Goal: Task Accomplishment & Management: Manage account settings

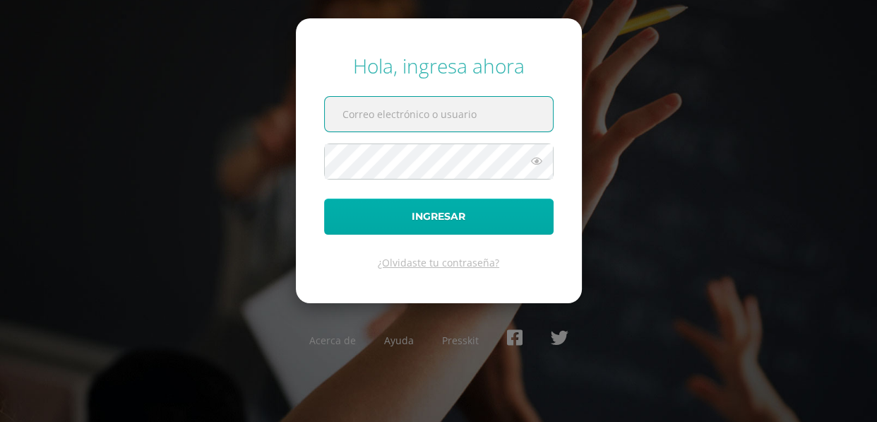
type input "imeldanoj@osoriosandoval.edu.gt"
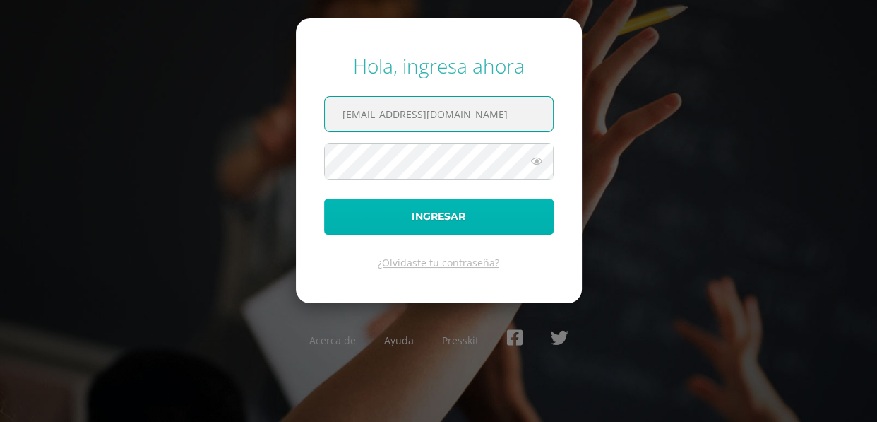
click at [424, 215] on button "Ingresar" at bounding box center [438, 216] width 229 height 36
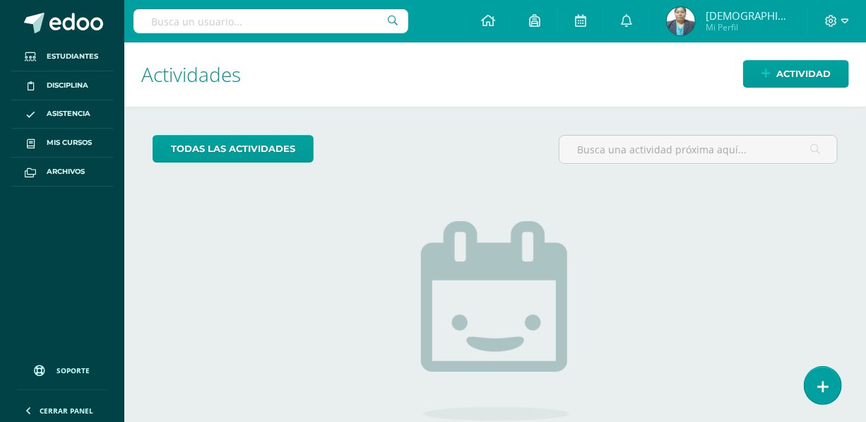
click at [695, 28] on img at bounding box center [681, 21] width 28 height 28
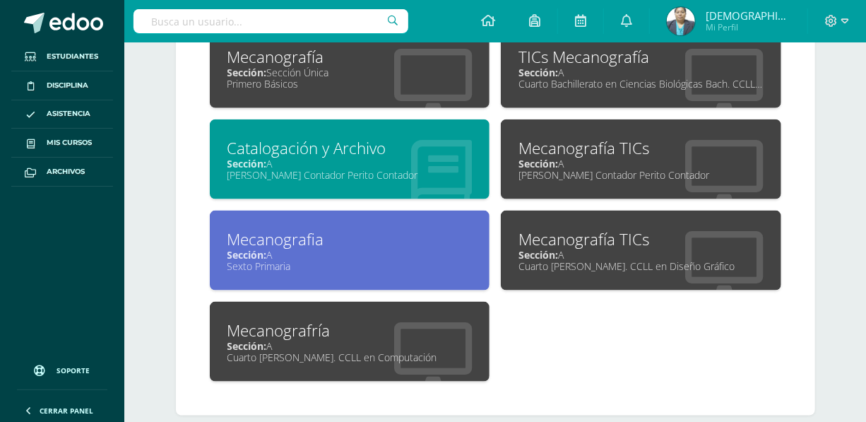
click at [587, 263] on div "Cuarto [PERSON_NAME]. CCLL en Diseño Gráfico" at bounding box center [640, 265] width 245 height 13
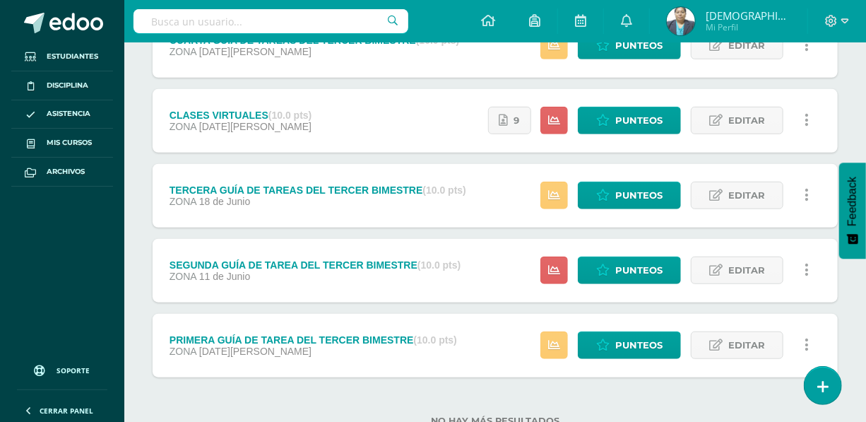
scroll to position [359, 0]
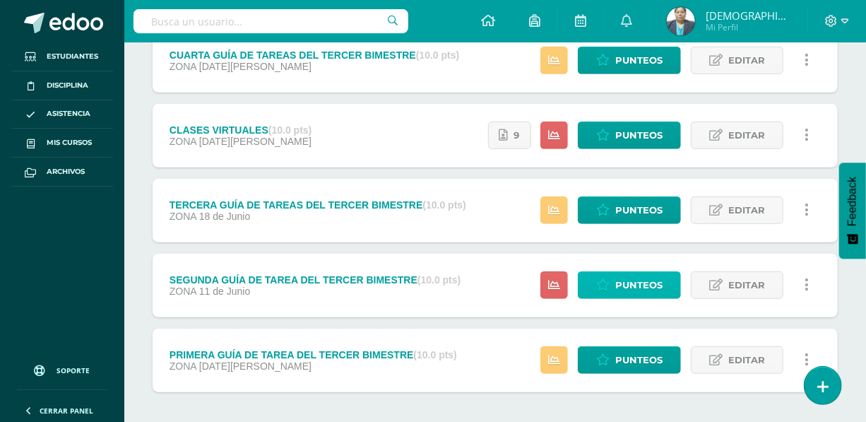
click at [633, 291] on span "Punteos" at bounding box center [638, 285] width 47 height 26
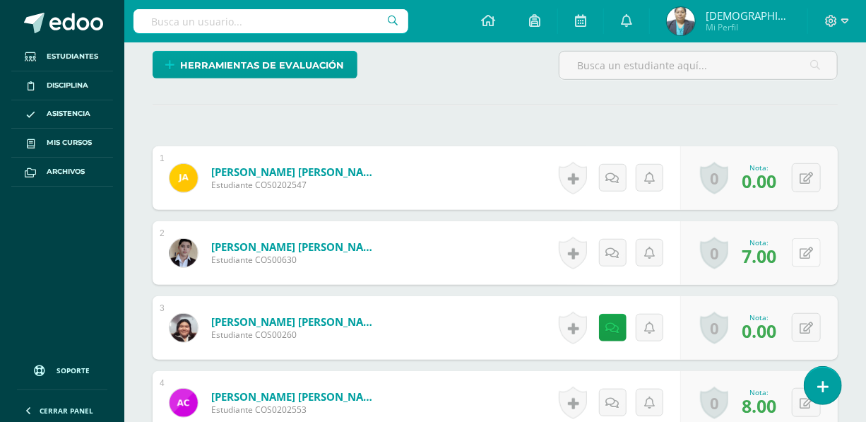
scroll to position [359, 0]
click at [805, 253] on icon at bounding box center [805, 252] width 13 height 12
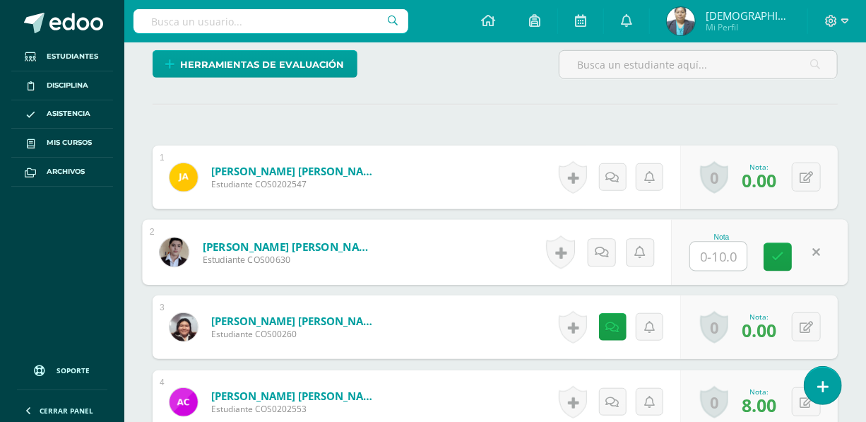
type input "0"
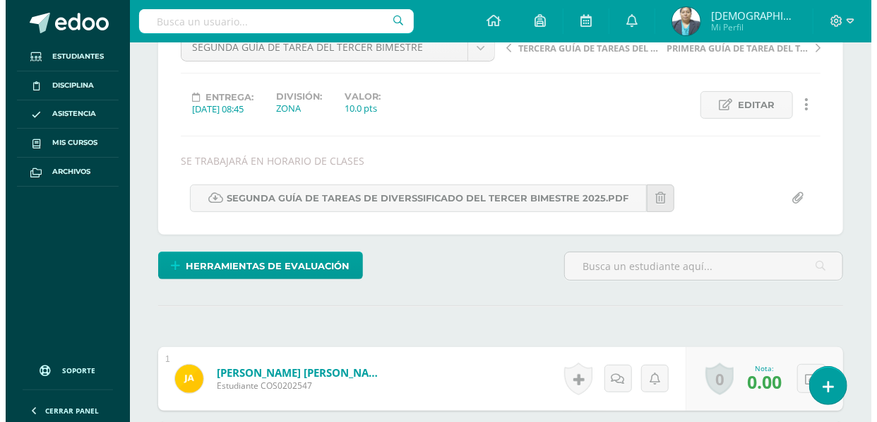
scroll to position [166, 0]
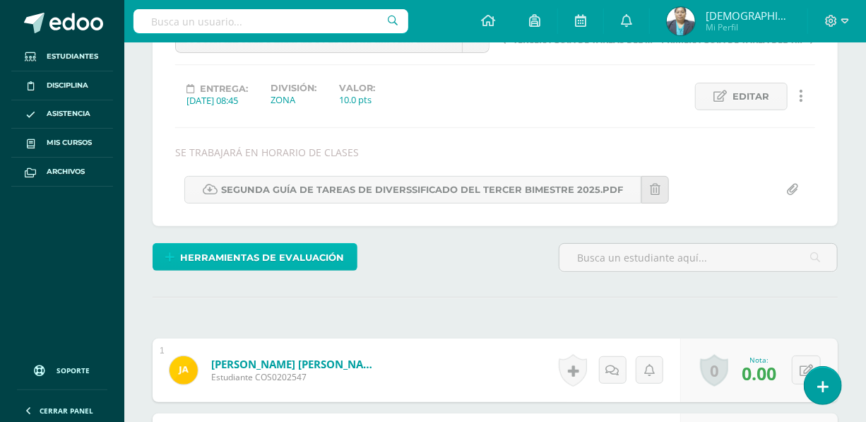
click at [234, 256] on span "Herramientas de evaluación" at bounding box center [263, 257] width 164 height 26
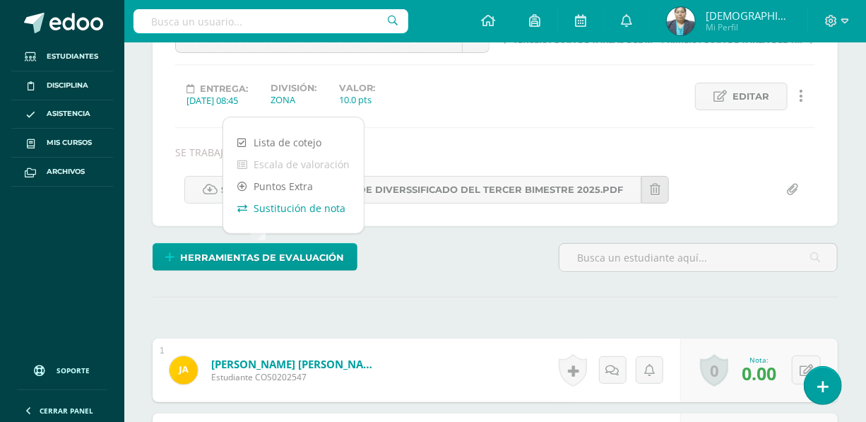
click at [273, 210] on link "Sustitución de nota" at bounding box center [293, 208] width 141 height 22
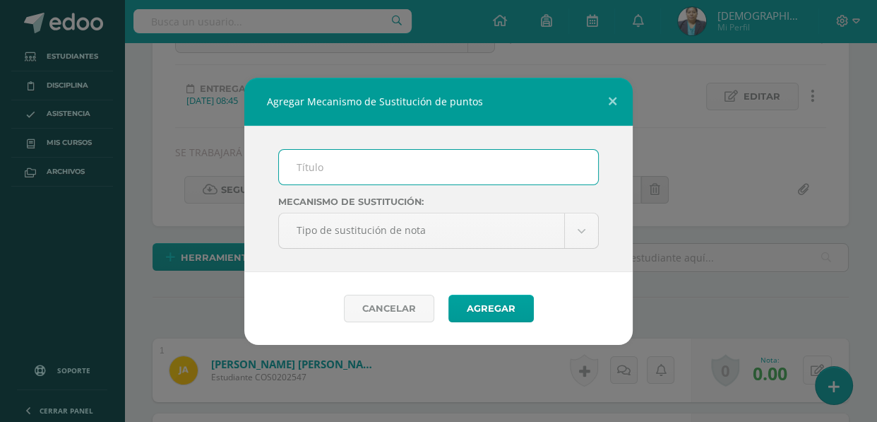
click at [312, 172] on input "text" at bounding box center [438, 167] width 319 height 35
click at [309, 169] on input "text" at bounding box center [438, 167] width 319 height 35
type input "PLAN DE MEJORAMIENTO"
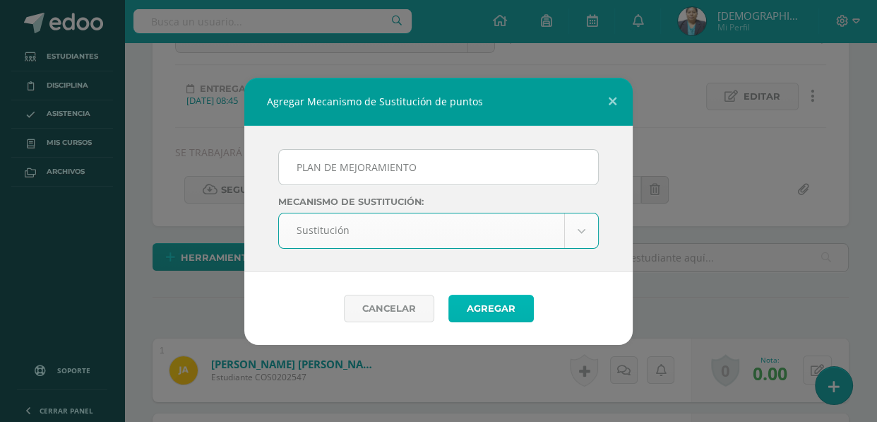
click at [472, 309] on button "Agregar" at bounding box center [490, 308] width 85 height 28
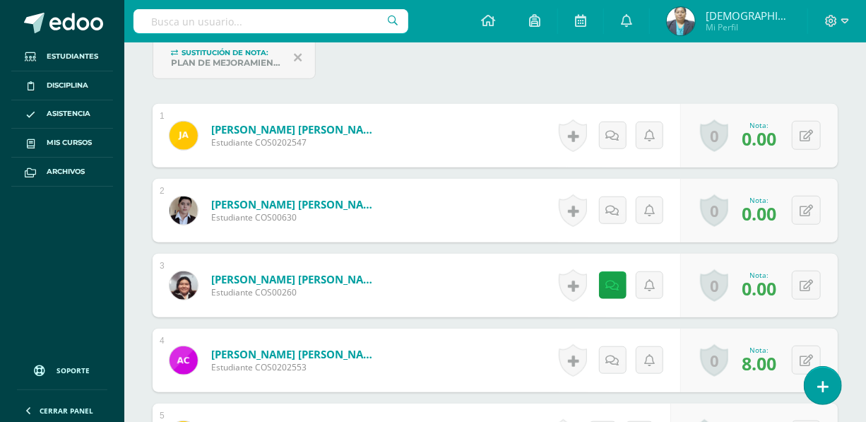
scroll to position [479, 0]
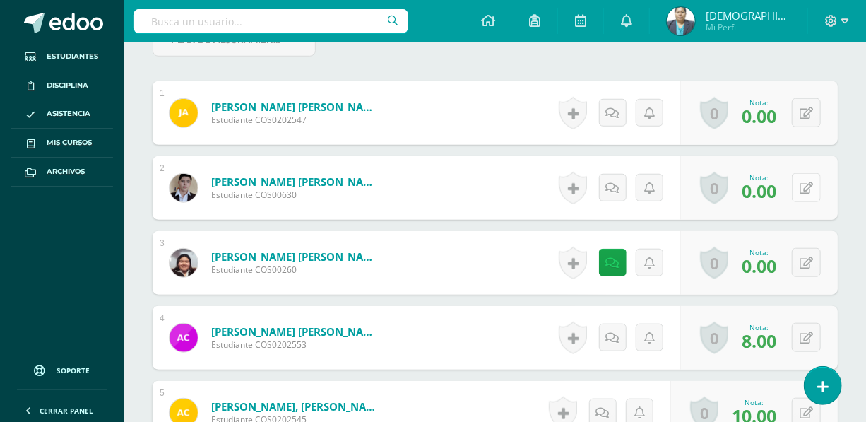
click at [804, 186] on icon at bounding box center [805, 188] width 13 height 12
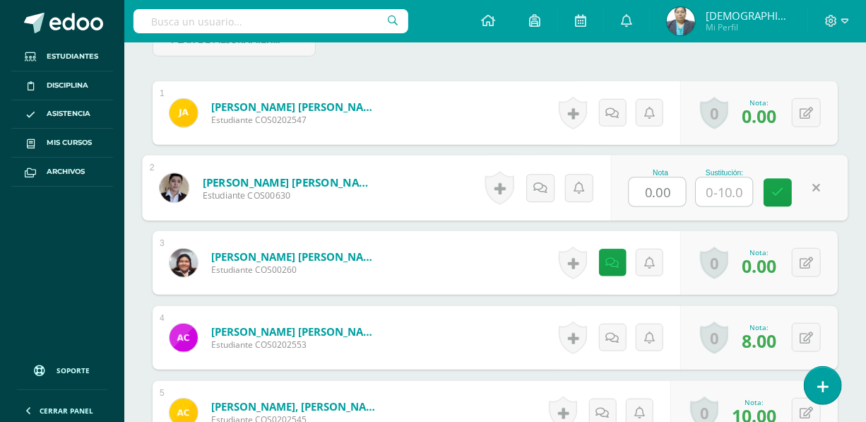
scroll to position [480, 0]
type input "7"
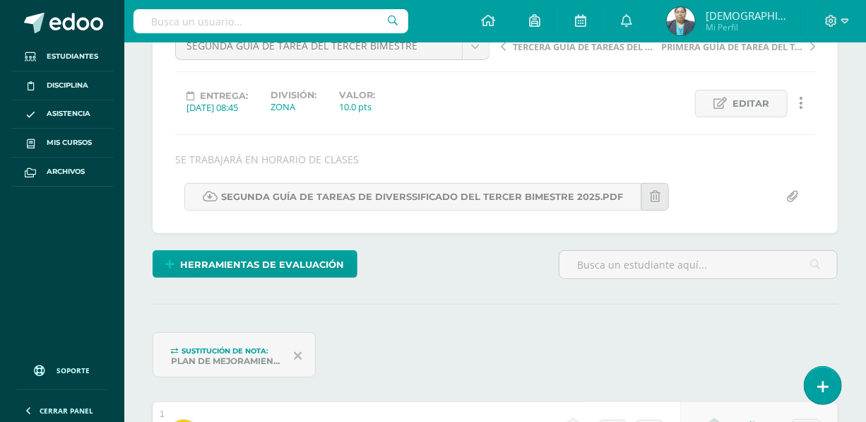
scroll to position [0, 0]
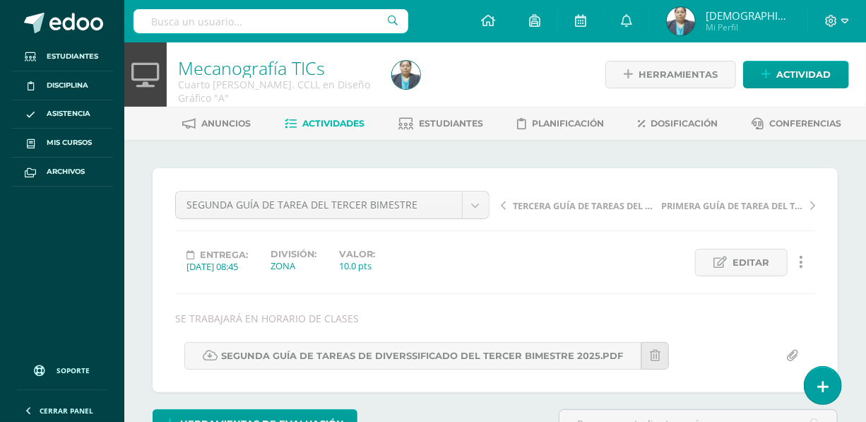
click at [317, 121] on span "Actividades" at bounding box center [334, 123] width 62 height 11
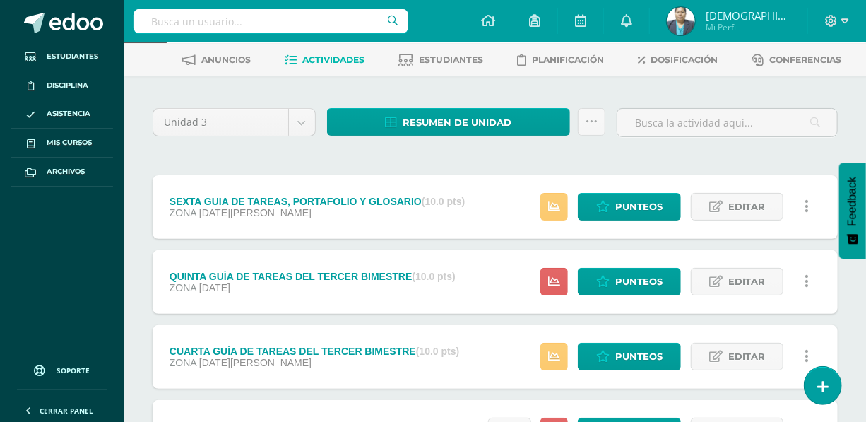
scroll to position [321, 0]
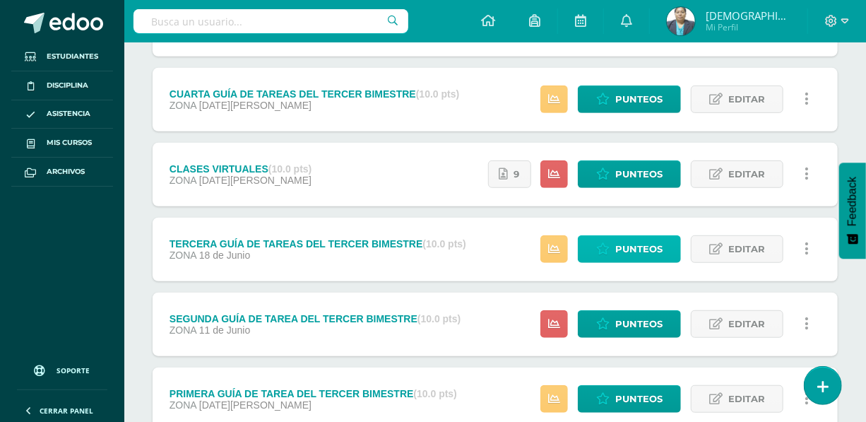
click at [629, 246] on span "Punteos" at bounding box center [638, 249] width 47 height 26
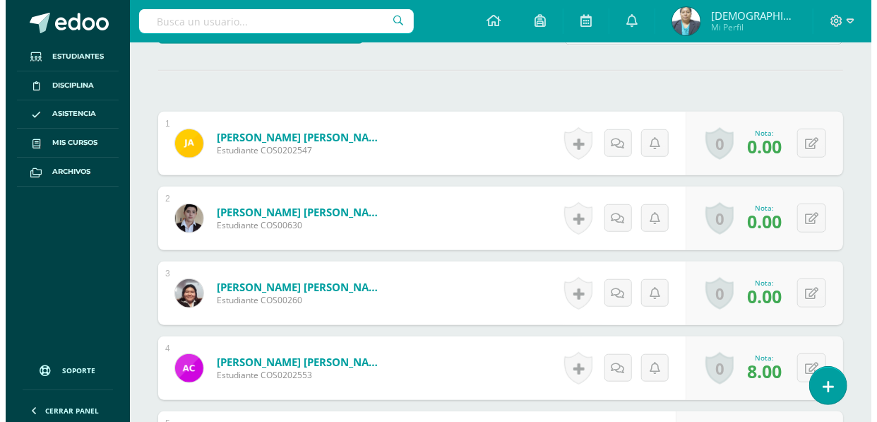
scroll to position [136, 0]
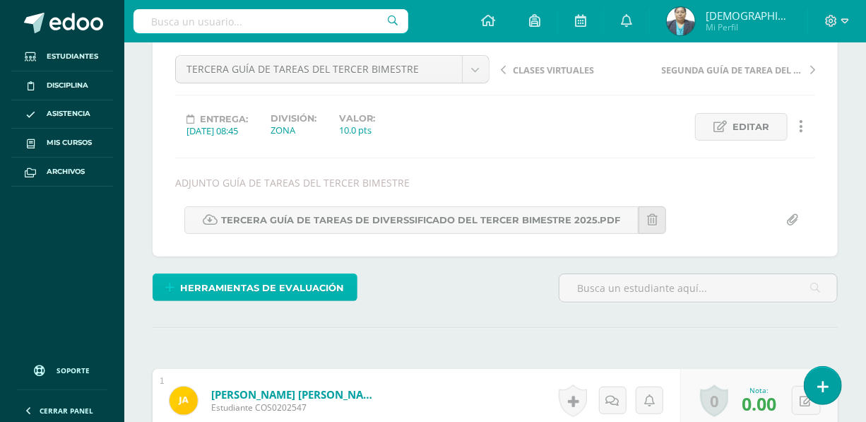
click at [251, 280] on span "Herramientas de evaluación" at bounding box center [263, 288] width 164 height 26
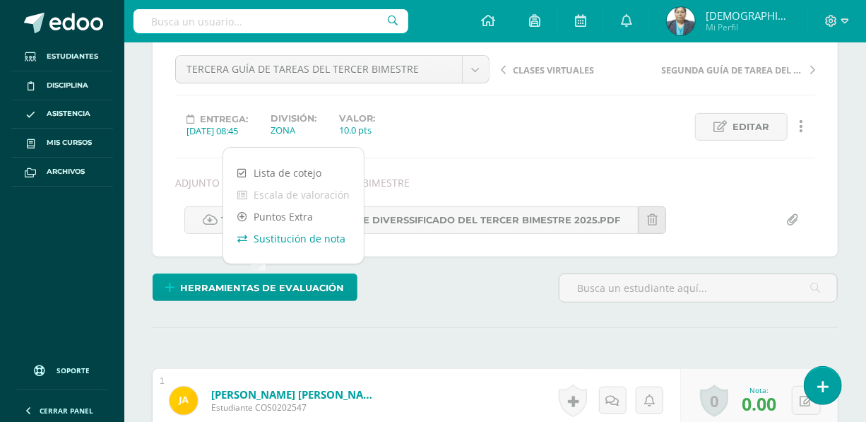
click at [282, 237] on link "Sustitución de nota" at bounding box center [293, 238] width 141 height 22
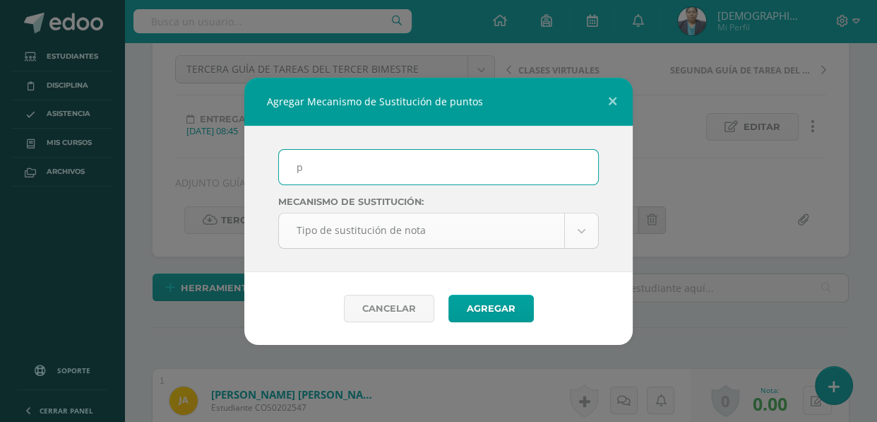
type input "PLAN DE MEJORAMIENTO"
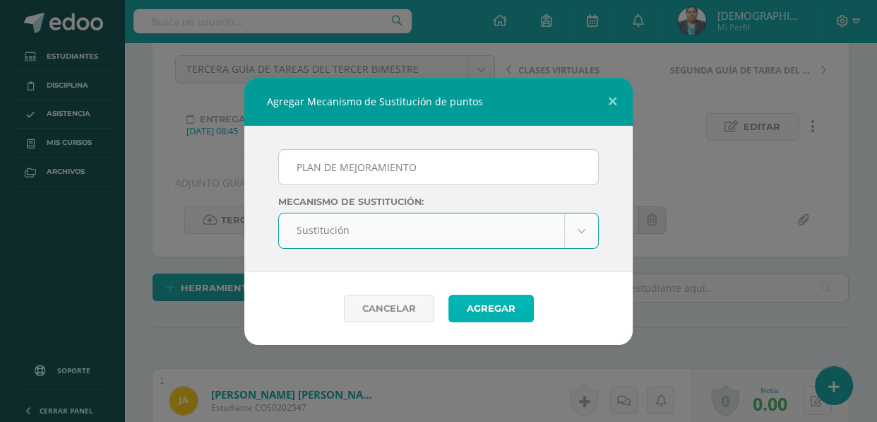
click at [496, 307] on button "Agregar" at bounding box center [490, 308] width 85 height 28
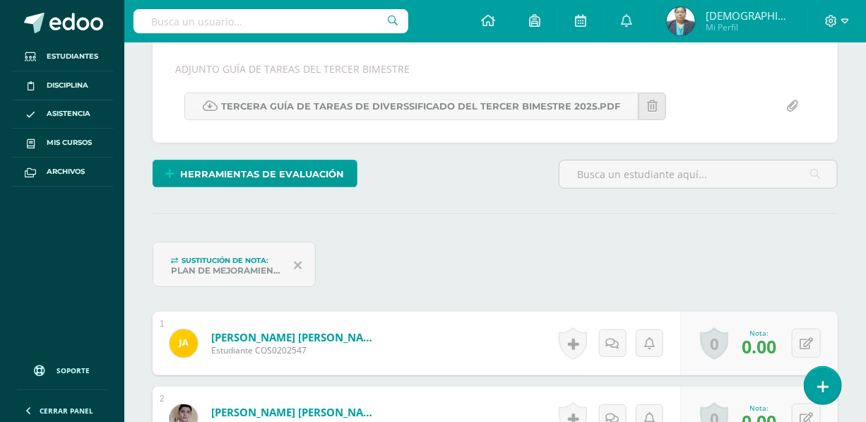
scroll to position [378, 0]
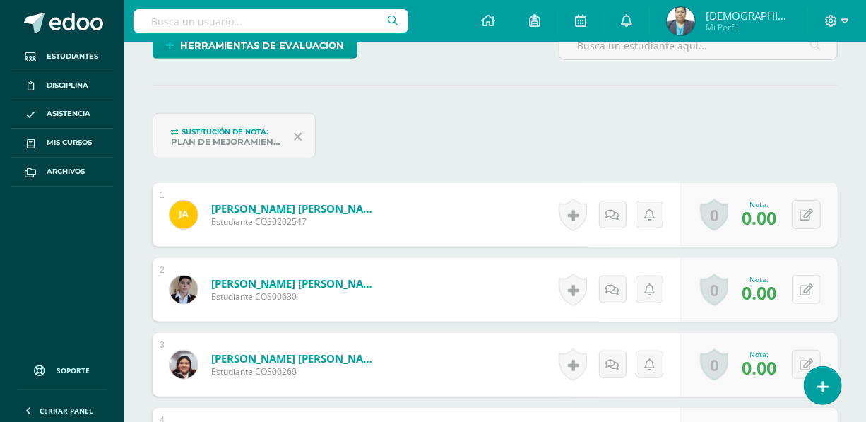
click at [809, 290] on icon at bounding box center [805, 290] width 13 height 12
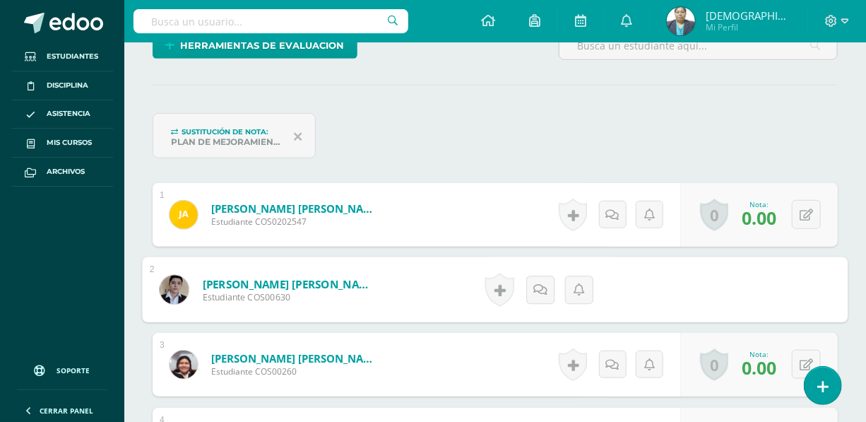
scroll to position [378, 0]
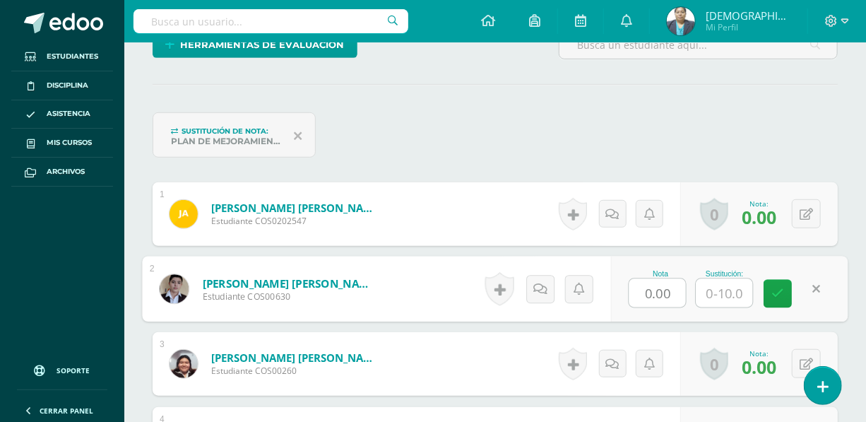
type input "7"
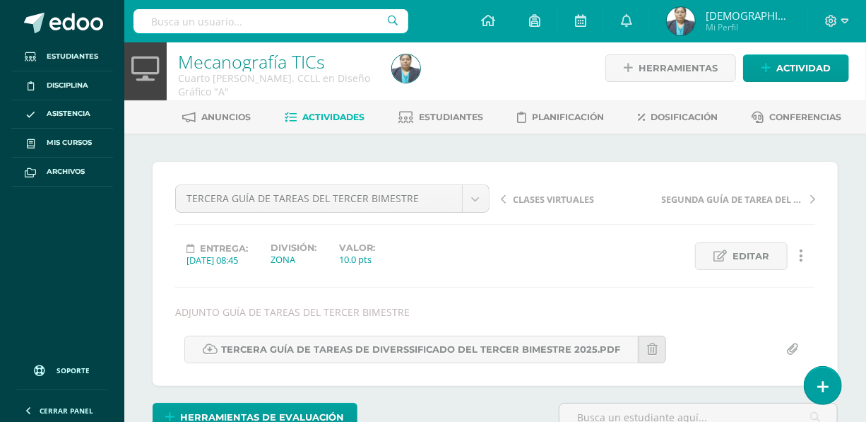
scroll to position [0, 0]
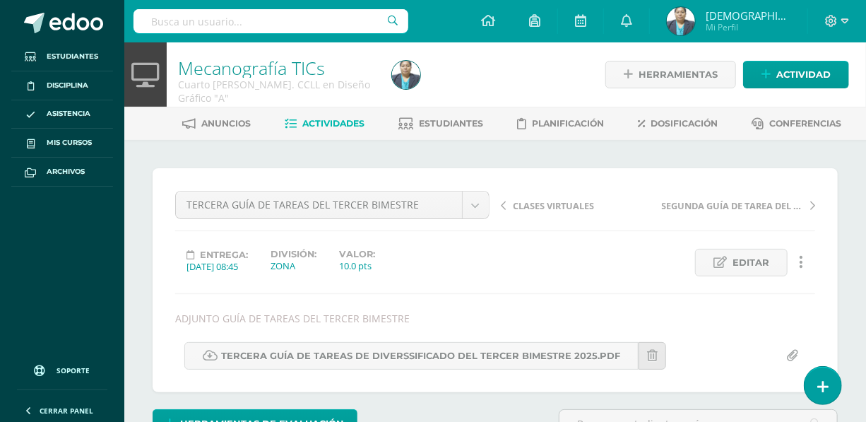
click at [332, 119] on span "Actividades" at bounding box center [334, 123] width 62 height 11
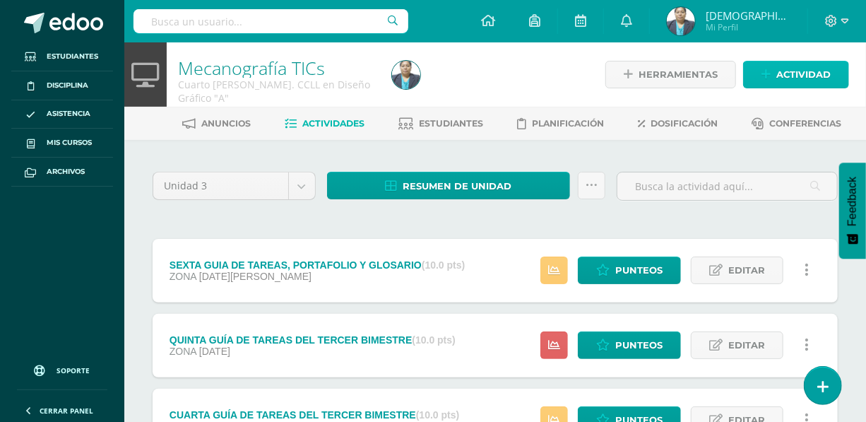
click at [797, 78] on span "Actividad" at bounding box center [803, 74] width 54 height 26
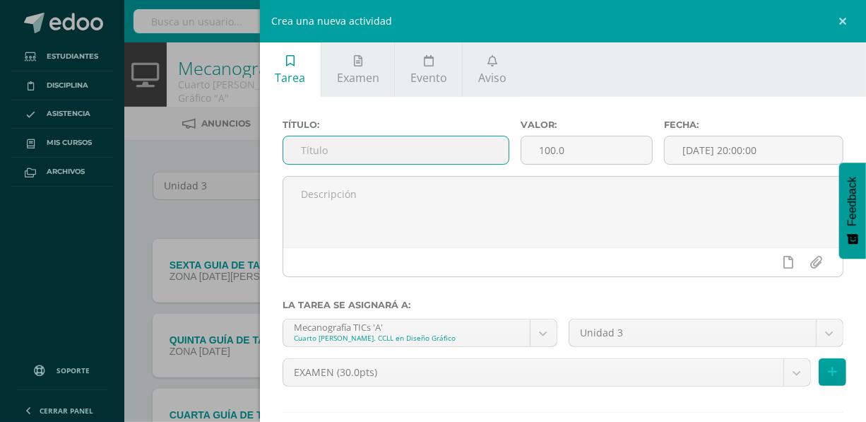
click at [369, 156] on input "text" at bounding box center [396, 150] width 226 height 28
type input "e"
type input "EVALUACIÓN DEL TERCER BIMESTRE"
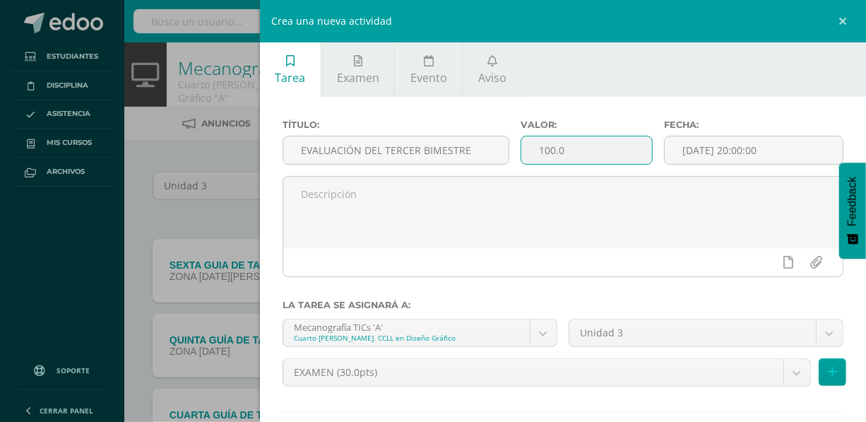
drag, startPoint x: 574, startPoint y: 147, endPoint x: 534, endPoint y: 152, distance: 40.6
click at [534, 152] on input "100.0" at bounding box center [586, 150] width 131 height 28
type input "1"
type input "30"
click at [727, 143] on input "[DATE] 20:00:00" at bounding box center [753, 150] width 178 height 28
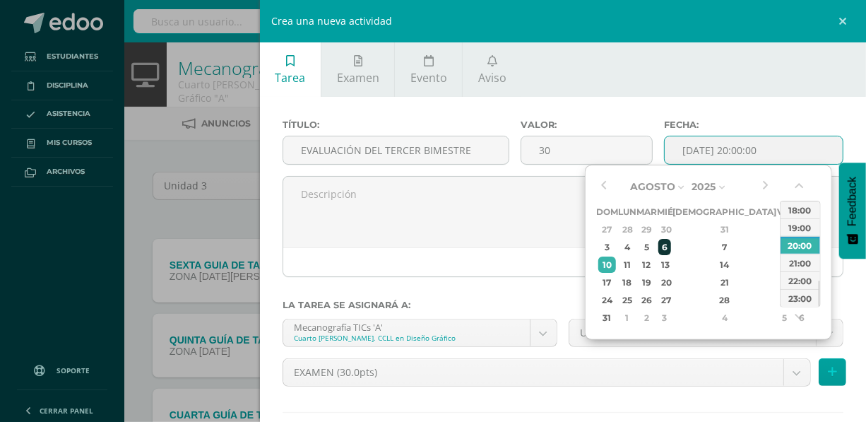
click at [671, 248] on div "6" at bounding box center [664, 247] width 13 height 16
click at [799, 228] on div "10:00" at bounding box center [800, 224] width 40 height 18
type input "2025-08-06 10:00"
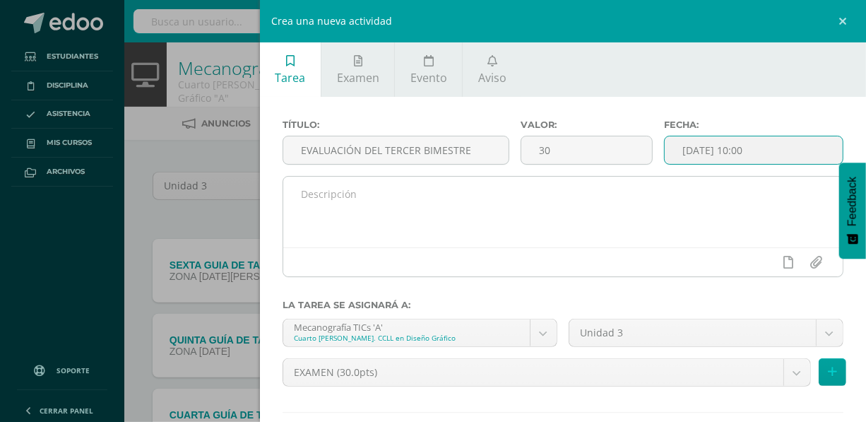
drag, startPoint x: 361, startPoint y: 191, endPoint x: 374, endPoint y: 216, distance: 28.1
click at [361, 195] on textarea at bounding box center [562, 212] width 559 height 71
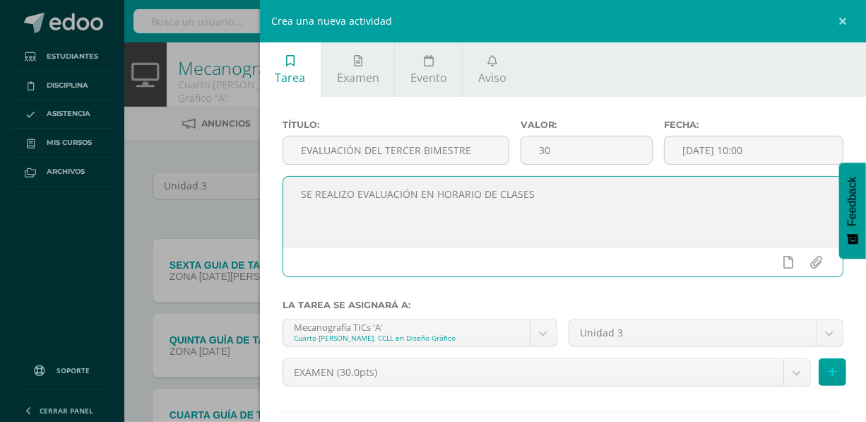
scroll to position [81, 0]
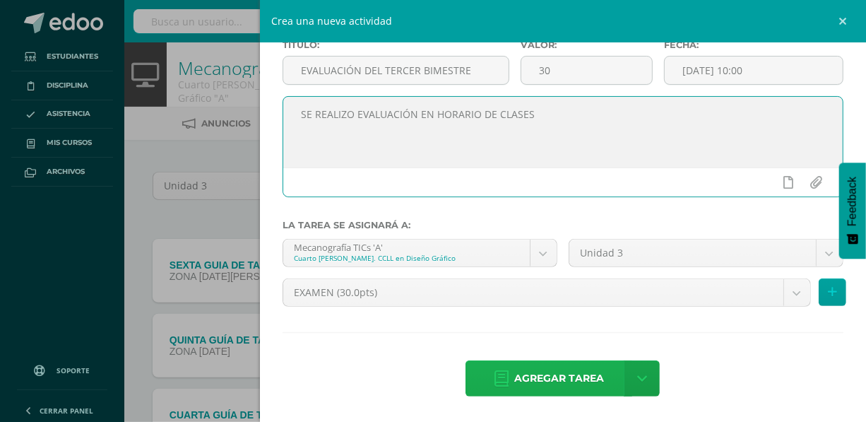
type textarea "SE REALIZO EVALUACIÓN EN HORARIO DE CLASES"
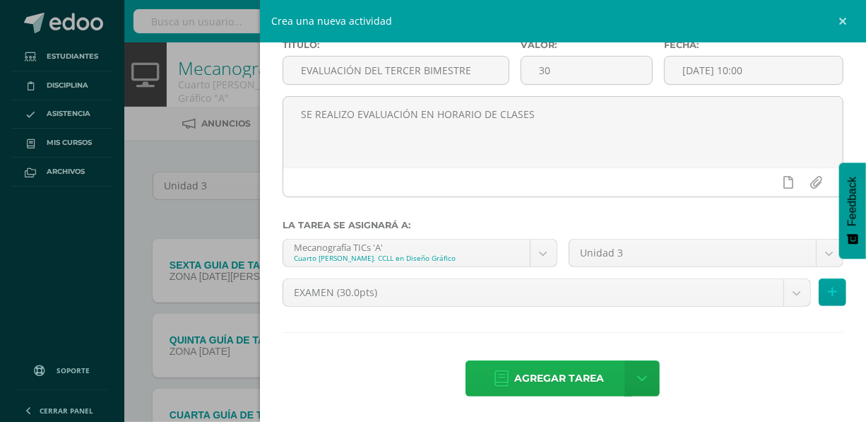
click at [569, 381] on span "Agregar tarea" at bounding box center [559, 378] width 90 height 35
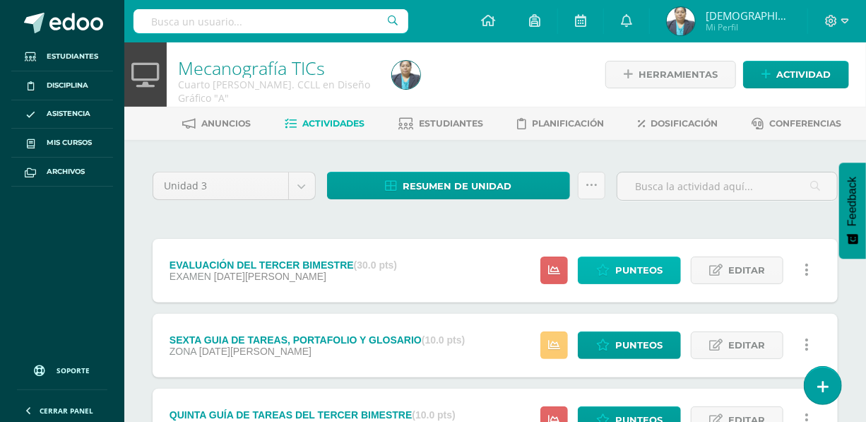
click at [637, 270] on span "Punteos" at bounding box center [638, 270] width 47 height 26
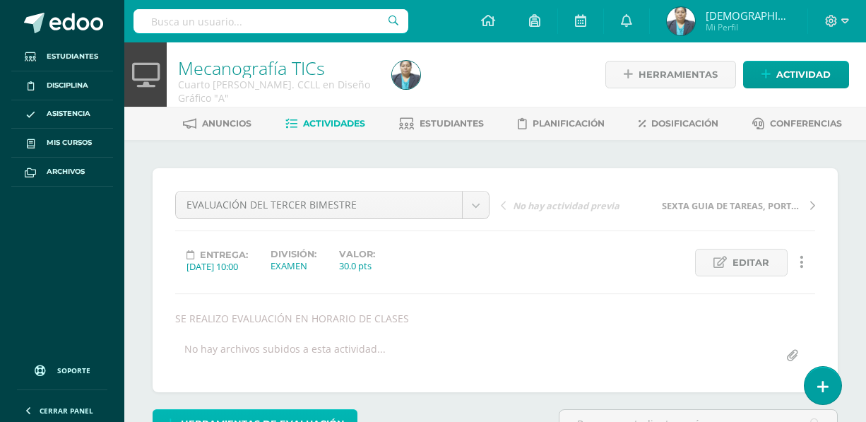
click at [233, 410] on span "Herramientas de evaluación" at bounding box center [263, 423] width 164 height 26
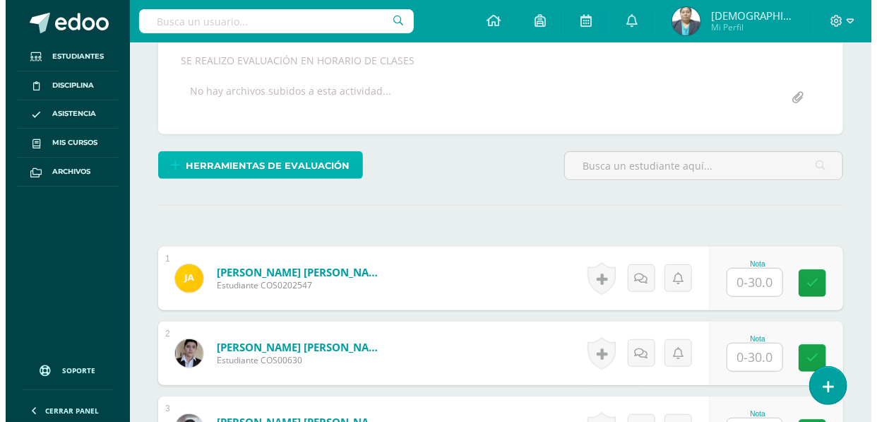
scroll to position [129, 0]
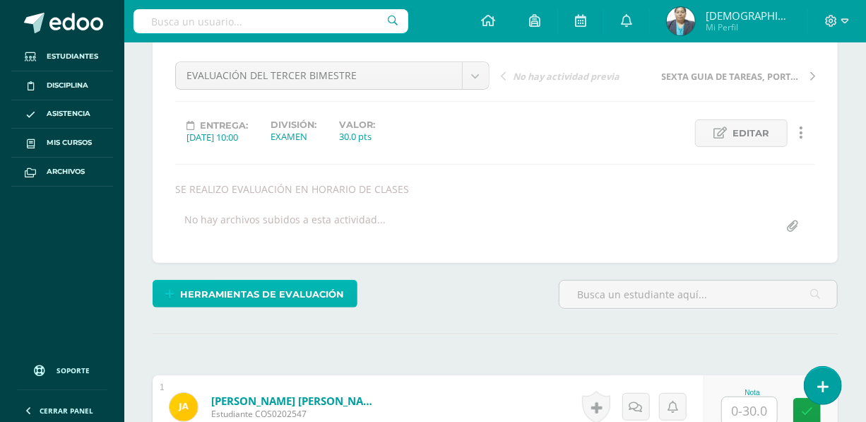
click at [225, 292] on span "Herramientas de evaluación" at bounding box center [263, 294] width 164 height 26
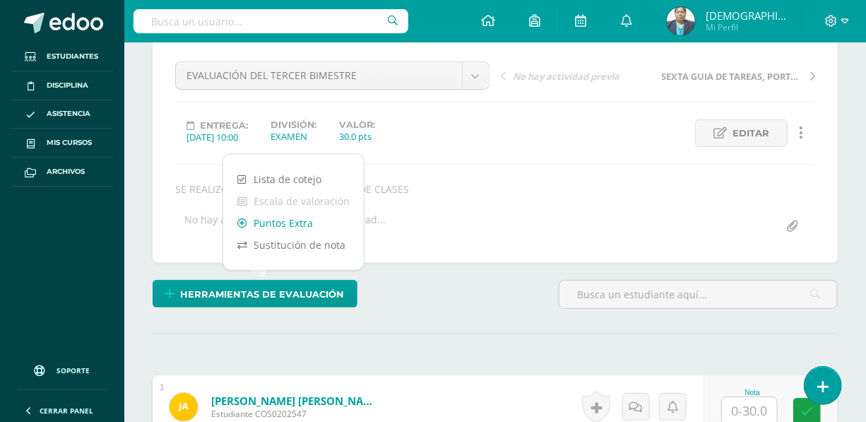
click at [287, 222] on link "Puntos Extra" at bounding box center [293, 223] width 141 height 22
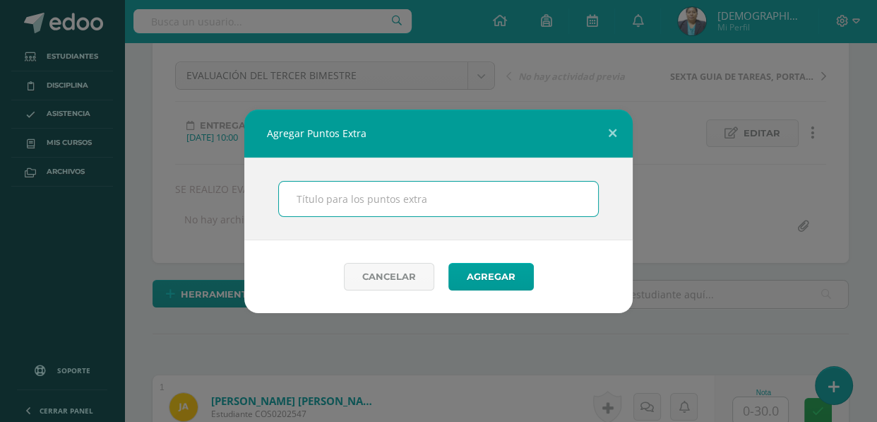
click at [311, 205] on input "text" at bounding box center [438, 198] width 319 height 35
type input "P"
type input "PUNTOS EXTRAS"
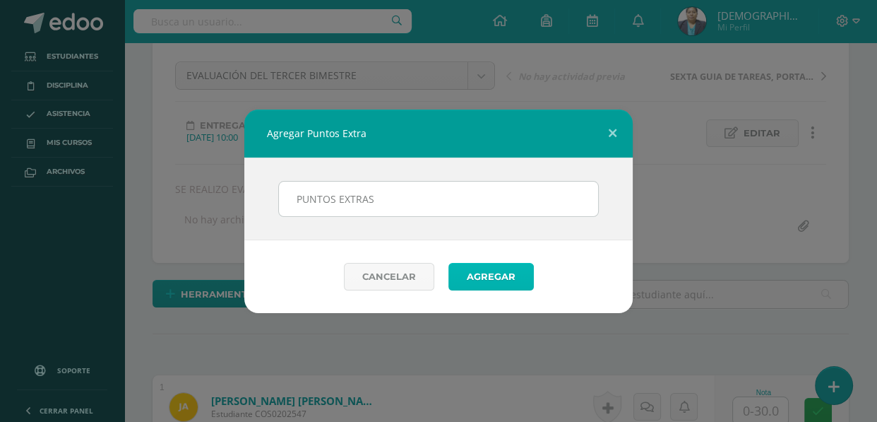
click at [479, 275] on button "Agregar" at bounding box center [490, 277] width 85 height 28
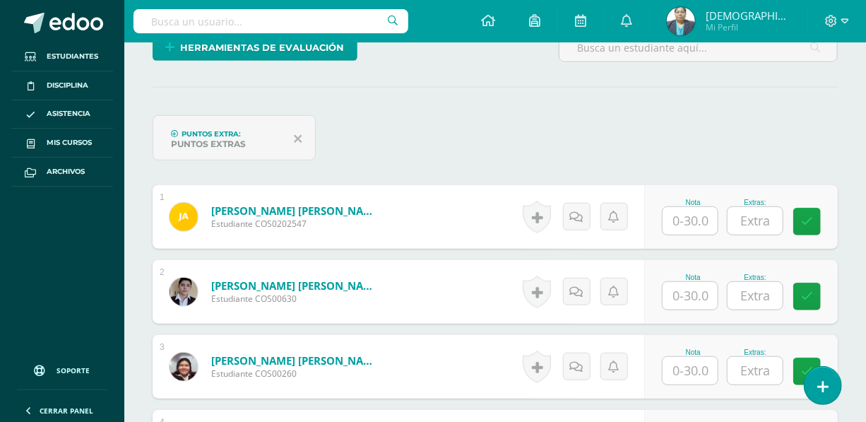
scroll to position [376, 0]
click at [691, 213] on input "text" at bounding box center [689, 220] width 55 height 28
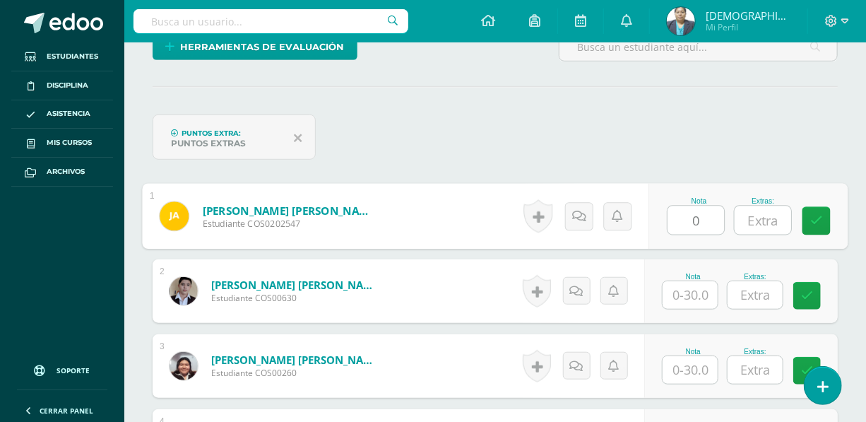
type input "0"
click at [765, 223] on input "text" at bounding box center [762, 220] width 56 height 28
type input "0"
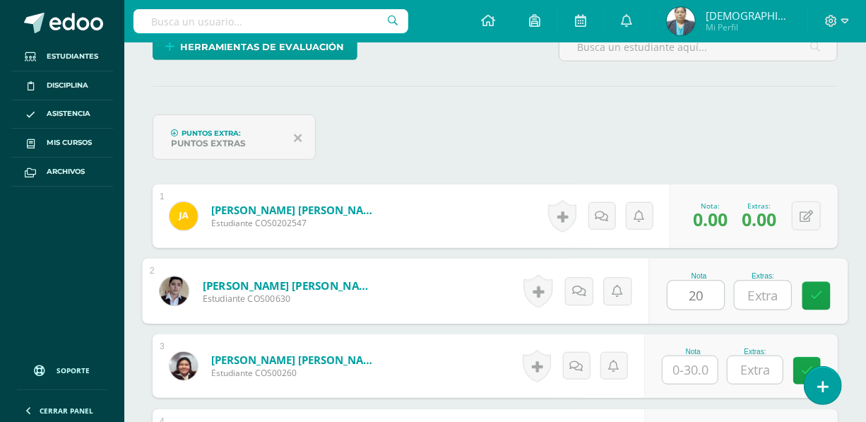
type input "20"
click at [774, 297] on input "text" at bounding box center [762, 295] width 56 height 28
type input "5"
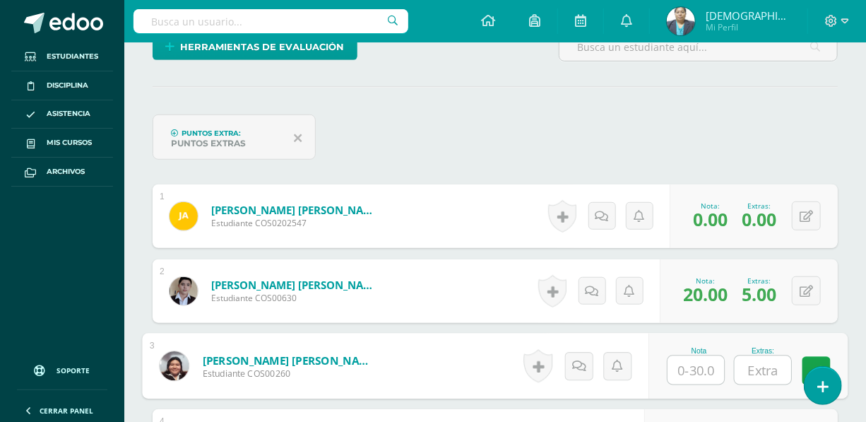
scroll to position [441, 0]
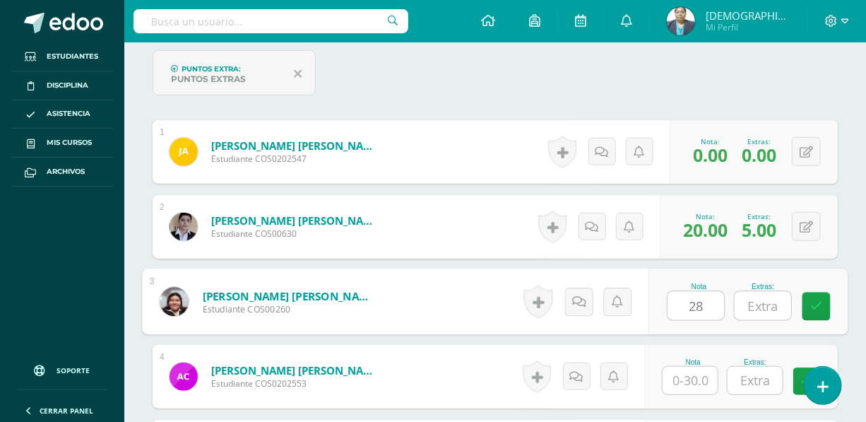
type input "28"
click at [765, 307] on input "text" at bounding box center [762, 306] width 56 height 28
type input "5"
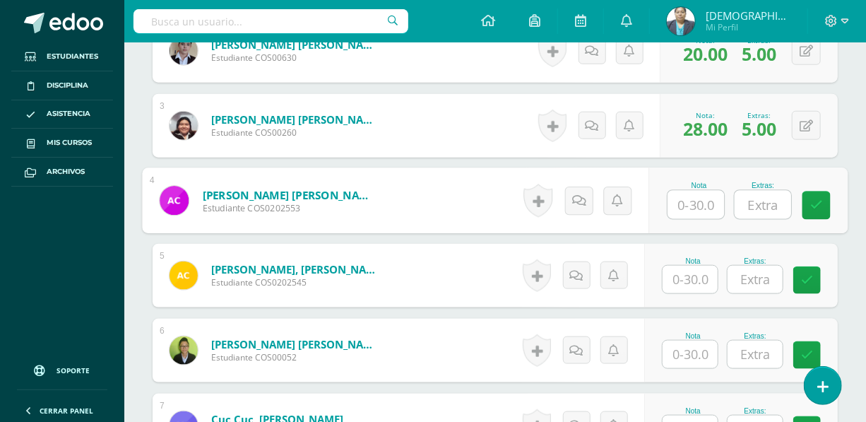
scroll to position [633, 0]
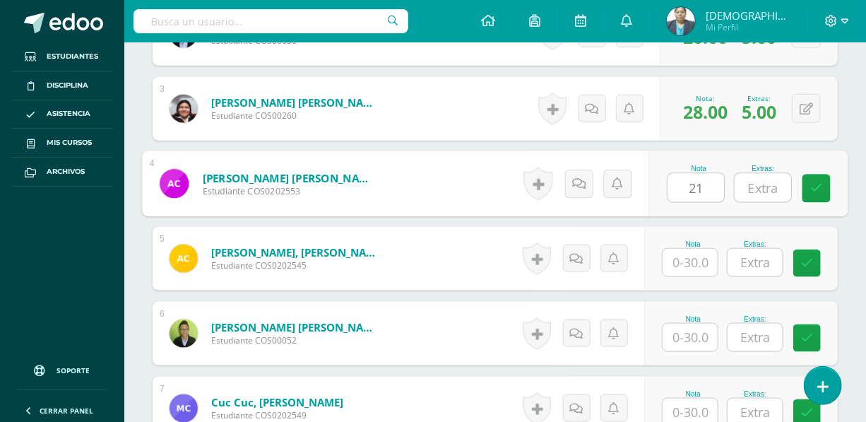
type input "21"
click at [766, 187] on input "text" at bounding box center [762, 188] width 56 height 28
type input "5"
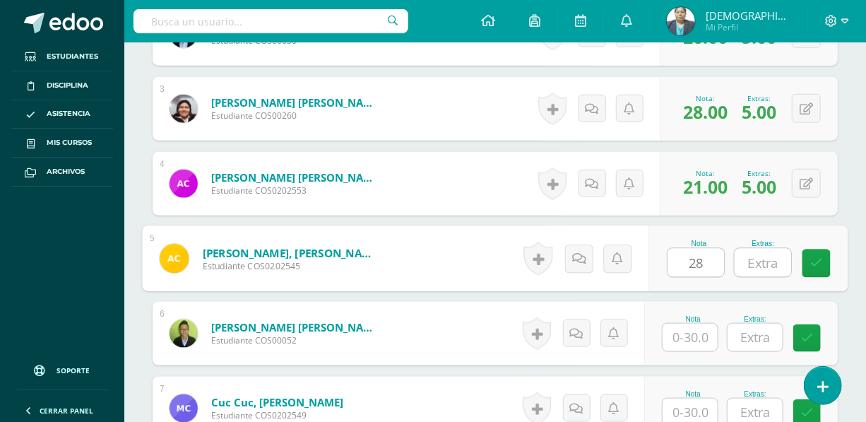
type input "28"
click at [766, 268] on input "text" at bounding box center [762, 263] width 56 height 28
type input "5"
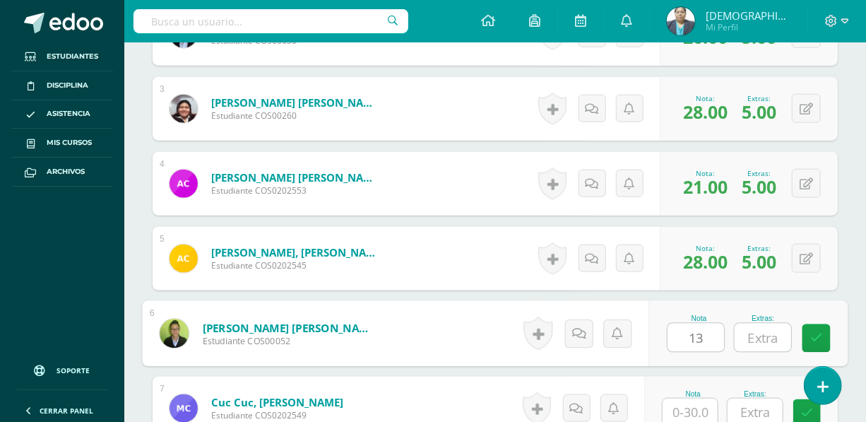
type input "13"
click at [770, 336] on input "text" at bounding box center [762, 337] width 56 height 28
type input "5"
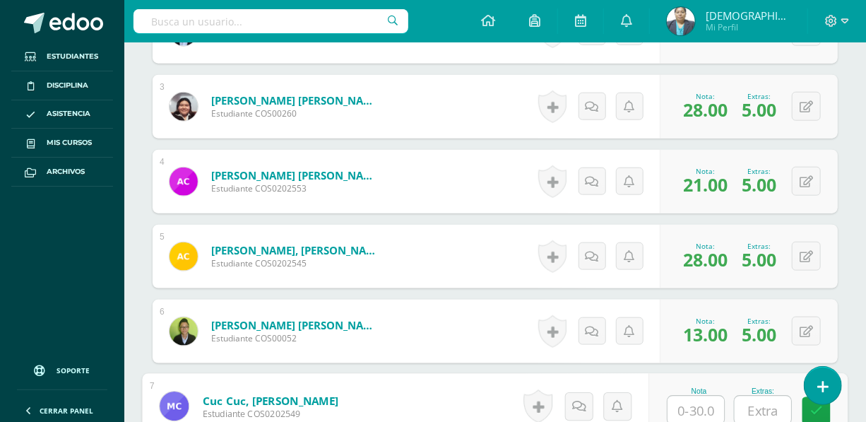
scroll to position [763, 0]
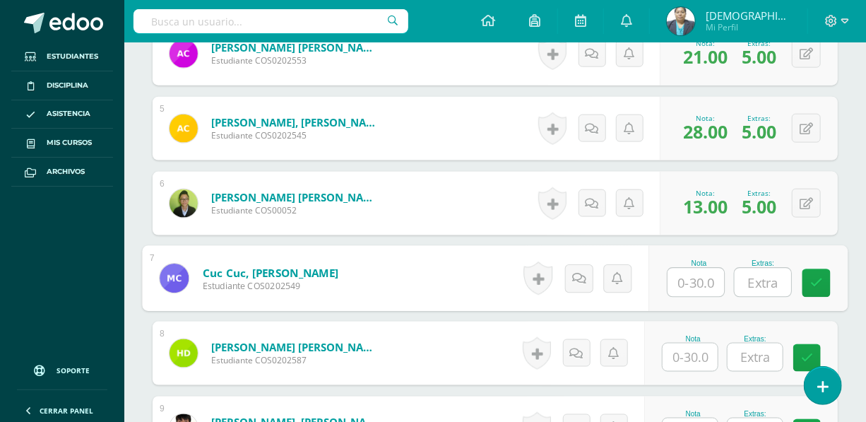
click at [702, 282] on input "text" at bounding box center [695, 282] width 56 height 28
type input "26"
click at [765, 278] on input "text" at bounding box center [762, 282] width 56 height 28
type input "5"
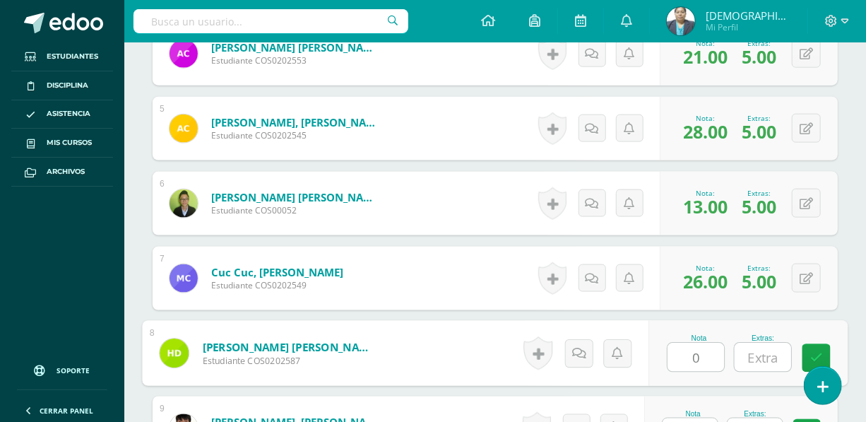
type input "0"
click at [768, 354] on input "text" at bounding box center [762, 357] width 56 height 28
type input "0"
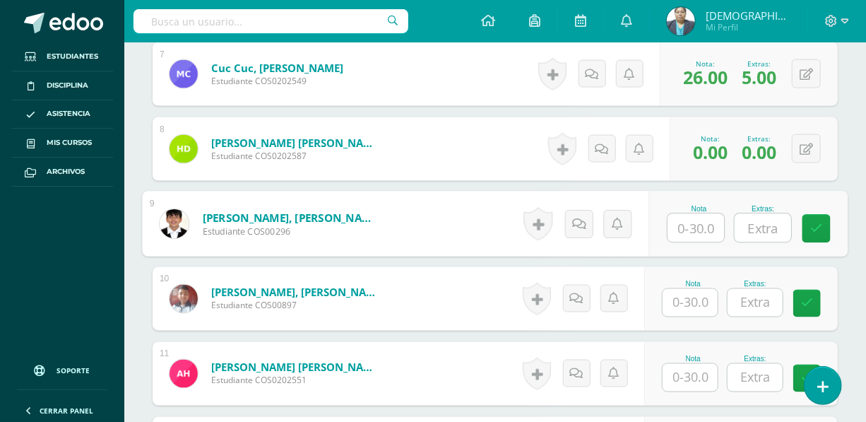
scroll to position [978, 0]
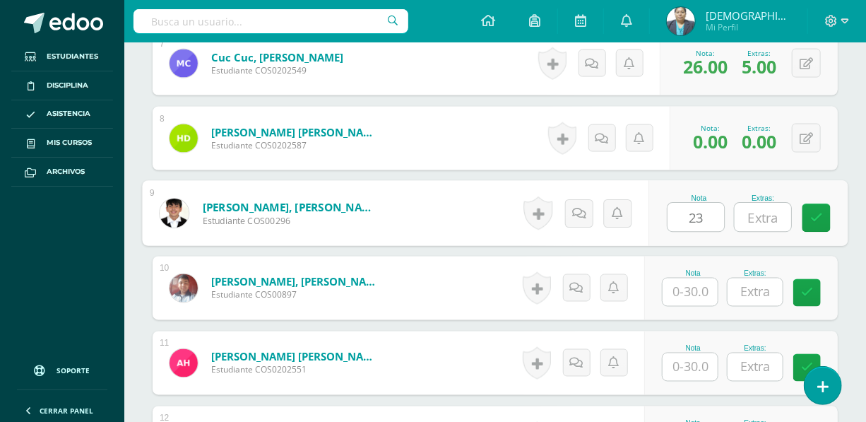
type input "23"
click at [752, 211] on input "text" at bounding box center [762, 217] width 56 height 28
type input "5"
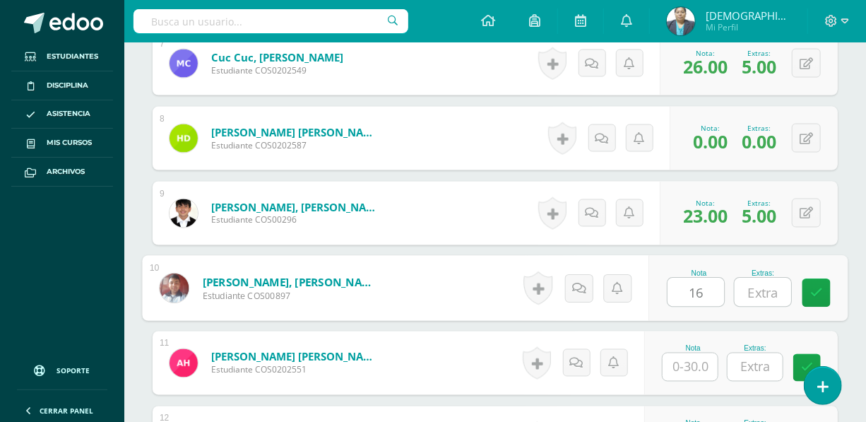
type input "16"
click at [754, 291] on input "text" at bounding box center [762, 292] width 56 height 28
type input "5"
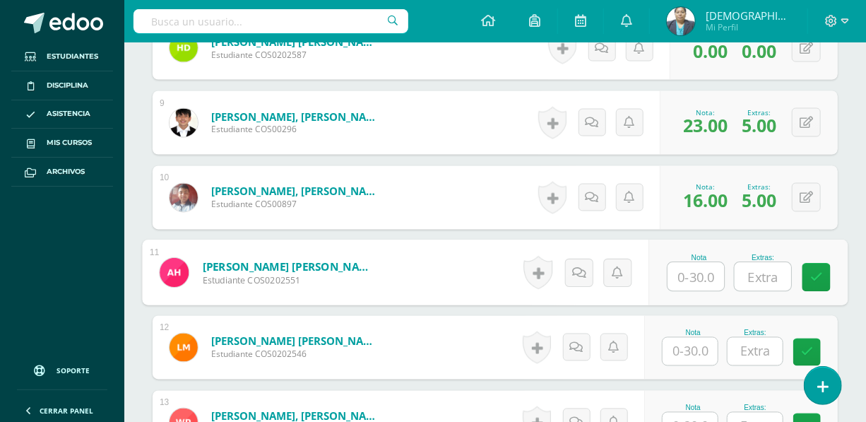
scroll to position [1106, 0]
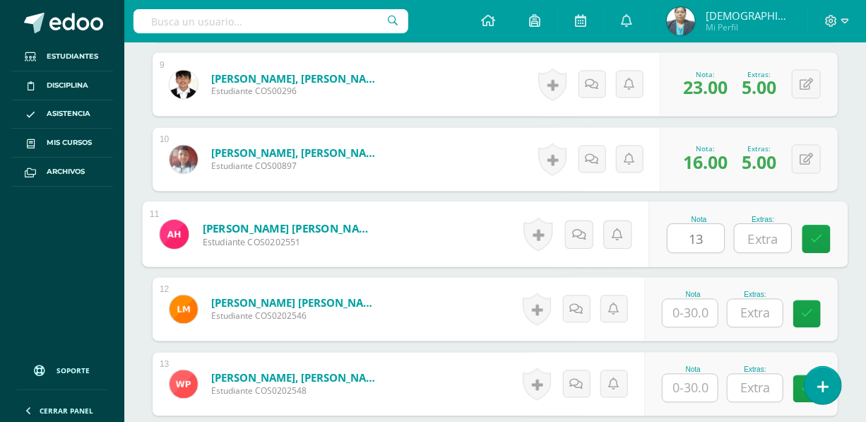
type input "13"
click at [759, 240] on input "text" at bounding box center [762, 239] width 56 height 28
type input "5"
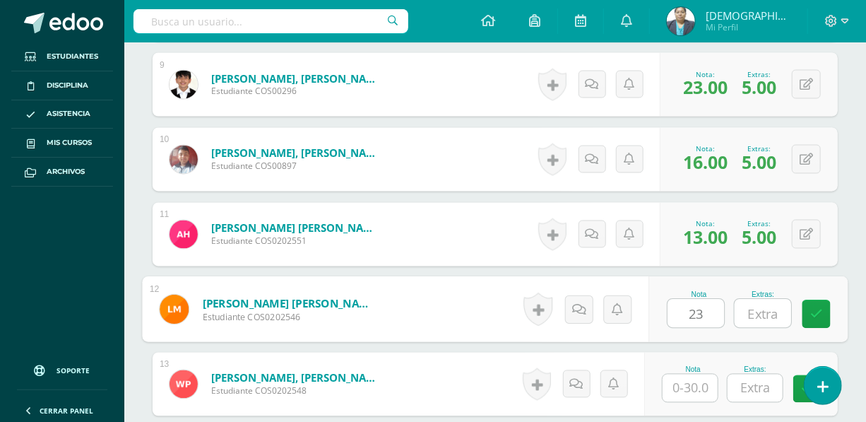
type input "23"
click at [763, 321] on input "text" at bounding box center [762, 313] width 56 height 28
type input "5"
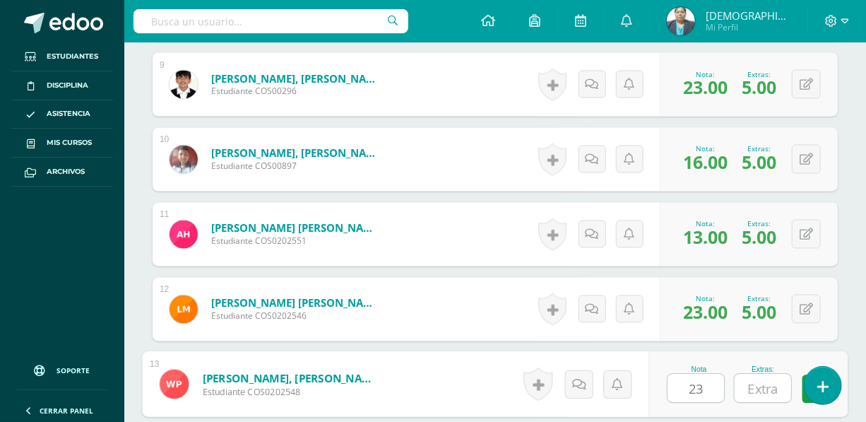
type input "23"
click at [771, 391] on input "text" at bounding box center [762, 388] width 56 height 28
type input "5"
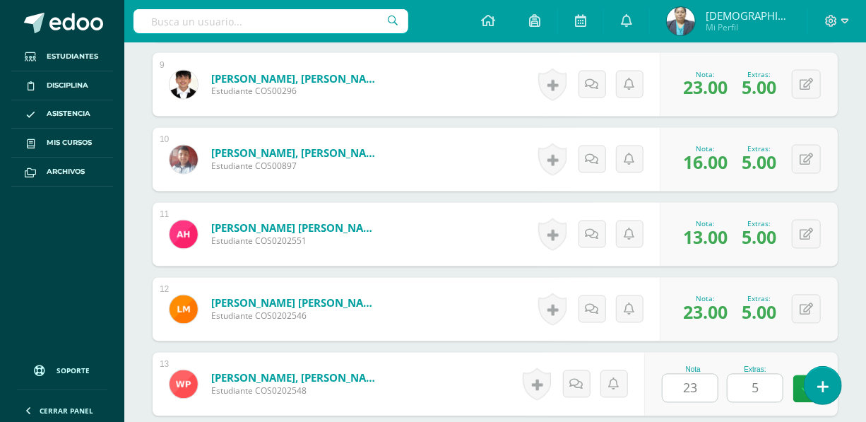
scroll to position [1356, 0]
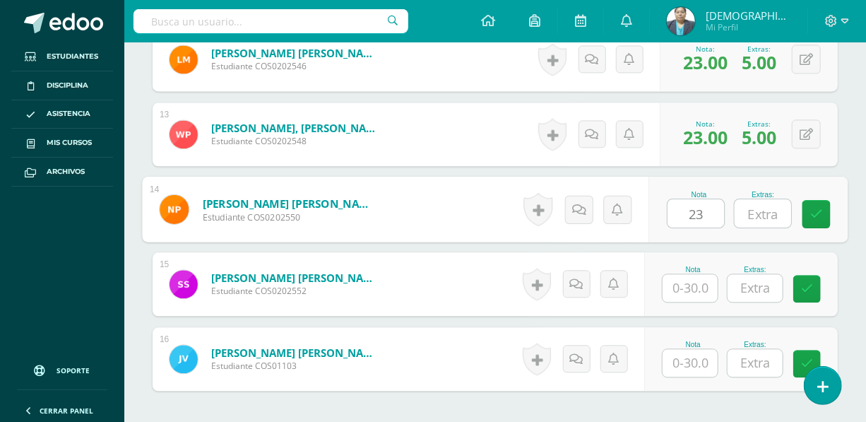
type input "23"
click at [757, 215] on input "text" at bounding box center [762, 213] width 56 height 28
type input "5"
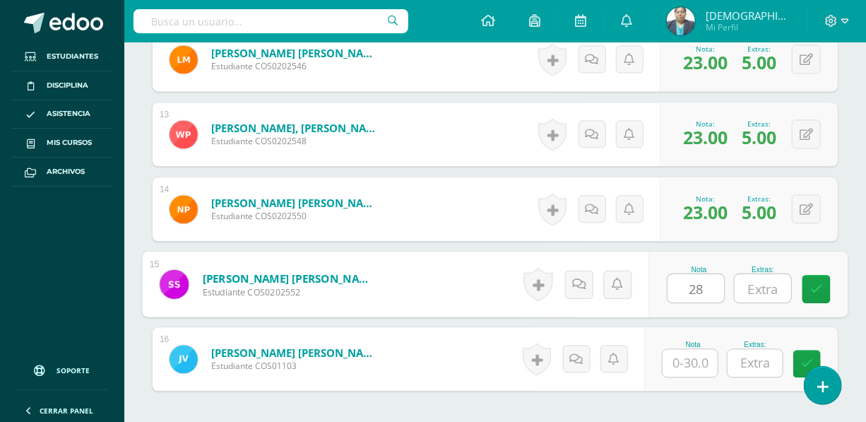
type input "28"
click at [764, 292] on input "text" at bounding box center [762, 288] width 56 height 28
type input "5"
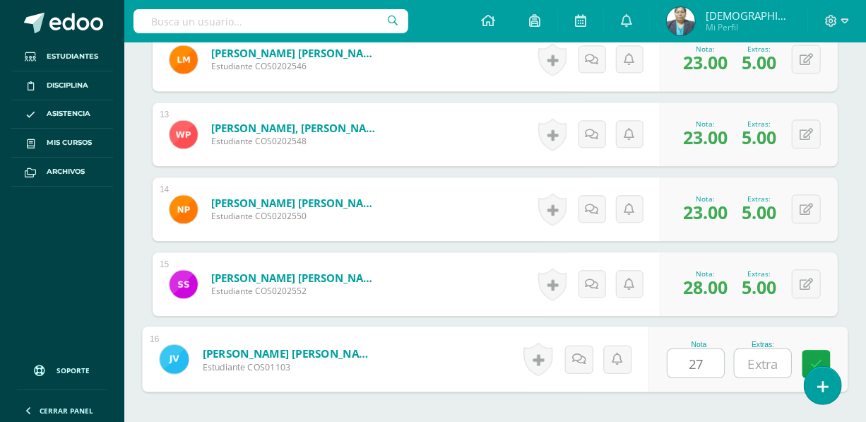
type input "27"
click at [756, 361] on input "text" at bounding box center [762, 363] width 56 height 28
type input "5"
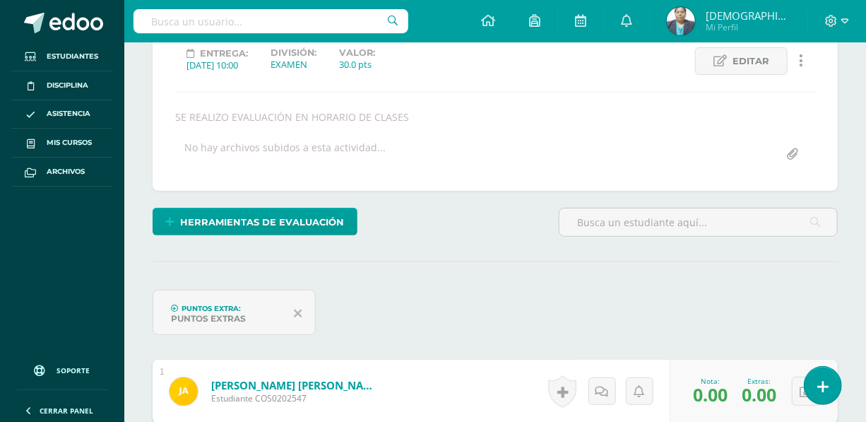
scroll to position [8, 0]
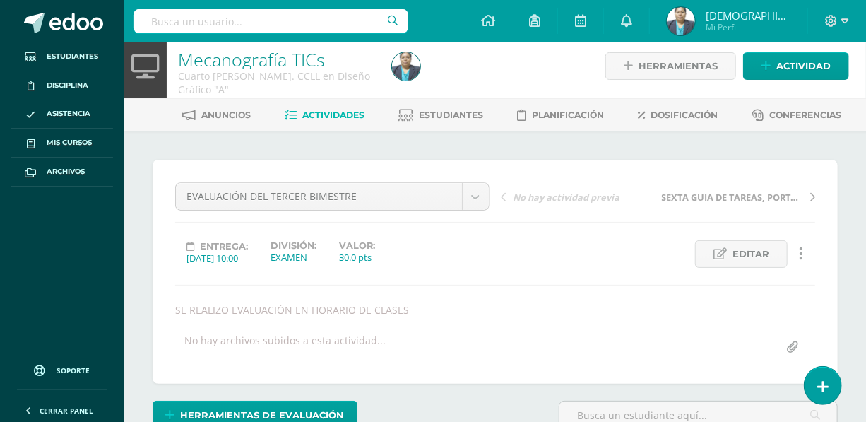
click at [326, 112] on span "Actividades" at bounding box center [334, 114] width 62 height 11
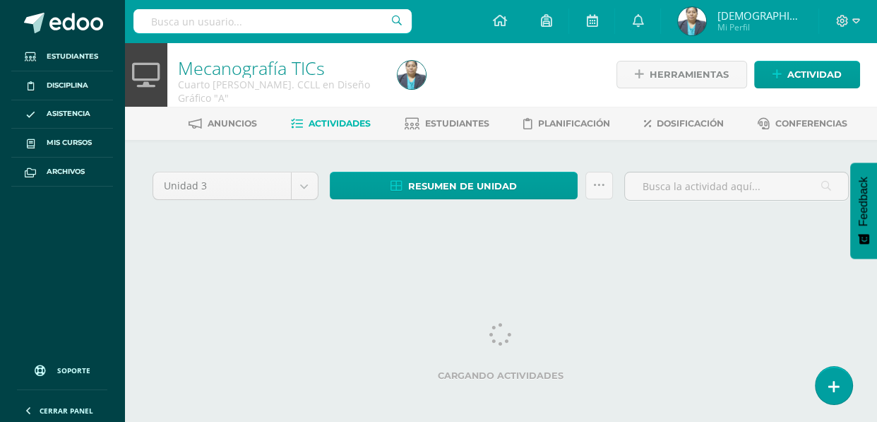
click at [728, 267] on html "Estudiantes Disciplina Asistencia Mis cursos Archivos Soporte Ayuda Reportar un…" at bounding box center [438, 133] width 877 height 267
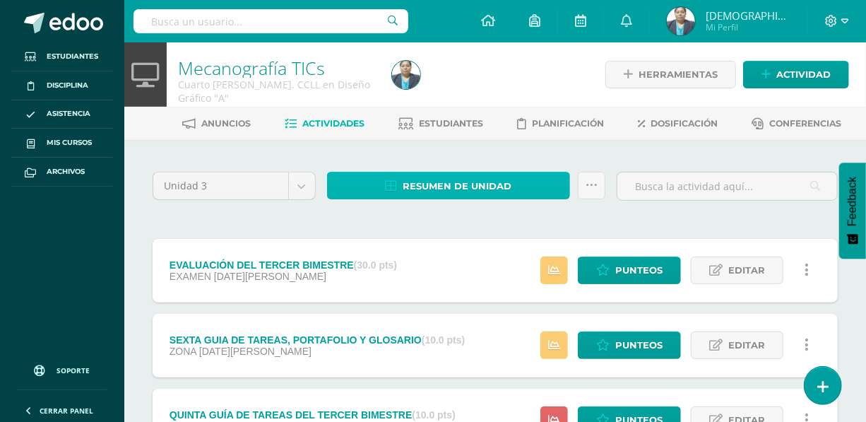
click at [431, 176] on span "Resumen de unidad" at bounding box center [456, 186] width 109 height 26
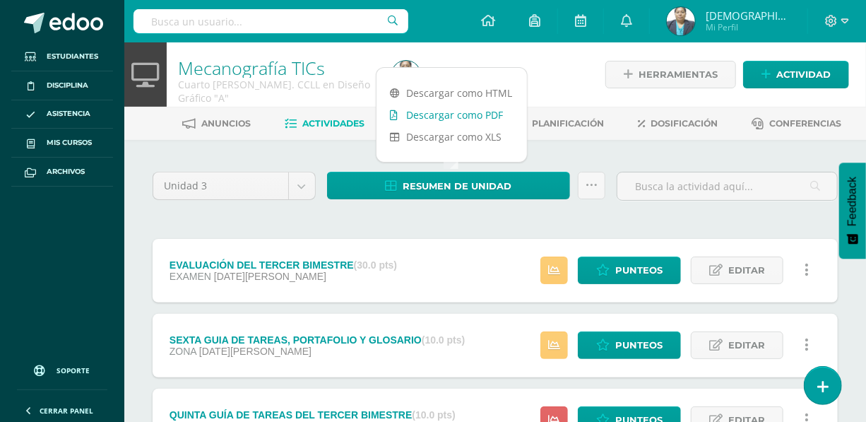
click at [456, 118] on link "Descargar como PDF" at bounding box center [451, 115] width 150 height 22
click at [549, 71] on div at bounding box center [496, 74] width 220 height 64
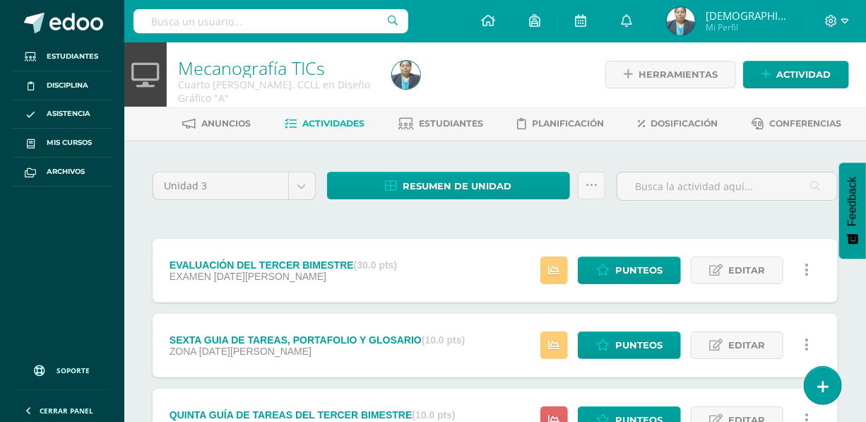
click at [556, 96] on div at bounding box center [496, 74] width 220 height 64
click at [458, 118] on span "Estudiantes" at bounding box center [451, 123] width 64 height 11
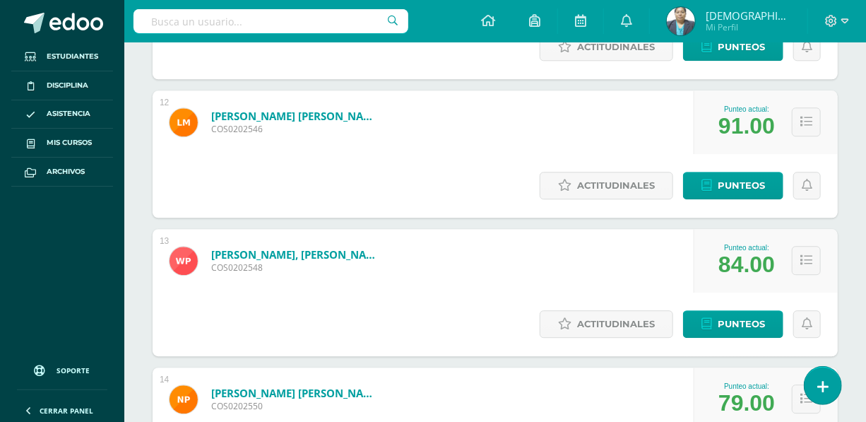
scroll to position [1476, 0]
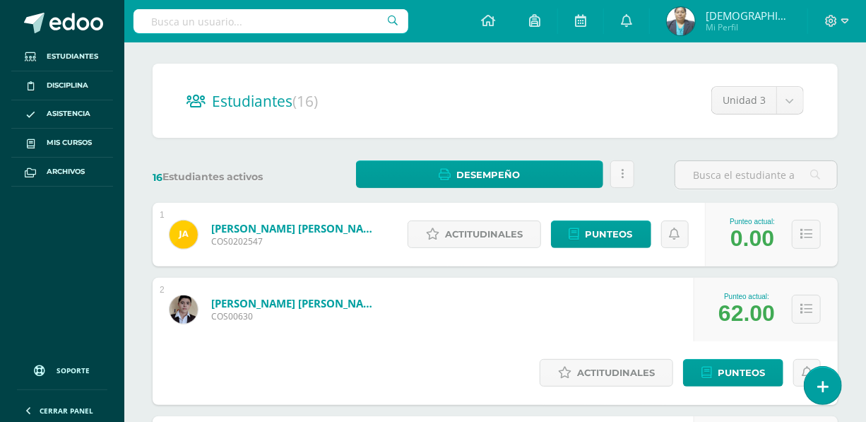
scroll to position [0, 0]
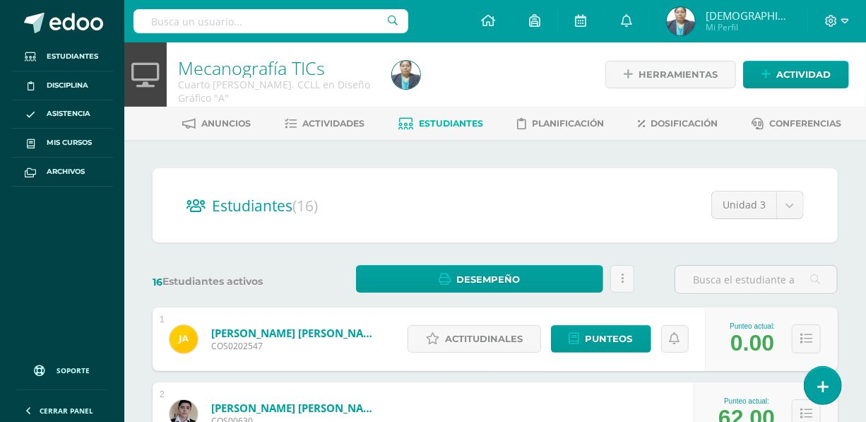
click at [695, 27] on img at bounding box center [681, 21] width 28 height 28
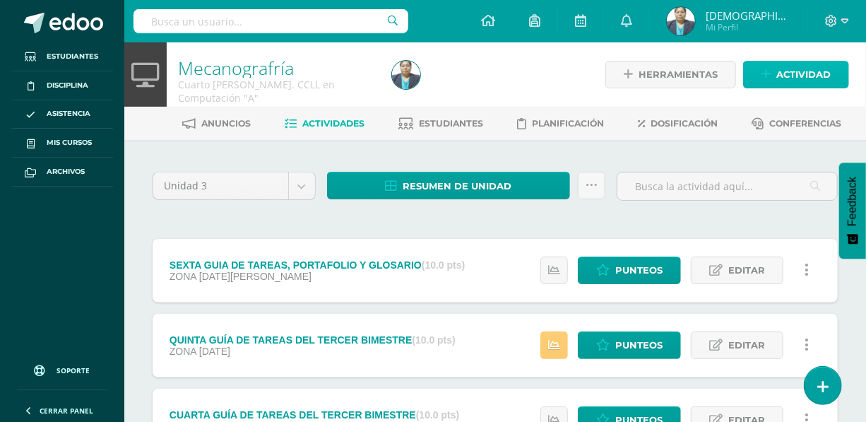
click at [779, 76] on span "Actividad" at bounding box center [803, 74] width 54 height 26
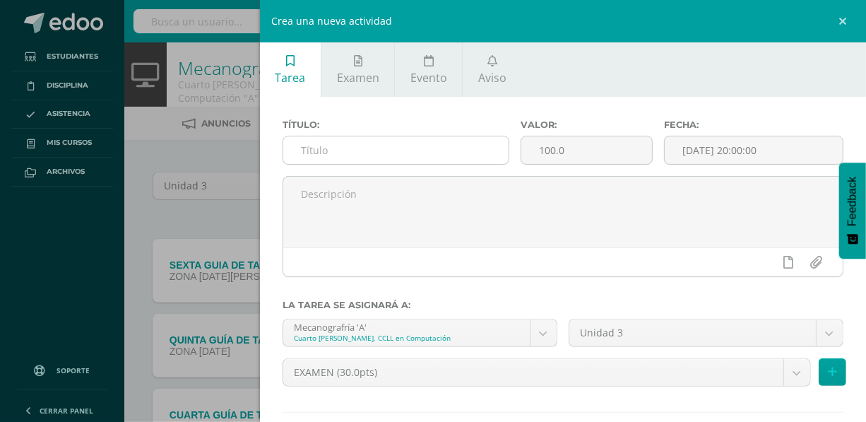
click at [418, 136] on div at bounding box center [395, 150] width 227 height 29
click at [383, 155] on input "text" at bounding box center [396, 150] width 226 height 28
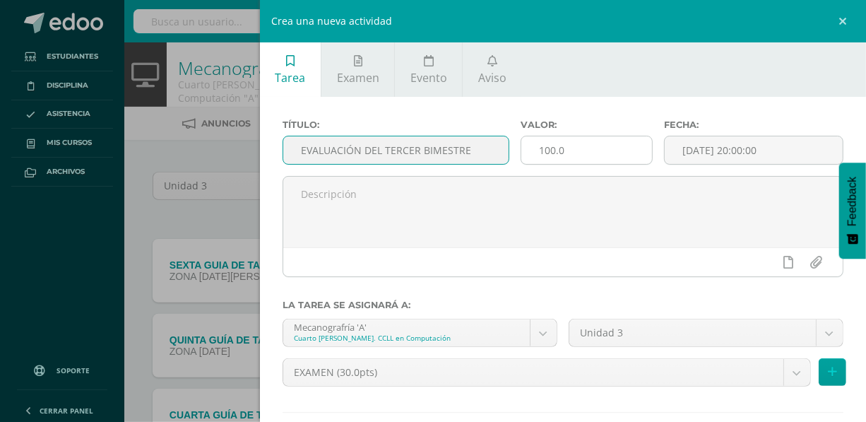
type input "EVALUACIÓN DEL TERCER BIMESTRE"
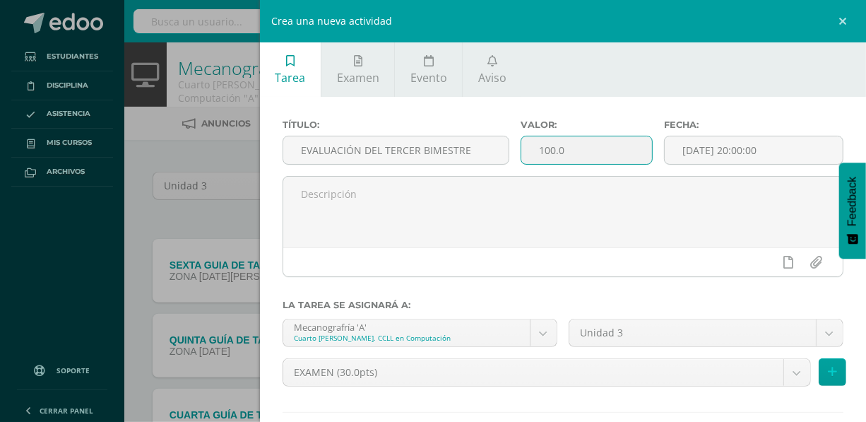
drag, startPoint x: 565, startPoint y: 152, endPoint x: 535, endPoint y: 152, distance: 30.4
click at [535, 152] on input "100.0" at bounding box center [586, 150] width 131 height 28
type input "30"
click at [720, 141] on input "[DATE] 20:00:00" at bounding box center [753, 150] width 178 height 28
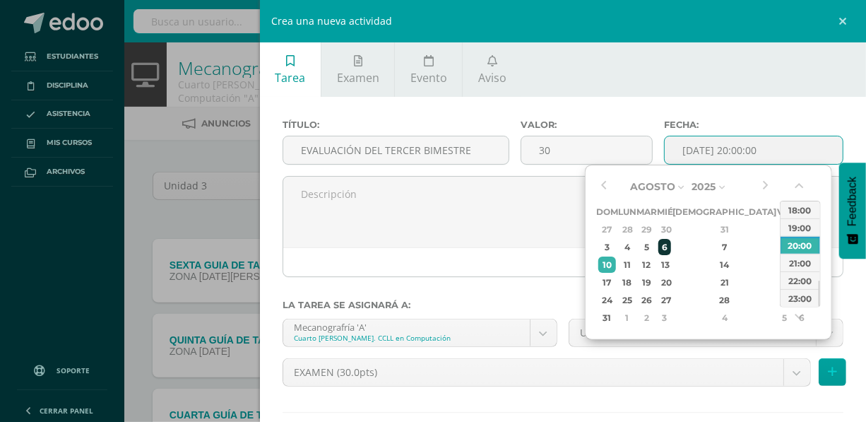
click at [671, 249] on div "6" at bounding box center [664, 247] width 13 height 16
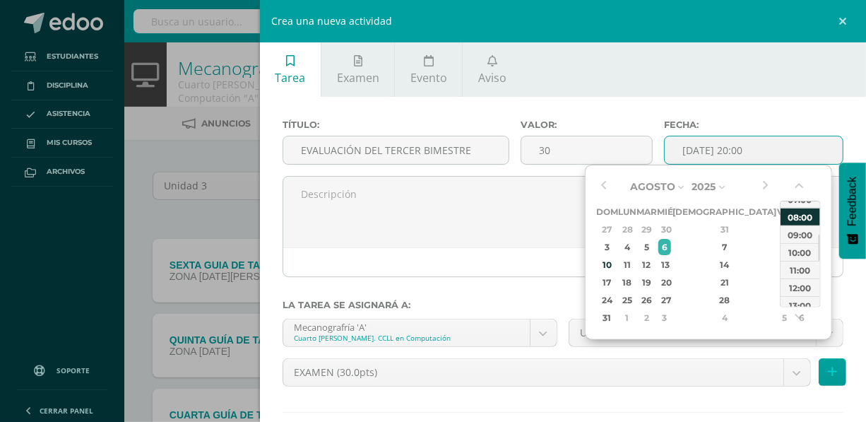
click at [799, 217] on div "08:00" at bounding box center [800, 217] width 40 height 18
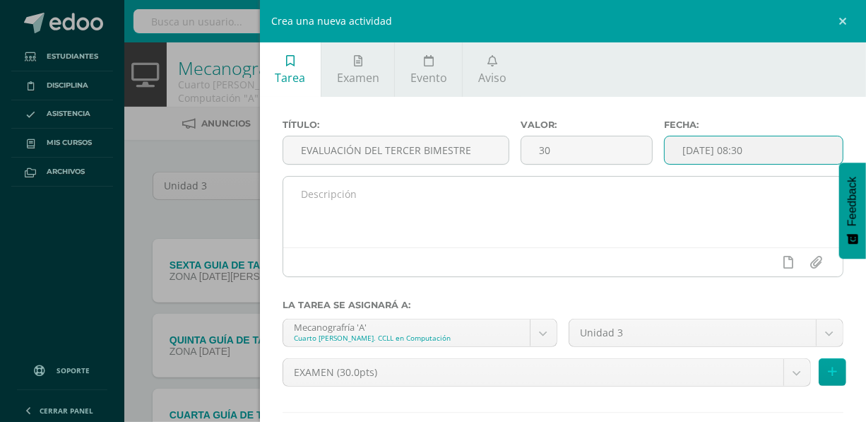
type input "[DATE] 08:30"
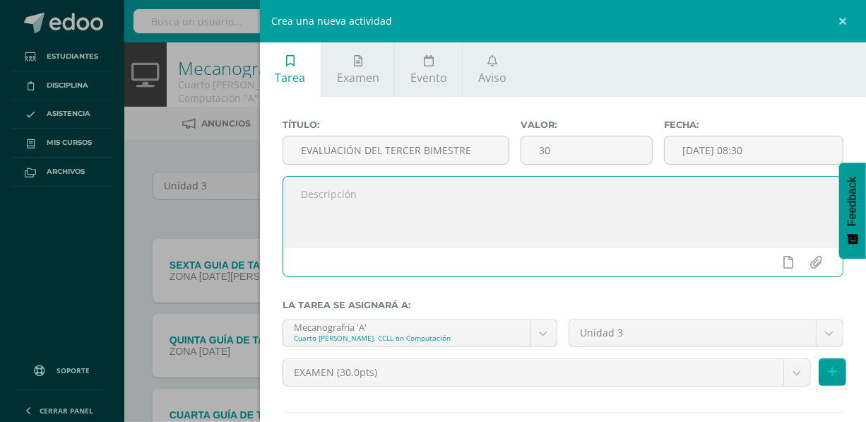
click at [289, 196] on textarea at bounding box center [562, 212] width 559 height 71
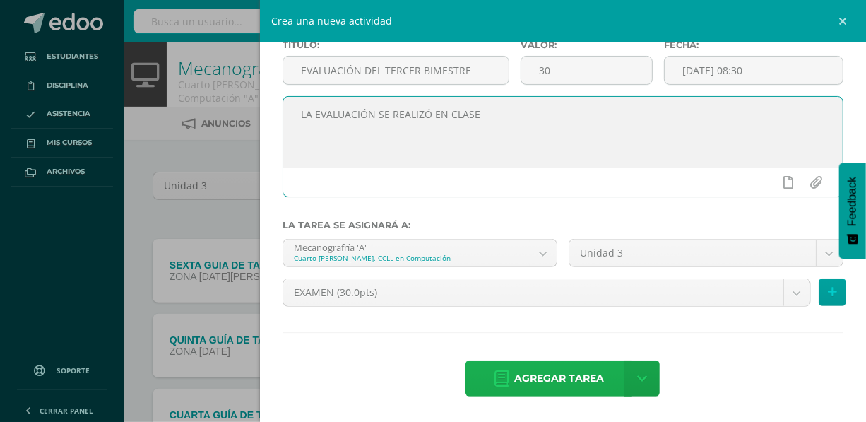
type textarea "LA EVALUACIÓN SE REALIZÓ EN CLASE"
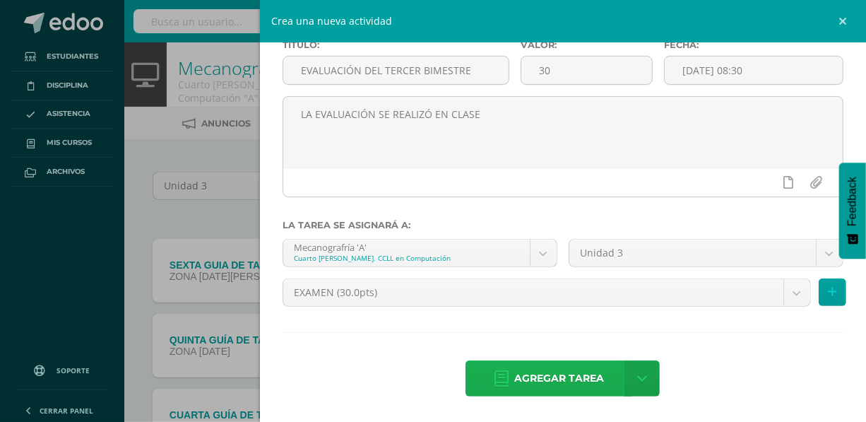
click at [563, 376] on span "Agregar tarea" at bounding box center [559, 378] width 90 height 35
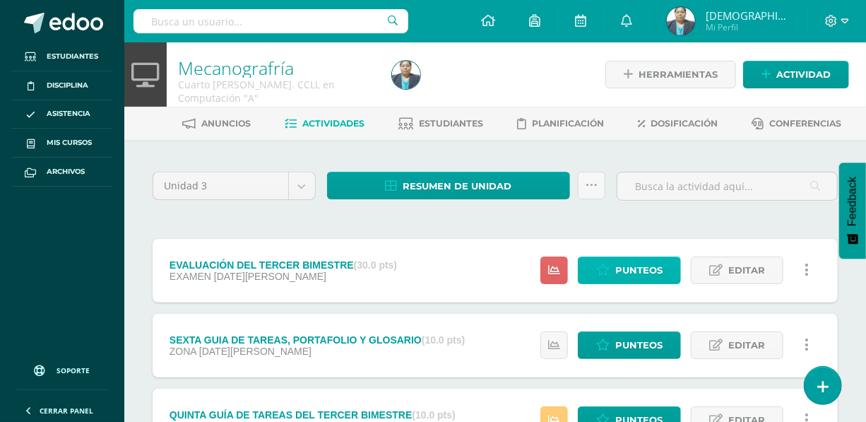
click at [623, 275] on span "Punteos" at bounding box center [638, 270] width 47 height 26
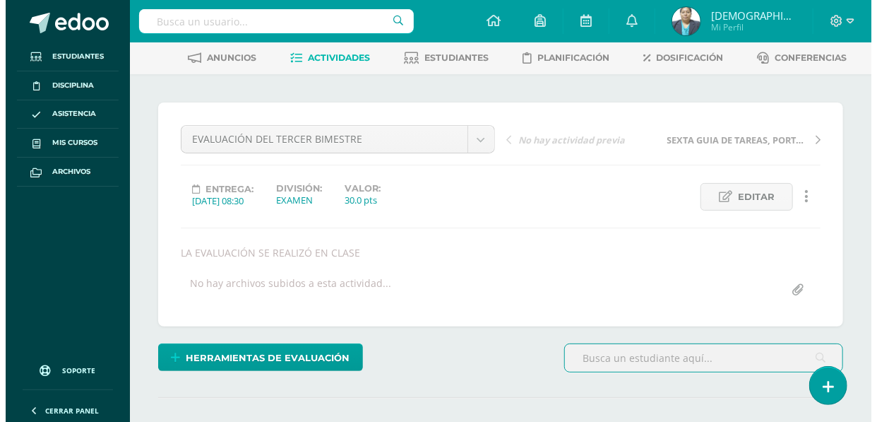
scroll to position [194, 0]
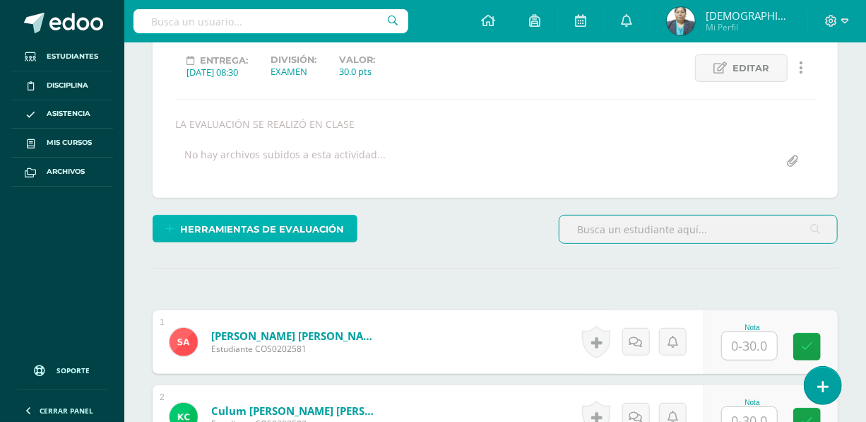
click at [293, 221] on span "Herramientas de evaluación" at bounding box center [263, 229] width 164 height 26
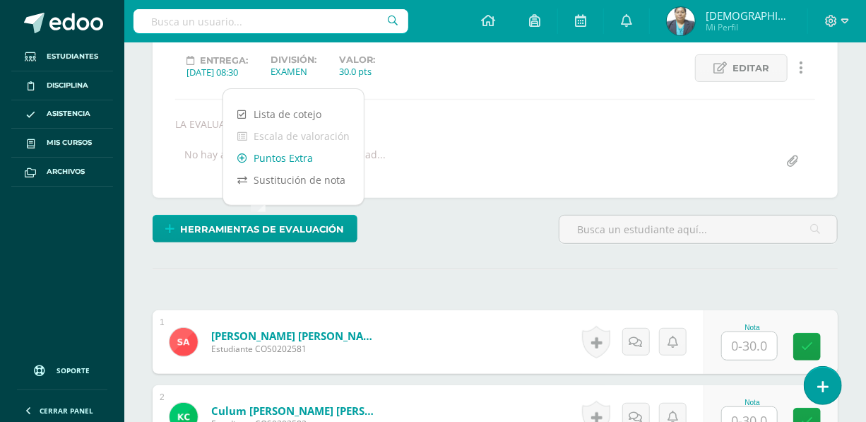
click at [297, 160] on link "Puntos Extra" at bounding box center [293, 158] width 141 height 22
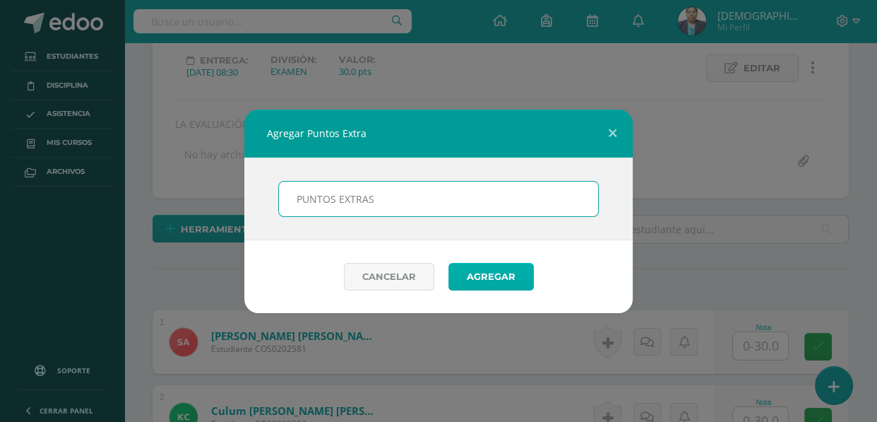
type input "PUNTOS EXTRAS"
click at [491, 275] on button "Agregar" at bounding box center [490, 277] width 85 height 28
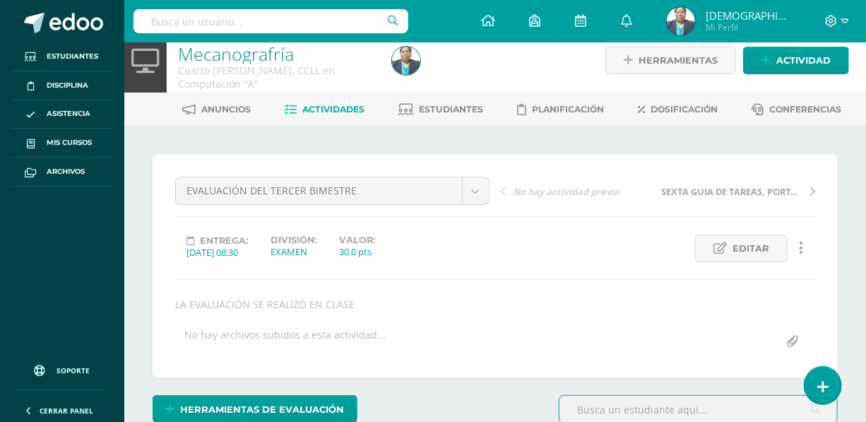
scroll to position [14, 0]
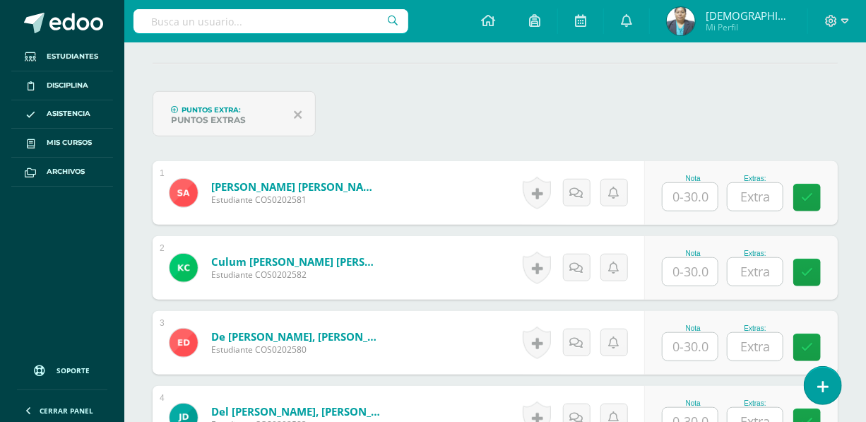
scroll to position [400, 0]
click at [686, 193] on input "text" at bounding box center [689, 196] width 55 height 28
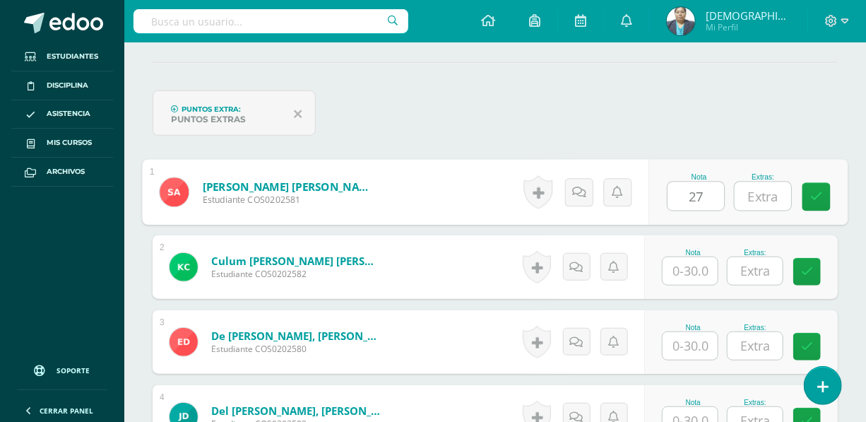
type input "27"
click at [770, 194] on input "text" at bounding box center [762, 196] width 56 height 28
type input "5"
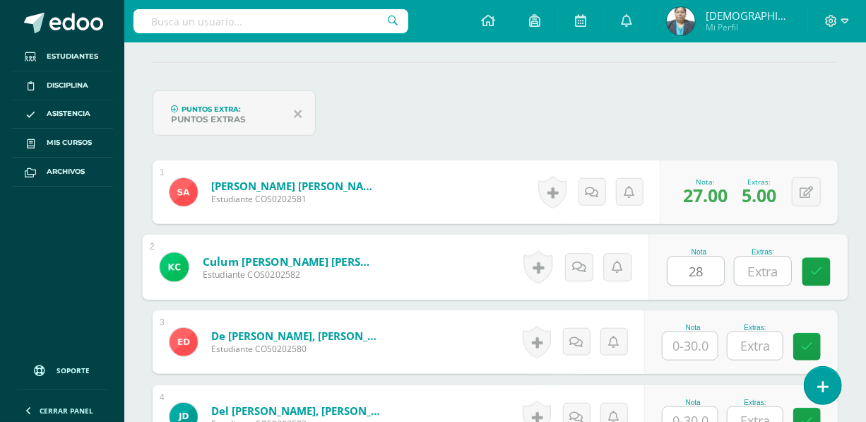
type input "28"
click at [754, 268] on input "text" at bounding box center [762, 271] width 56 height 28
type input "5"
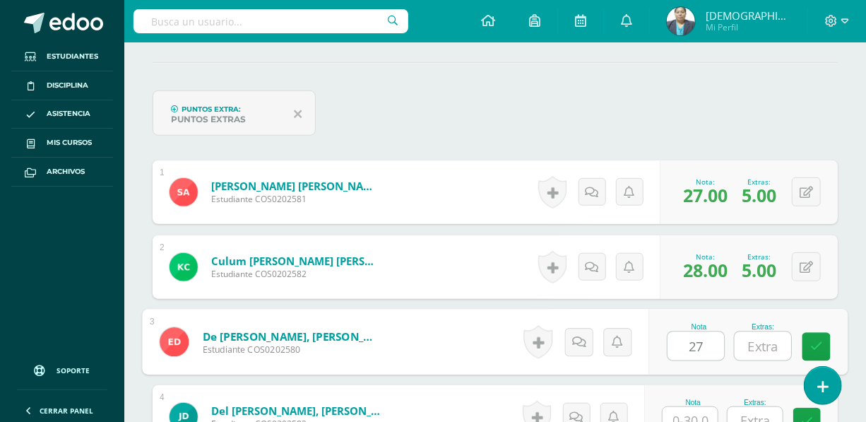
type input "27"
click at [780, 345] on input "text" at bounding box center [762, 346] width 56 height 28
type input "5"
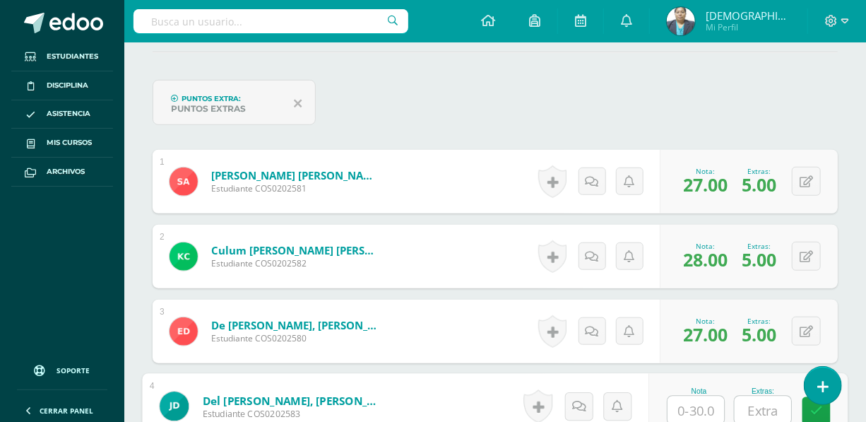
scroll to position [539, 0]
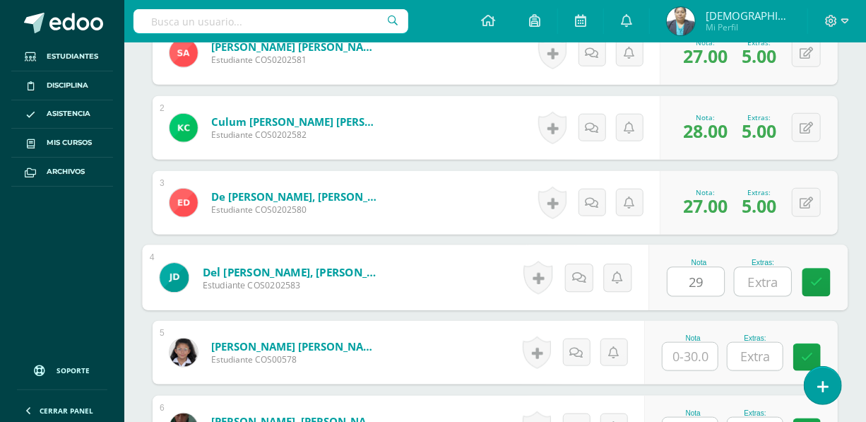
type input "29"
click at [759, 286] on input "text" at bounding box center [762, 282] width 56 height 28
type input "5"
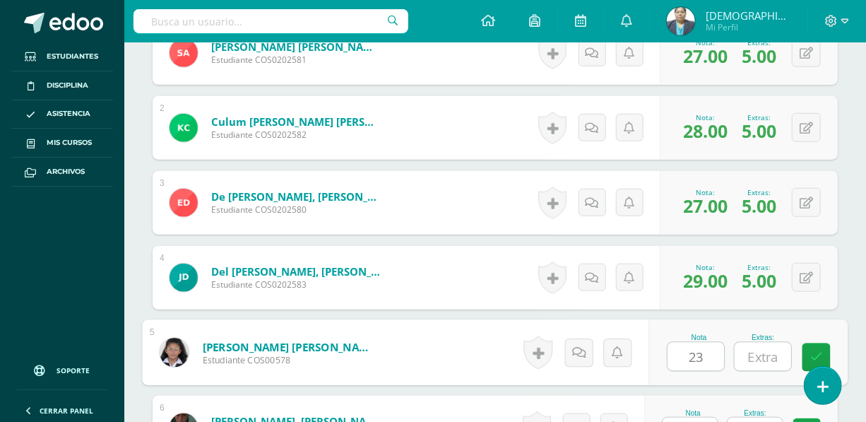
type input "23"
drag, startPoint x: 770, startPoint y: 359, endPoint x: 764, endPoint y: 345, distance: 15.5
click at [770, 356] on input "text" at bounding box center [762, 356] width 56 height 28
type input "5"
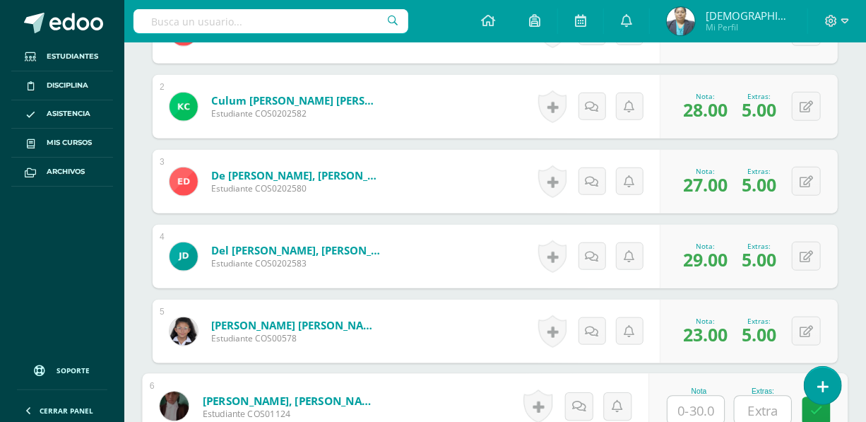
scroll to position [625, 0]
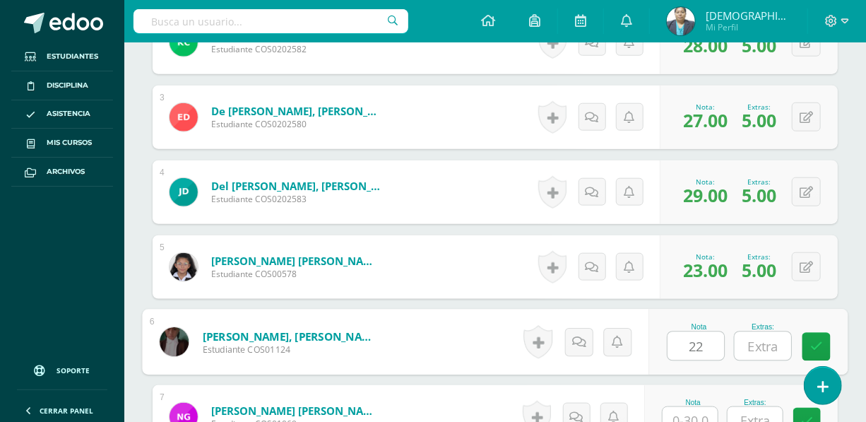
type input "2"
type input "15"
click at [753, 342] on input "text" at bounding box center [762, 346] width 56 height 28
type input "4"
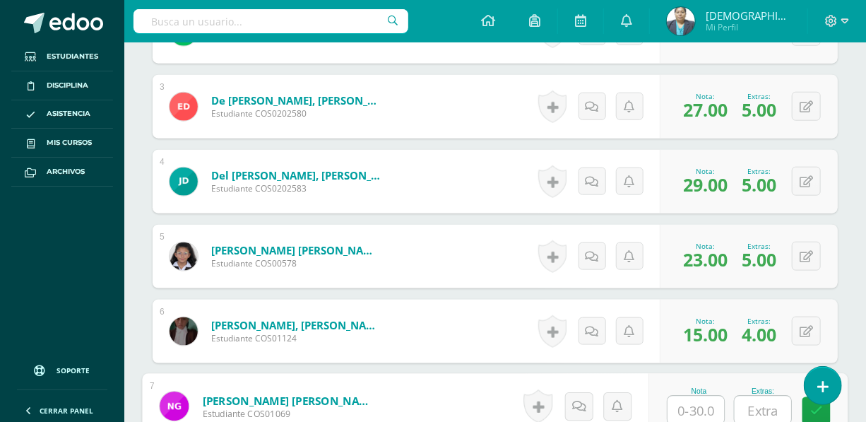
scroll to position [828, 0]
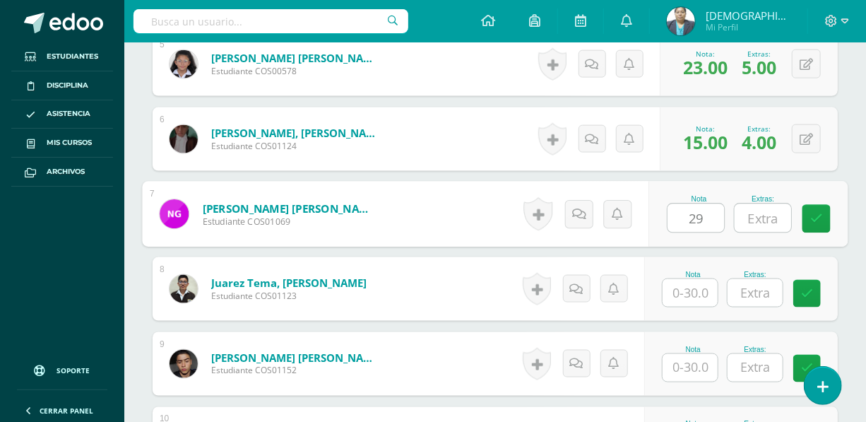
type input "29"
click at [748, 210] on input "text" at bounding box center [762, 218] width 56 height 28
type input "5"
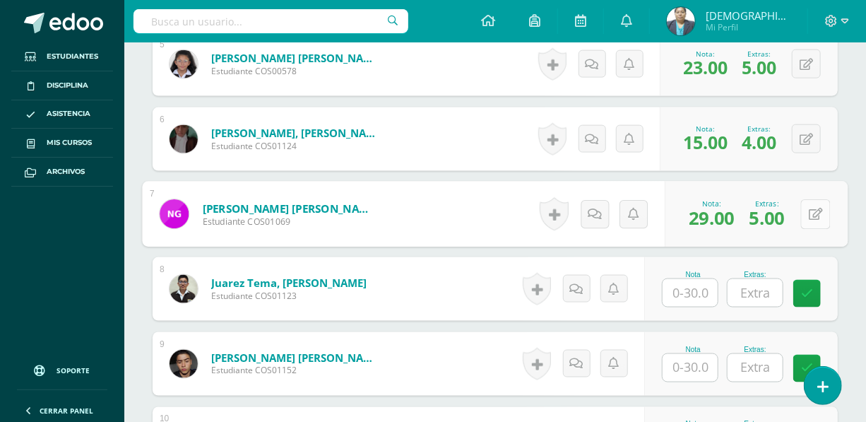
click at [803, 210] on button at bounding box center [816, 214] width 30 height 30
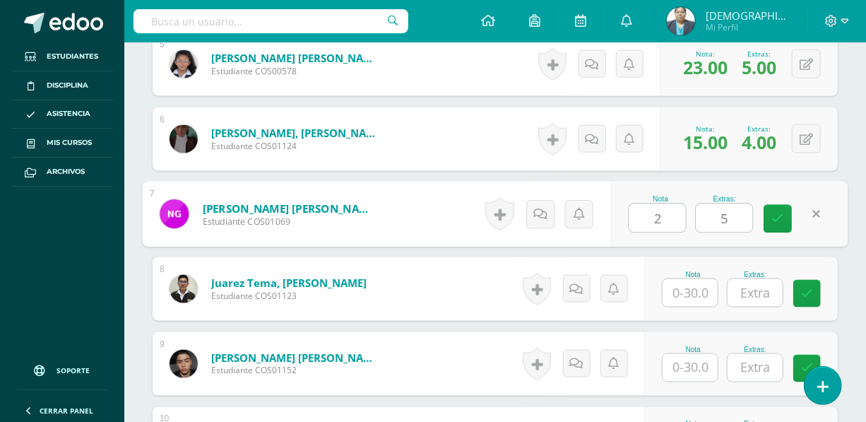
type input "22"
click at [782, 221] on icon at bounding box center [778, 219] width 13 height 12
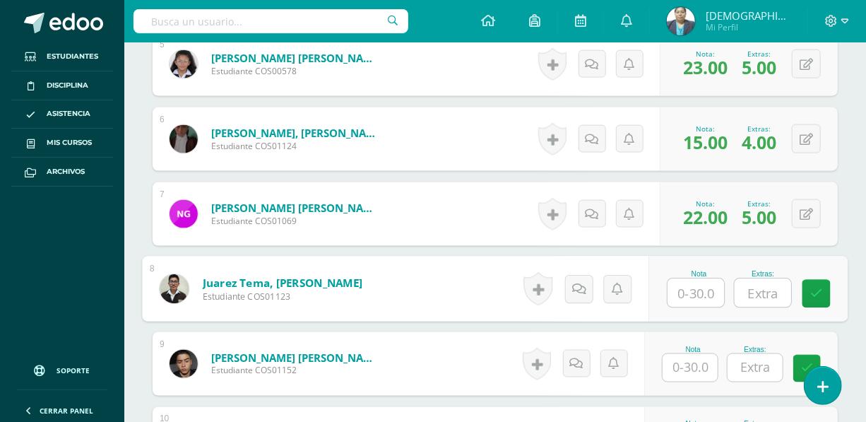
click at [690, 293] on input "text" at bounding box center [695, 293] width 56 height 28
type input "29"
click at [765, 290] on input "text" at bounding box center [762, 293] width 56 height 28
type input "5"
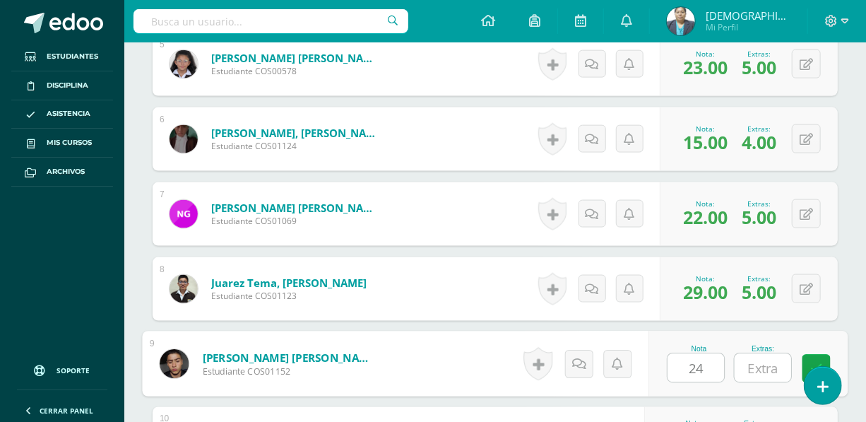
type input "24"
click at [759, 374] on input "text" at bounding box center [762, 368] width 56 height 28
type input "5"
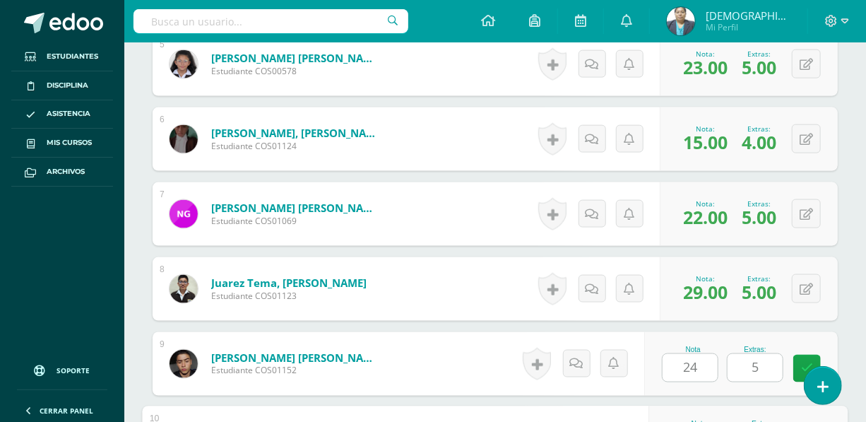
scroll to position [1057, 0]
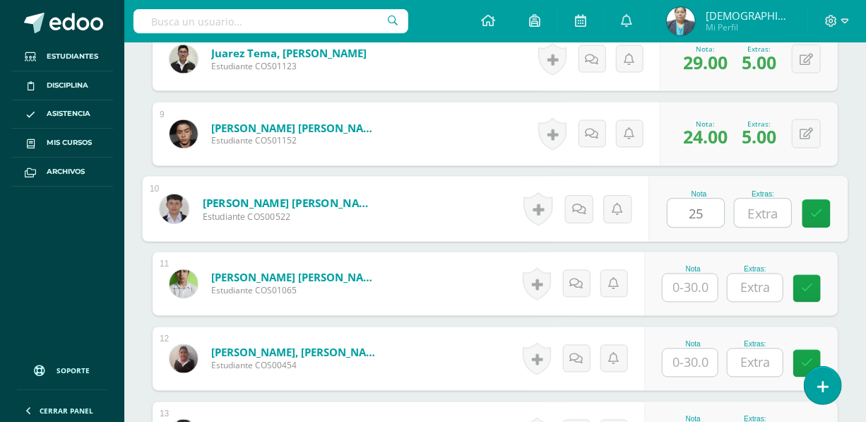
type input "25"
click at [765, 221] on input "text" at bounding box center [762, 213] width 56 height 28
type input "5"
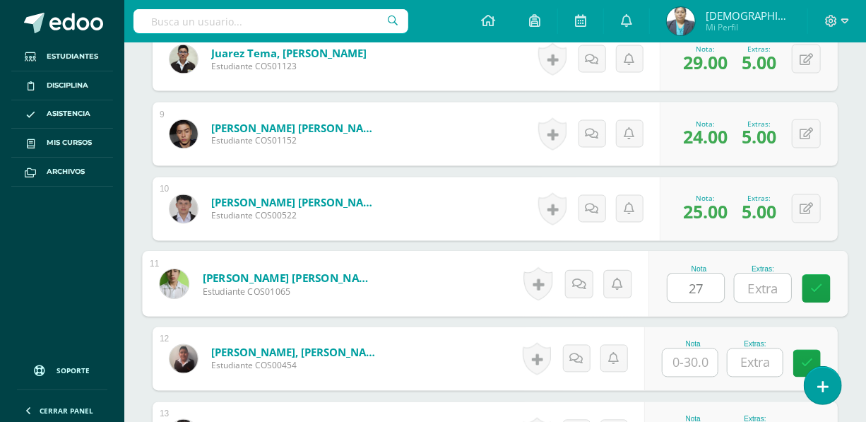
type input "27"
drag, startPoint x: 764, startPoint y: 285, endPoint x: 751, endPoint y: 297, distance: 17.5
click at [765, 285] on input "text" at bounding box center [762, 288] width 56 height 28
type input "5"
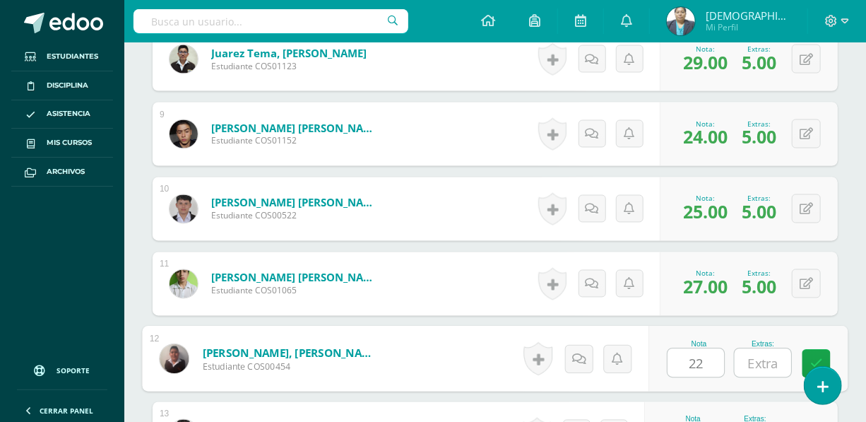
type input "22"
click at [755, 362] on input "text" at bounding box center [762, 363] width 56 height 28
type input "5"
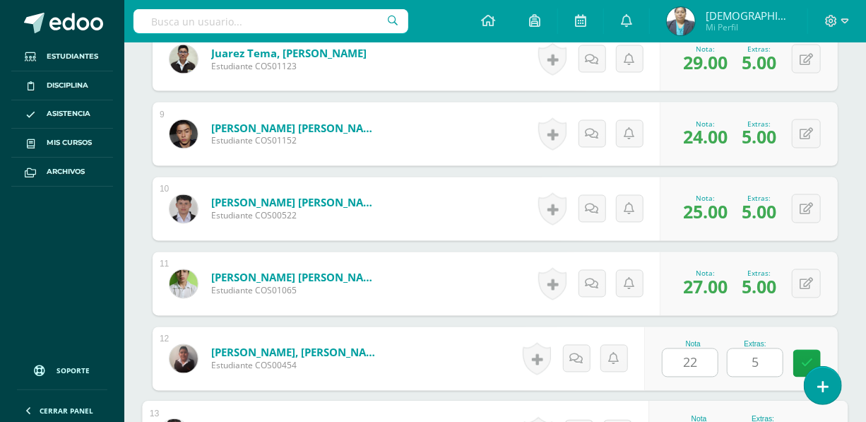
scroll to position [1282, 0]
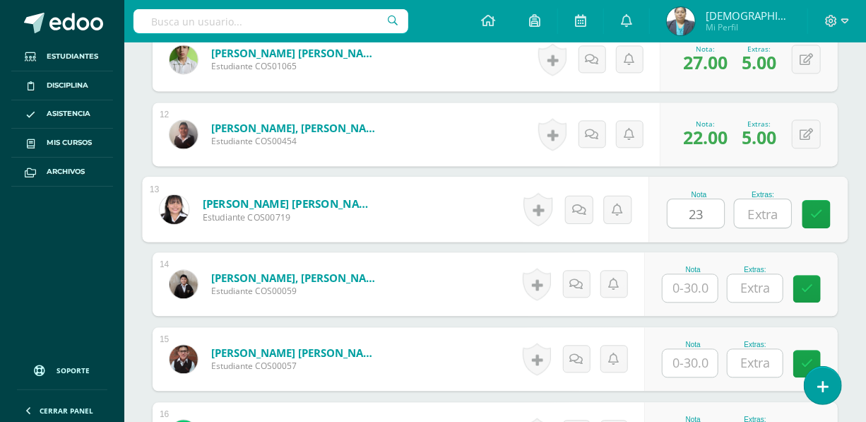
type input "23"
click at [759, 208] on input "text" at bounding box center [762, 213] width 56 height 28
type input "5"
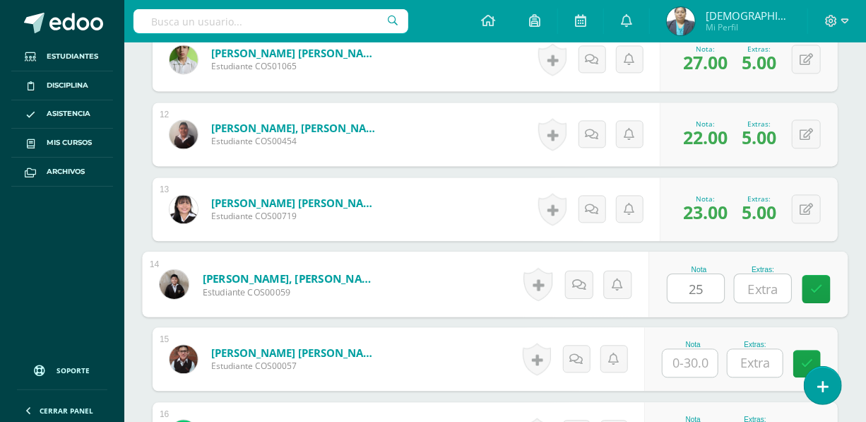
type input "25"
click at [758, 282] on input "text" at bounding box center [762, 288] width 56 height 28
type input "5"
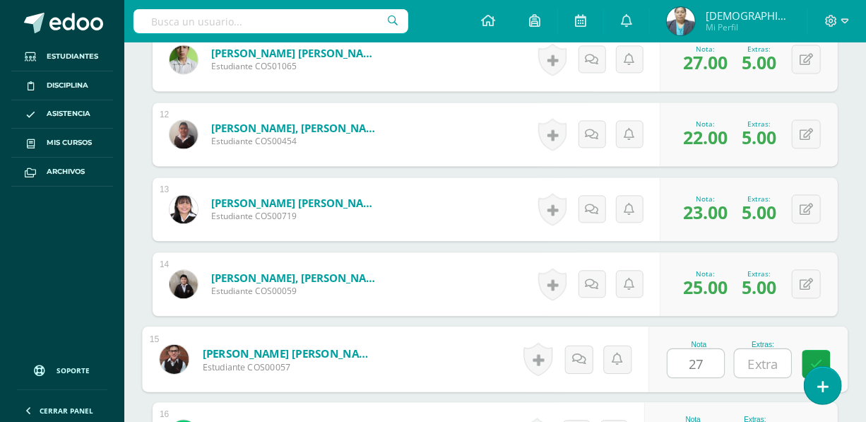
type input "27"
click at [765, 362] on input "text" at bounding box center [762, 363] width 56 height 28
type input "5"
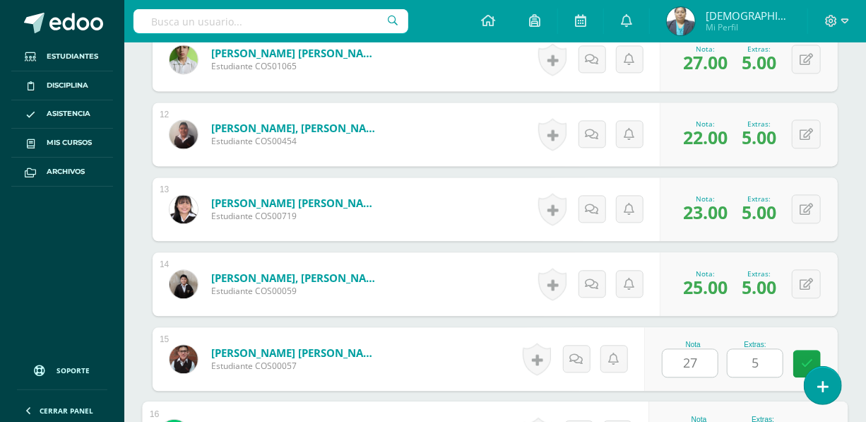
scroll to position [1506, 0]
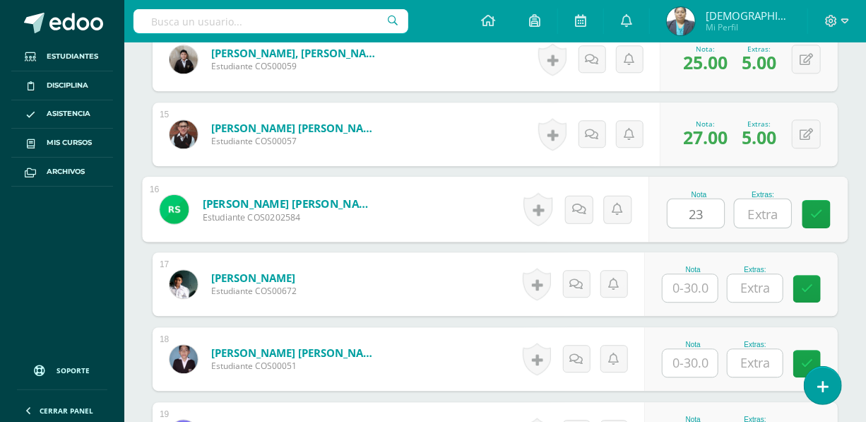
type input "23"
click at [769, 210] on input "text" at bounding box center [762, 213] width 56 height 28
type input "5"
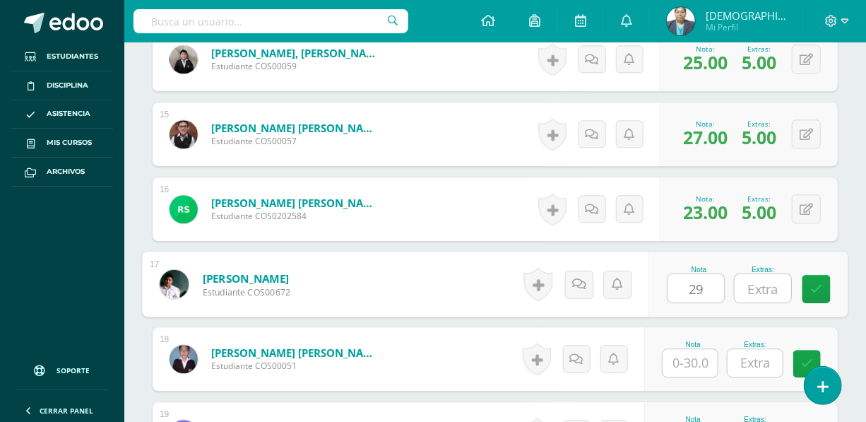
type input "29"
click at [762, 290] on input "text" at bounding box center [762, 288] width 56 height 28
type input "5"
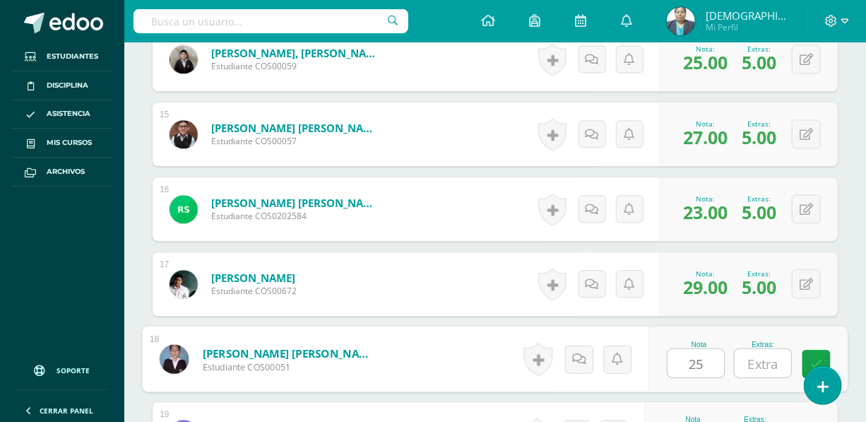
type input "25"
click at [765, 359] on input "text" at bounding box center [762, 363] width 56 height 28
type input "5"
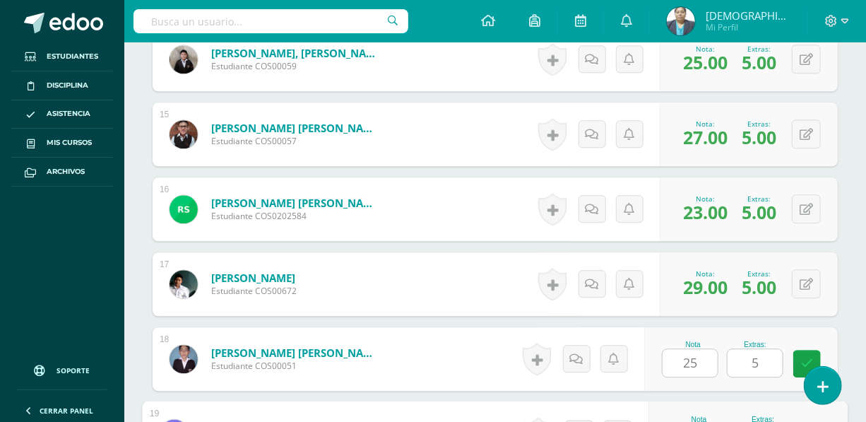
scroll to position [1731, 0]
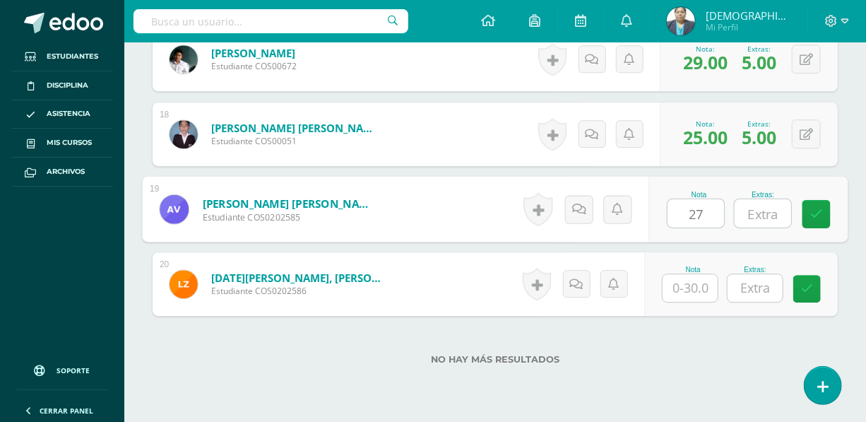
type input "27"
click at [764, 215] on input "text" at bounding box center [762, 213] width 56 height 28
type input "5"
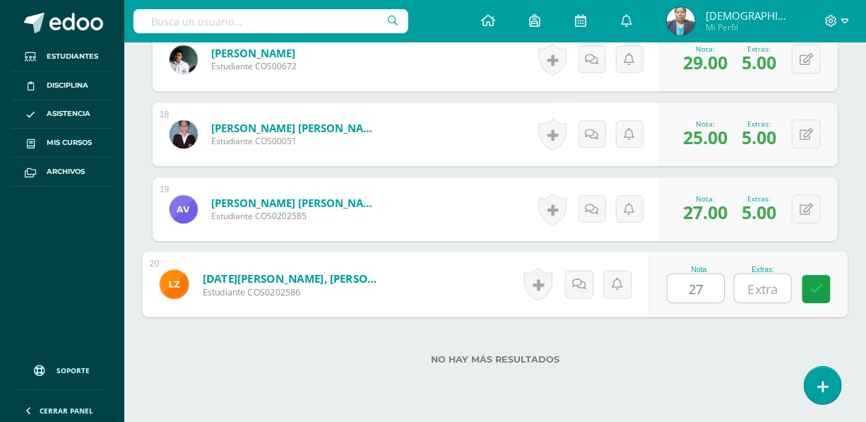
type input "27"
click at [775, 290] on input "text" at bounding box center [762, 288] width 56 height 28
type input "5"
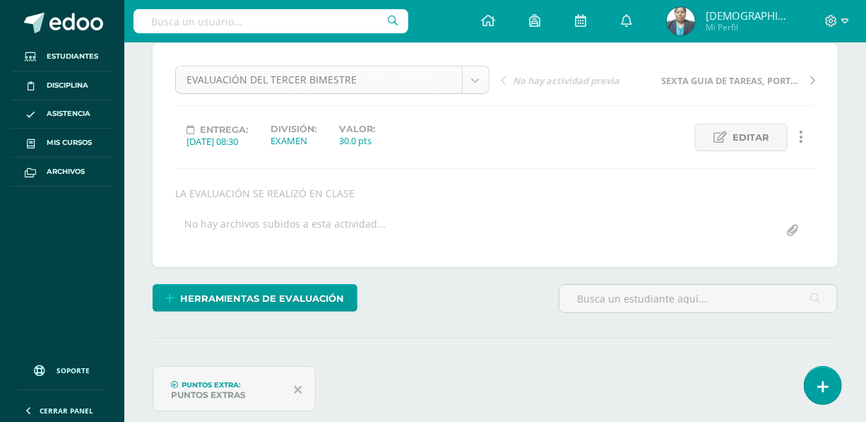
scroll to position [0, 0]
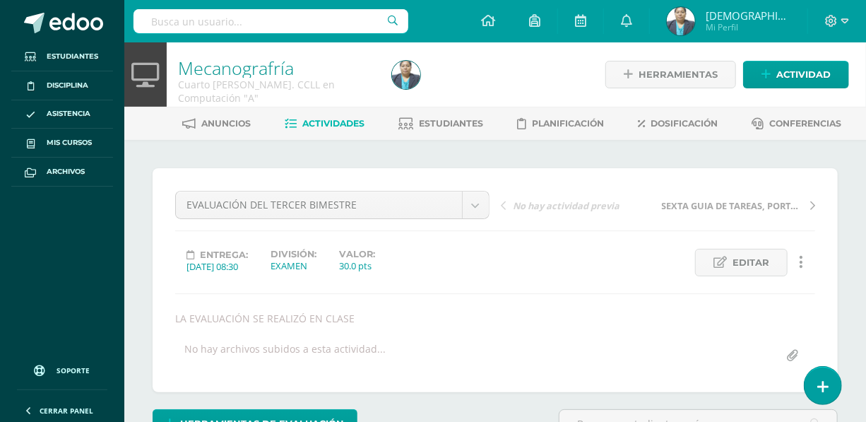
click at [336, 124] on span "Actividades" at bounding box center [334, 123] width 62 height 11
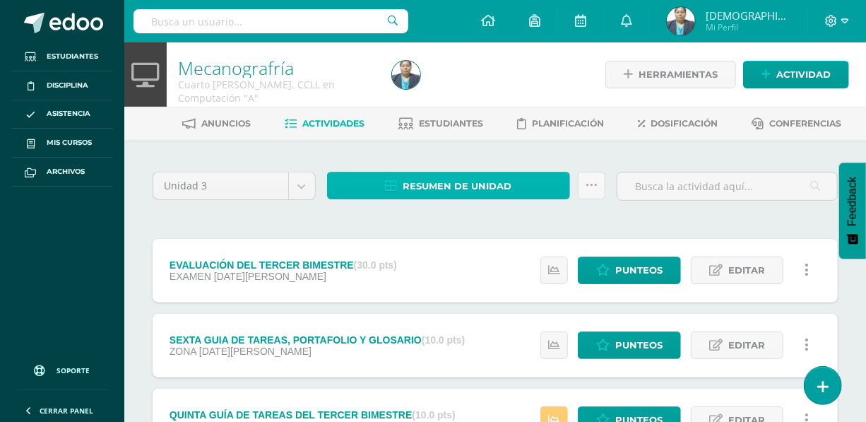
click at [438, 181] on span "Resumen de unidad" at bounding box center [456, 186] width 109 height 26
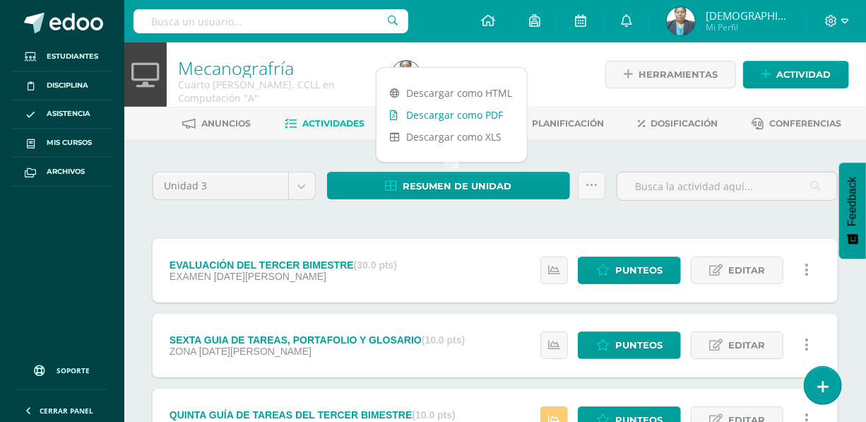
click at [446, 117] on link "Descargar como PDF" at bounding box center [451, 115] width 150 height 22
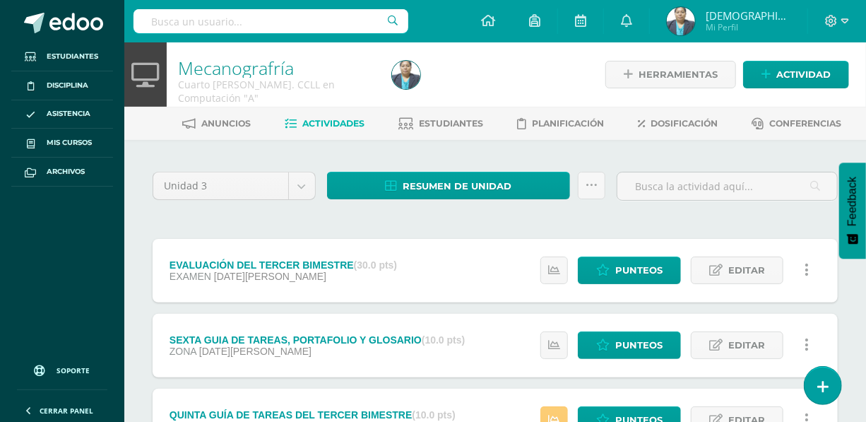
click at [554, 69] on div at bounding box center [496, 74] width 220 height 64
click at [453, 122] on span "Estudiantes" at bounding box center [451, 123] width 64 height 11
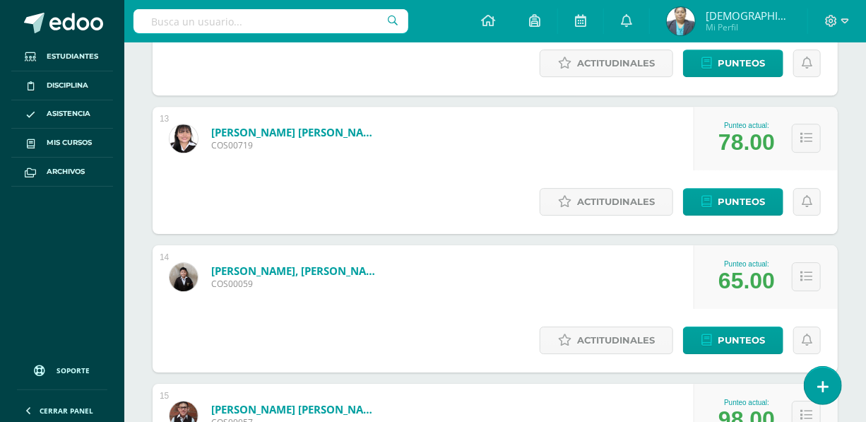
scroll to position [1604, 0]
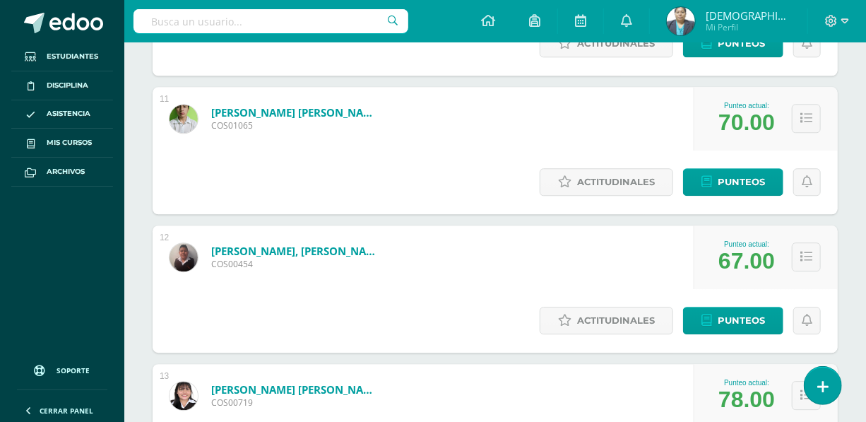
click at [695, 24] on img at bounding box center [681, 21] width 28 height 28
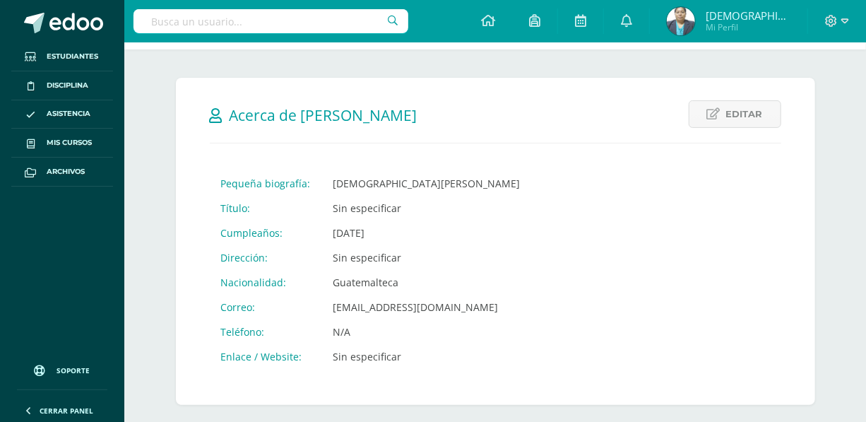
scroll to position [385, 0]
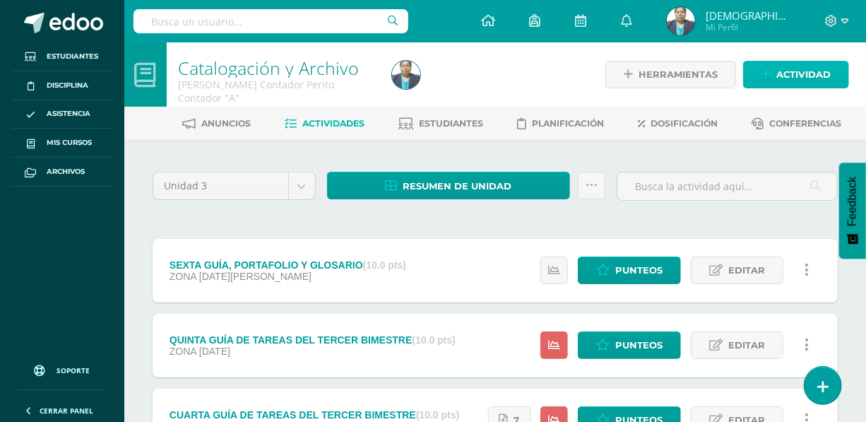
click at [779, 76] on span "Actividad" at bounding box center [803, 74] width 54 height 26
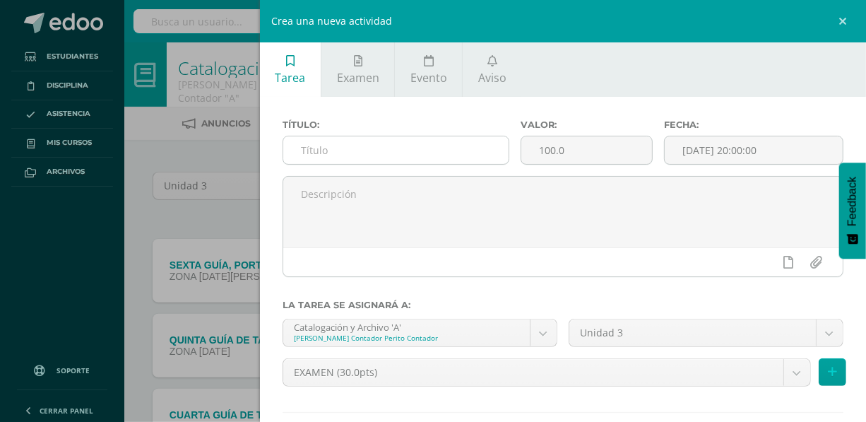
click at [357, 158] on input "text" at bounding box center [396, 150] width 226 height 28
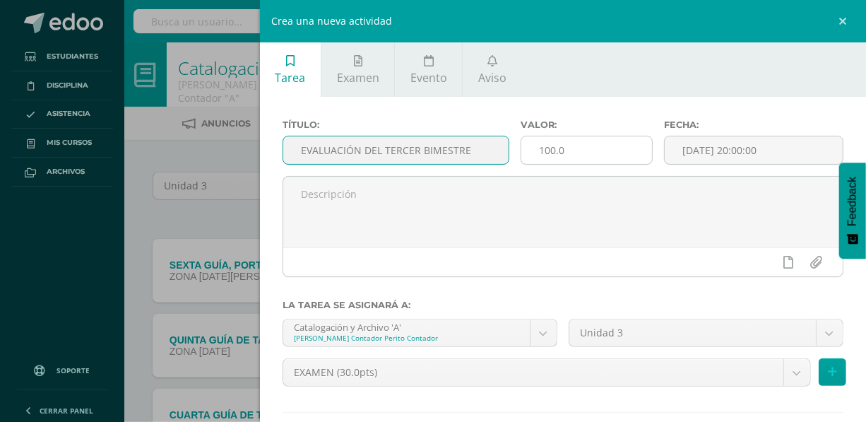
type input "EVALUACIÓN DEL TERCER BIMESTRE"
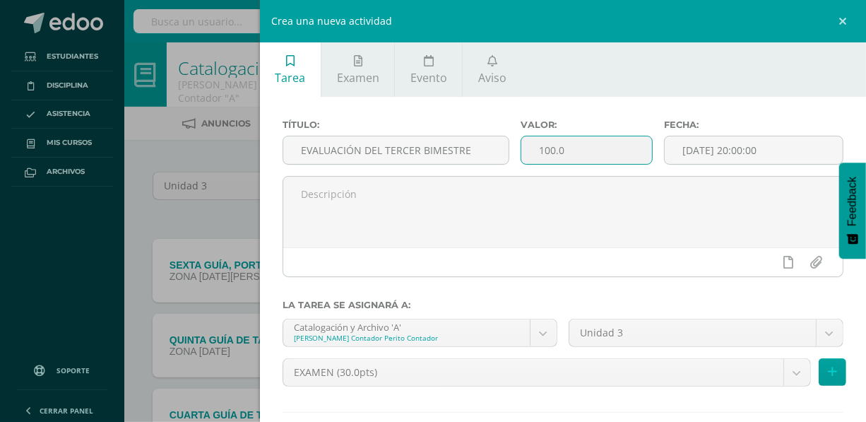
drag, startPoint x: 566, startPoint y: 153, endPoint x: 523, endPoint y: 150, distance: 42.5
click at [523, 150] on input "100.0" at bounding box center [586, 150] width 131 height 28
type input "30"
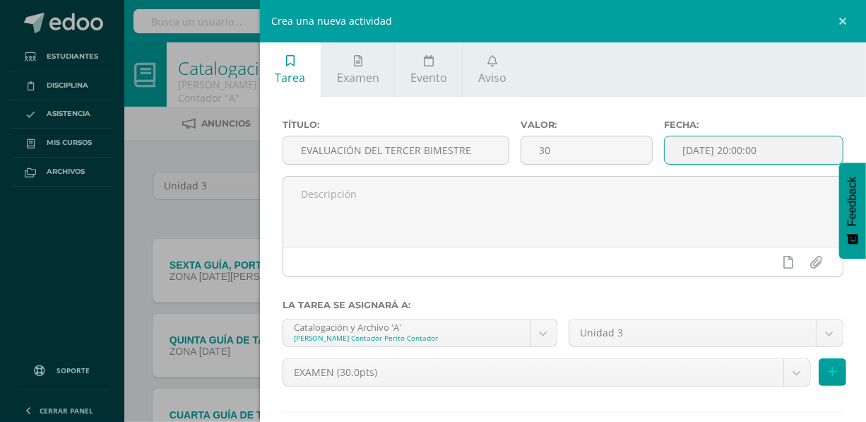
click at [676, 154] on input "[DATE] 20:00:00" at bounding box center [753, 150] width 178 height 28
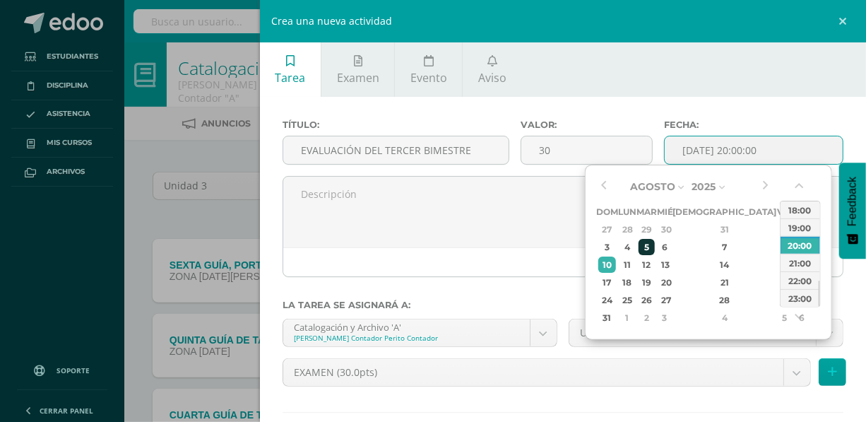
click at [655, 248] on div "5" at bounding box center [646, 247] width 16 height 16
click at [793, 231] on div "12:00" at bounding box center [800, 231] width 40 height 18
type input "2025-08-05 12:00"
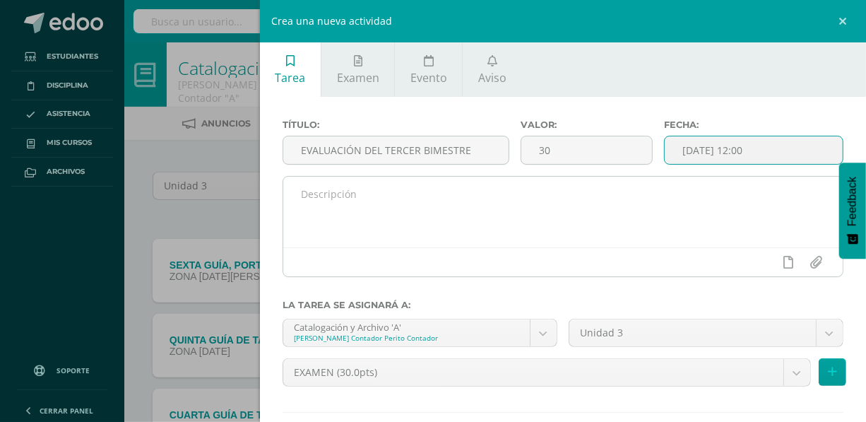
click at [324, 198] on textarea at bounding box center [562, 212] width 559 height 71
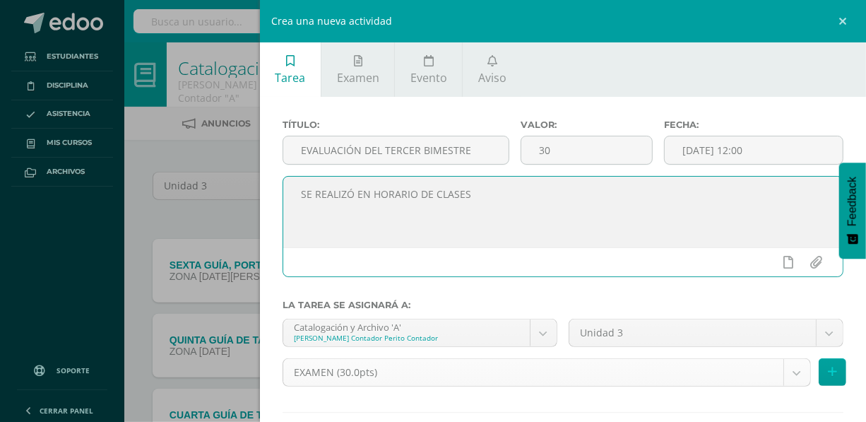
scroll to position [64, 0]
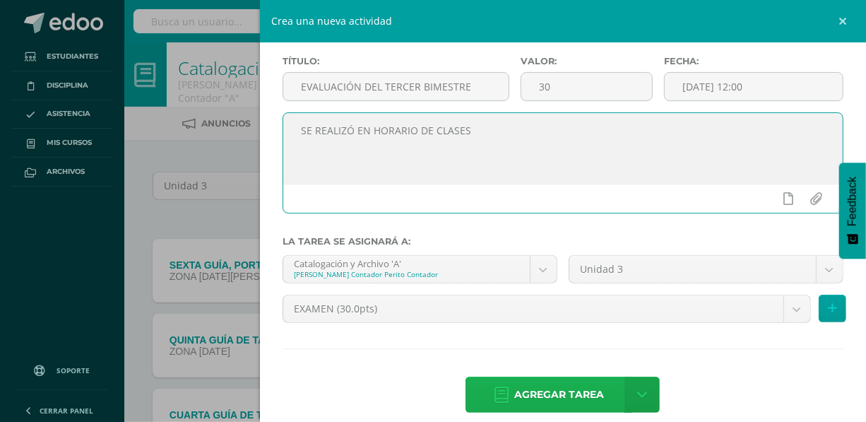
type textarea "SE REALIZÓ EN HORARIO DE CLASES"
click at [566, 392] on span "Agregar tarea" at bounding box center [559, 394] width 90 height 35
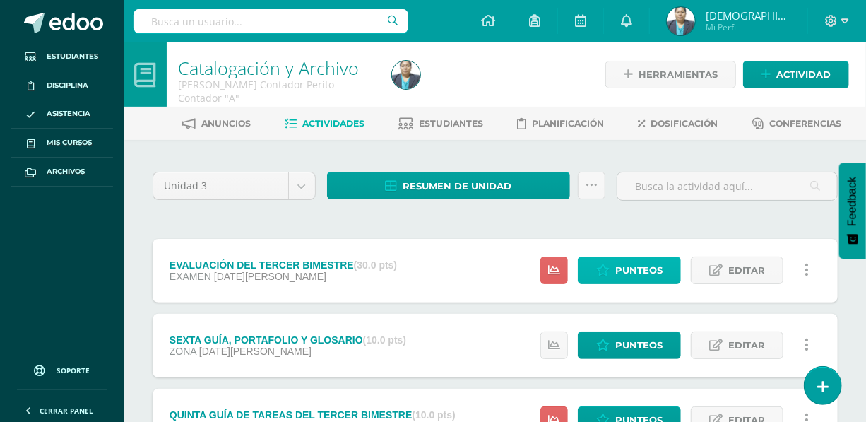
click at [628, 273] on span "Punteos" at bounding box center [638, 270] width 47 height 26
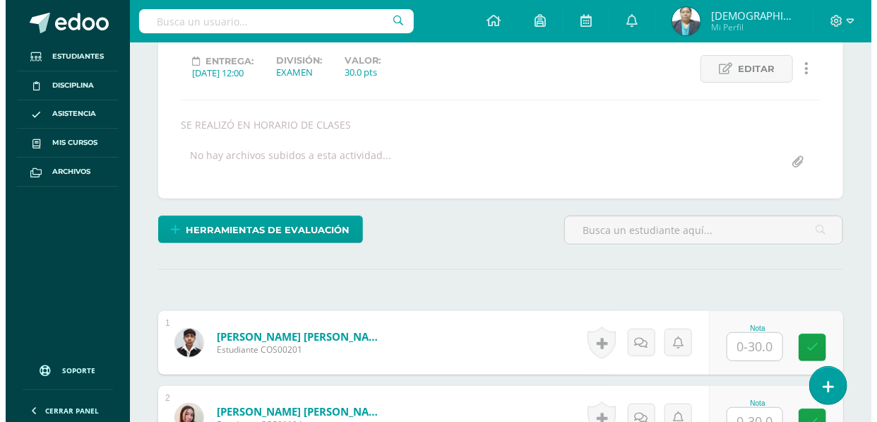
scroll to position [194, 0]
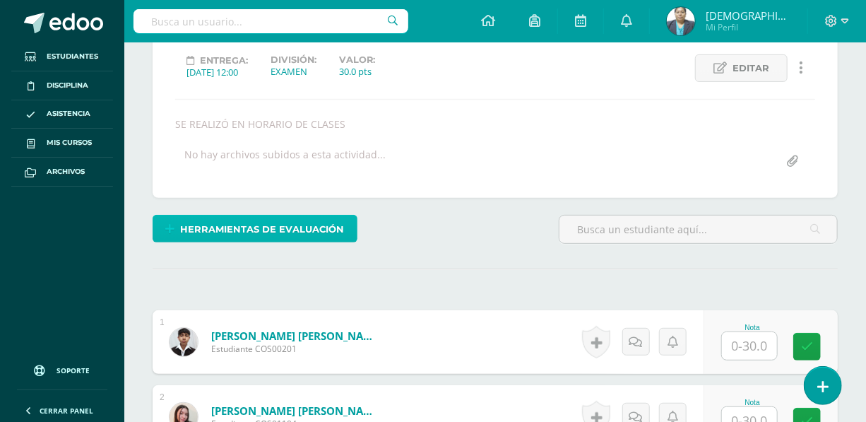
click at [285, 219] on span "Herramientas de evaluación" at bounding box center [263, 229] width 164 height 26
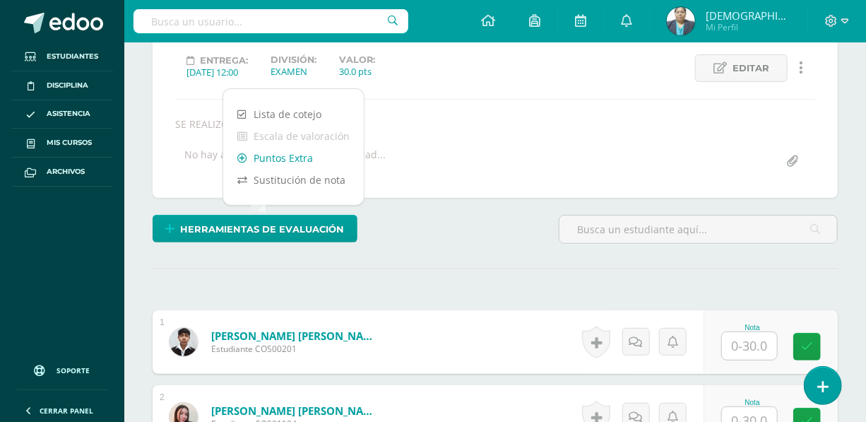
click at [296, 157] on link "Puntos Extra" at bounding box center [293, 158] width 141 height 22
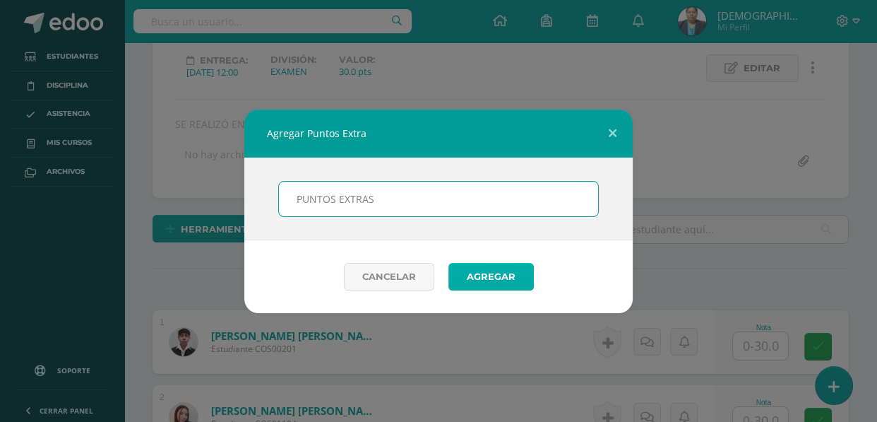
type input "PUNTOS EXTRAS"
click at [491, 276] on button "Agregar" at bounding box center [490, 277] width 85 height 28
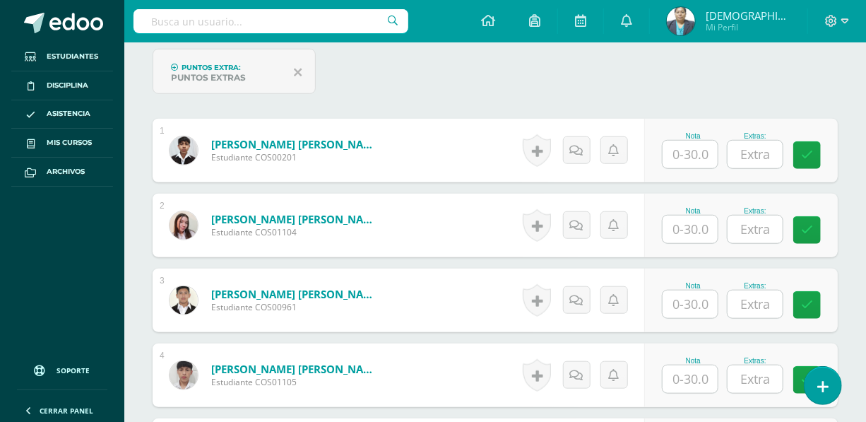
scroll to position [378, 0]
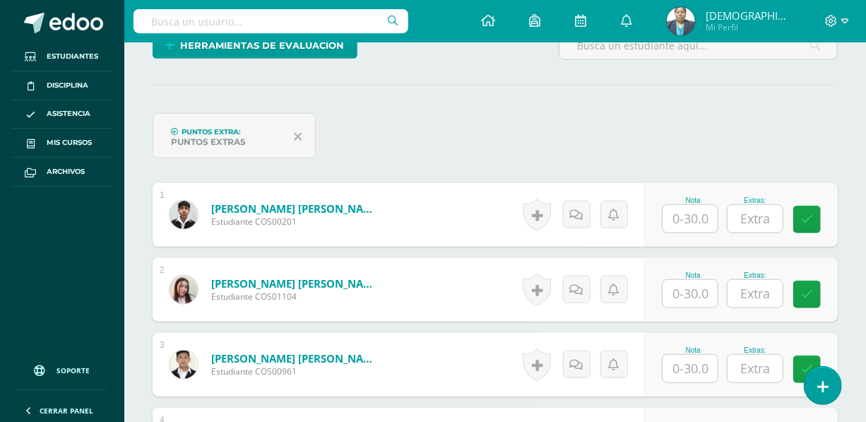
click at [691, 215] on input "text" at bounding box center [689, 219] width 55 height 28
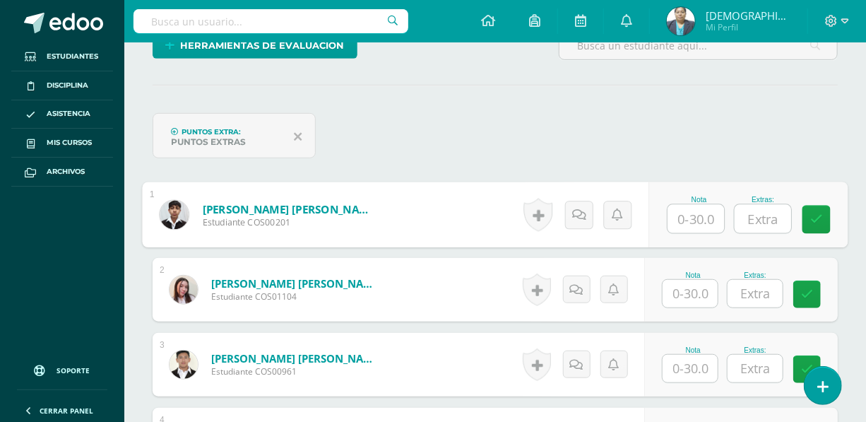
click at [691, 215] on input "text" at bounding box center [695, 219] width 56 height 28
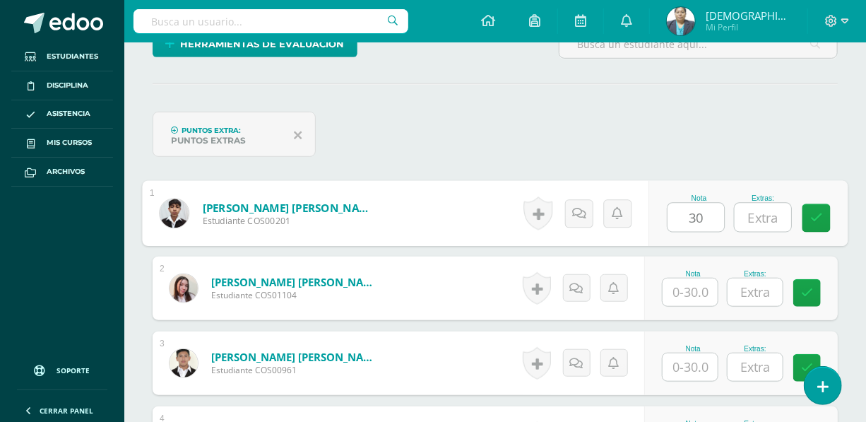
type input "30"
click at [770, 220] on input "text" at bounding box center [762, 217] width 56 height 28
type input "4"
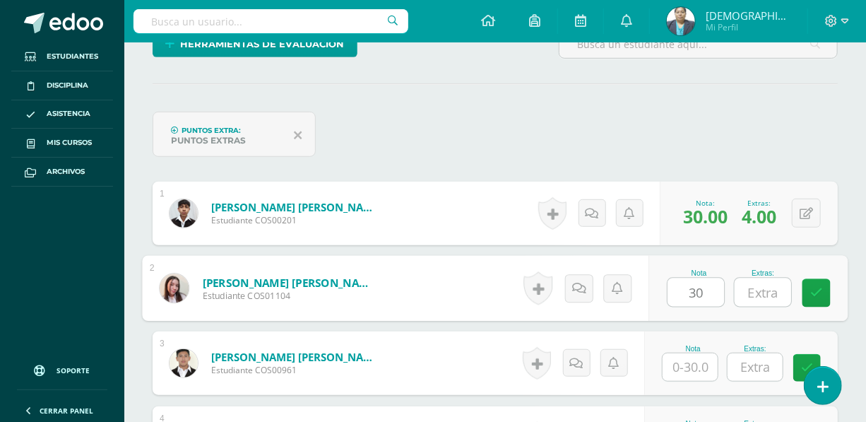
type input "30"
click at [768, 297] on input "text" at bounding box center [762, 292] width 56 height 28
type input "2"
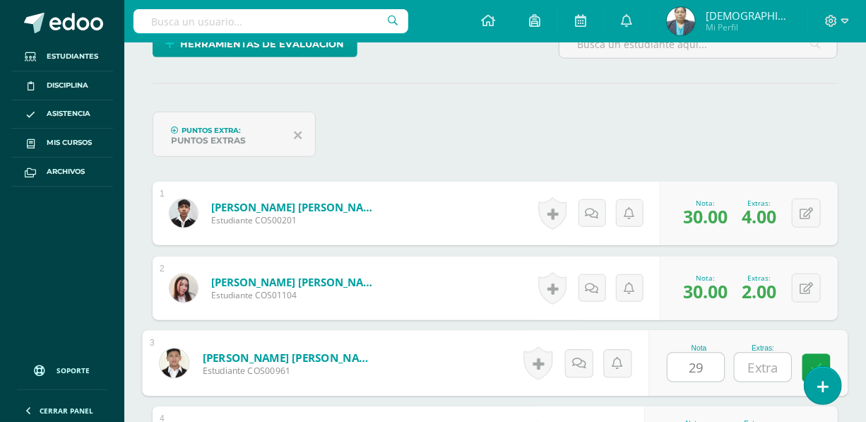
type input "29"
click at [762, 372] on input "text" at bounding box center [762, 367] width 56 height 28
type input "3"
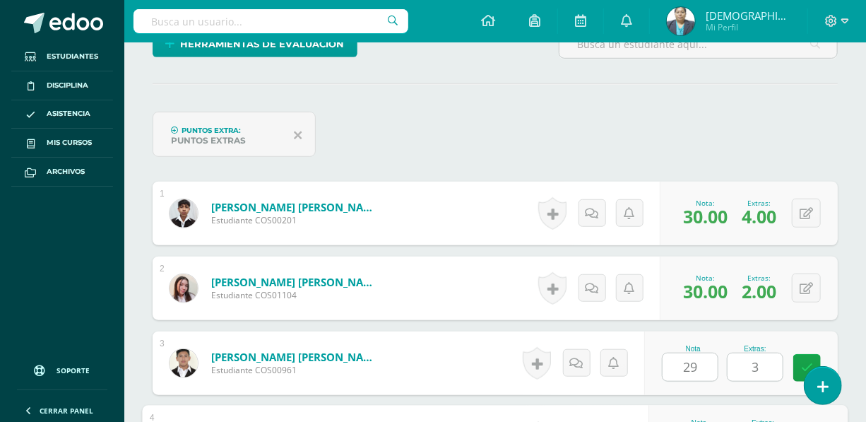
scroll to position [608, 0]
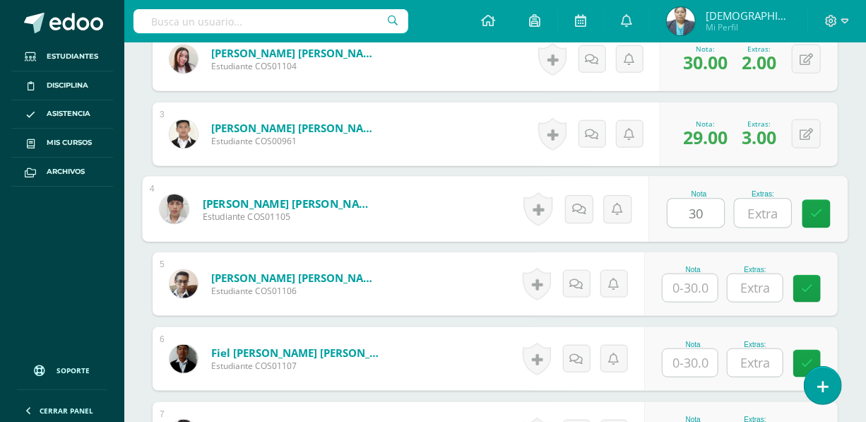
type input "30"
click at [763, 205] on input "text" at bounding box center [762, 213] width 56 height 28
type input "2"
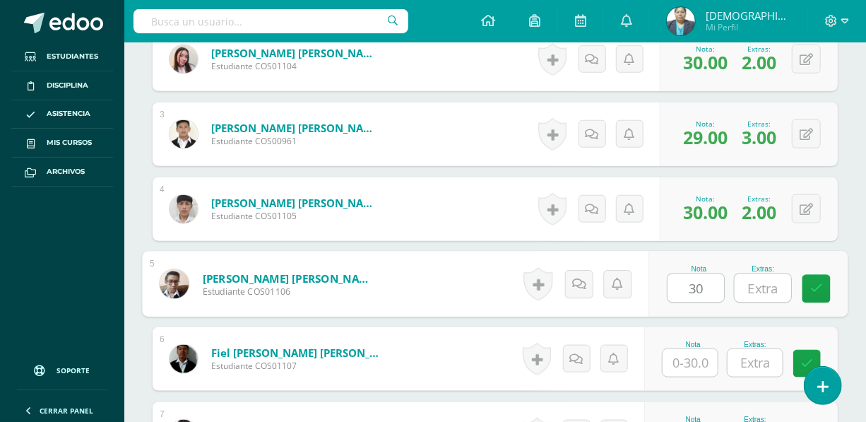
type input "30"
click at [752, 295] on input "text" at bounding box center [762, 288] width 56 height 28
type input "4"
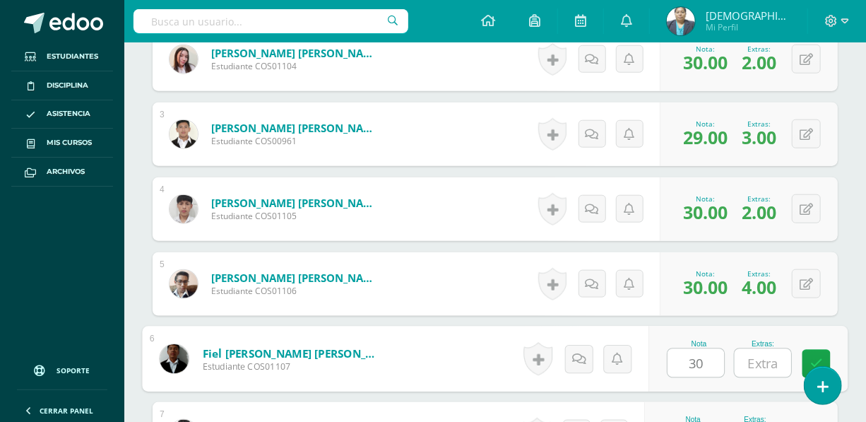
type input "30"
click at [758, 360] on input "text" at bounding box center [762, 363] width 56 height 28
type input "2"
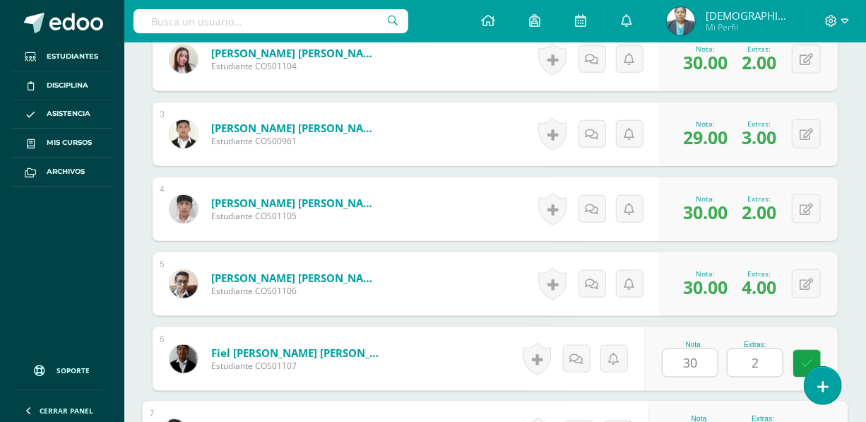
scroll to position [833, 0]
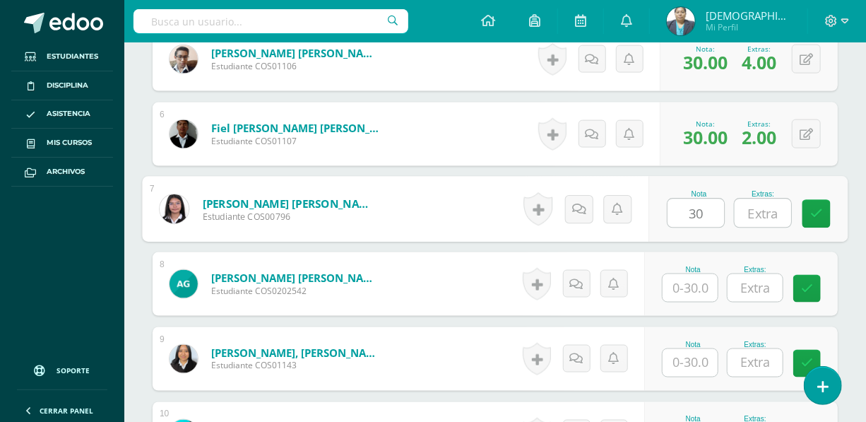
type input "30"
click at [765, 212] on input "text" at bounding box center [762, 213] width 56 height 28
type input "5"
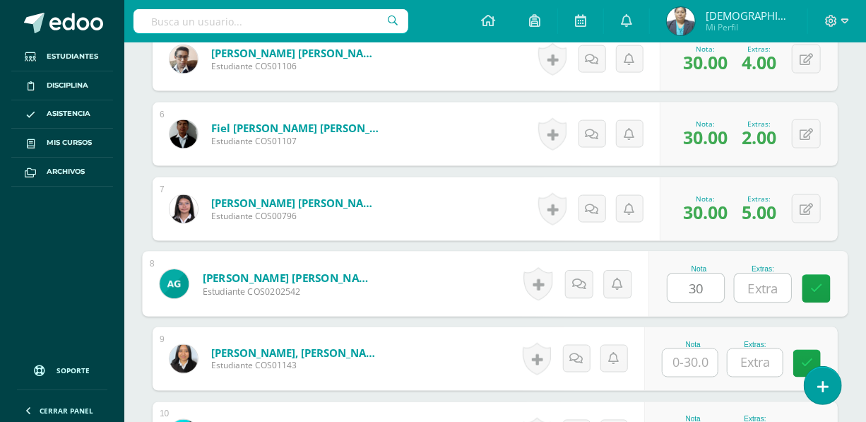
type input "30"
click at [758, 292] on input "text" at bounding box center [762, 288] width 56 height 28
type input "5"
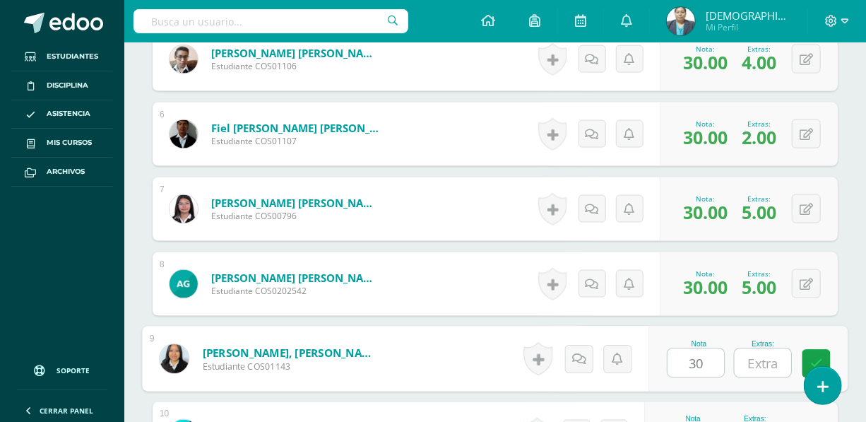
type input "30"
click at [763, 364] on input "text" at bounding box center [762, 363] width 56 height 28
type input "5"
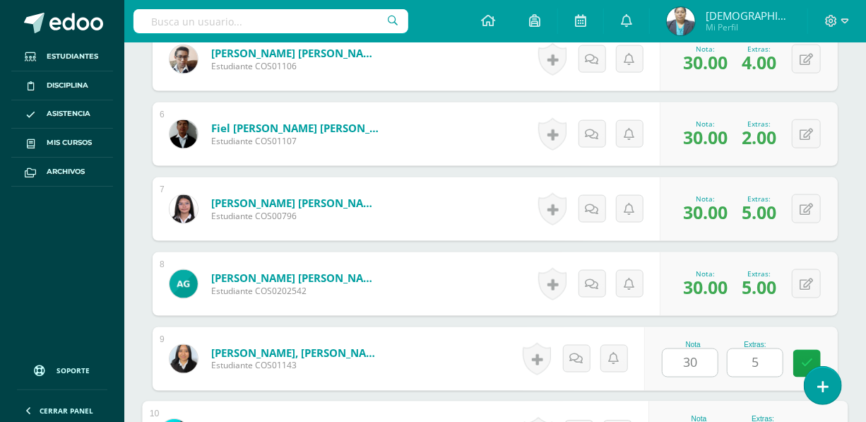
scroll to position [1057, 0]
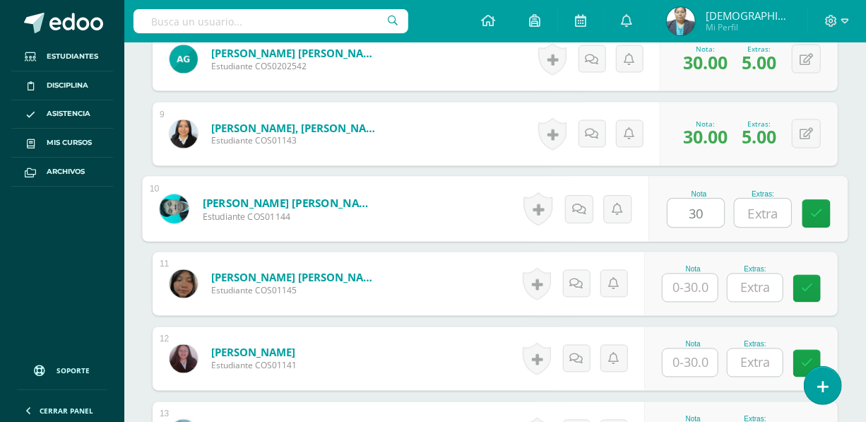
type input "30"
click at [765, 213] on input "text" at bounding box center [762, 213] width 56 height 28
type input "5"
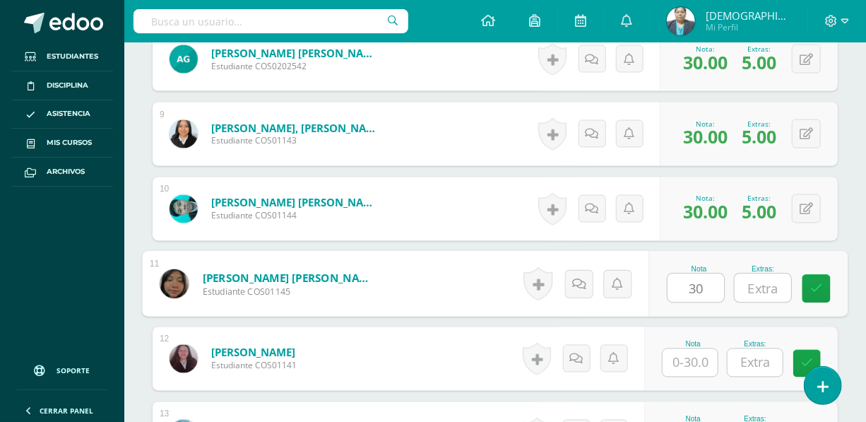
type input "30"
click at [761, 287] on input "text" at bounding box center [762, 288] width 56 height 28
type input "5"
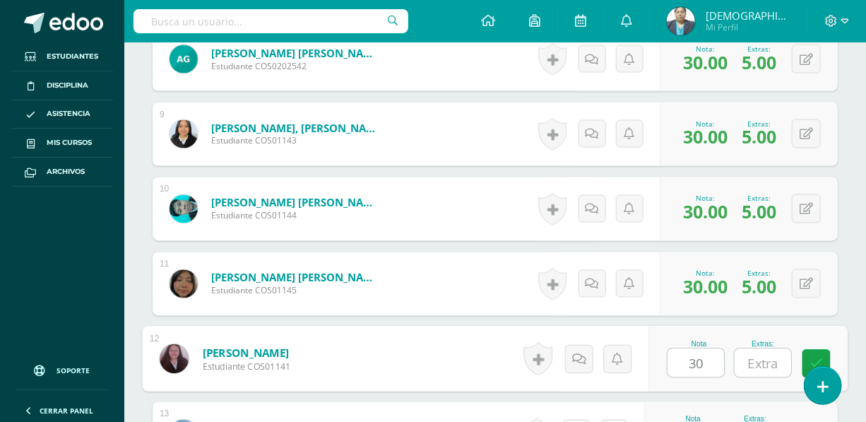
type input "30"
click at [763, 355] on input "text" at bounding box center [762, 363] width 56 height 28
type input "5"
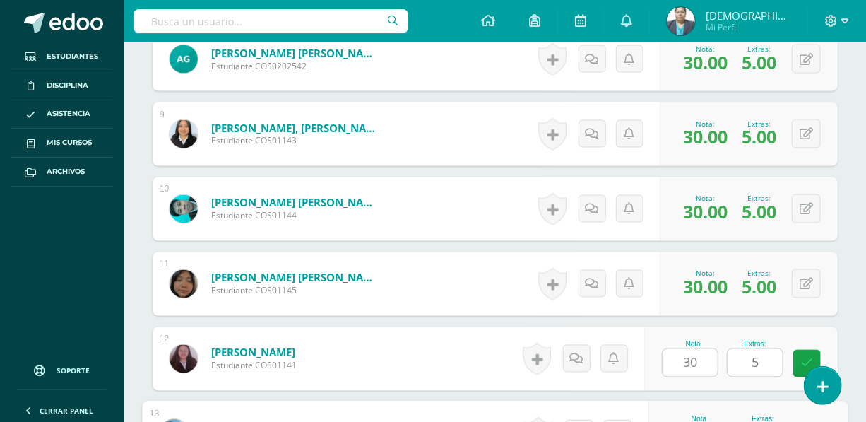
scroll to position [1282, 0]
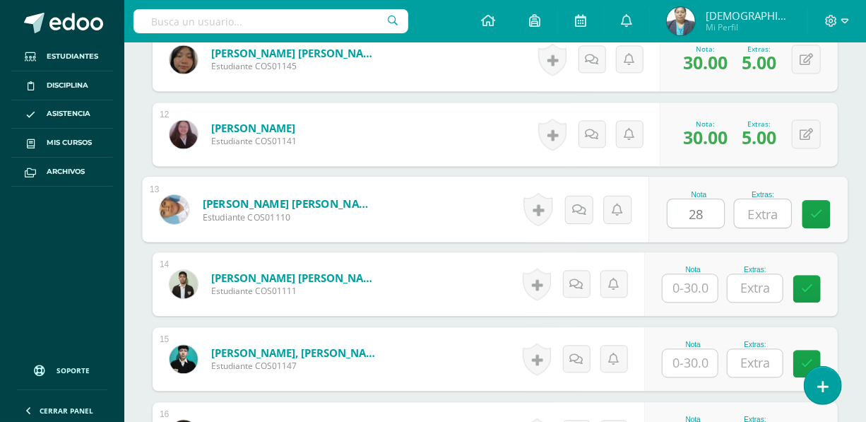
type input "28"
click at [753, 214] on input "text" at bounding box center [762, 213] width 56 height 28
type input "4"
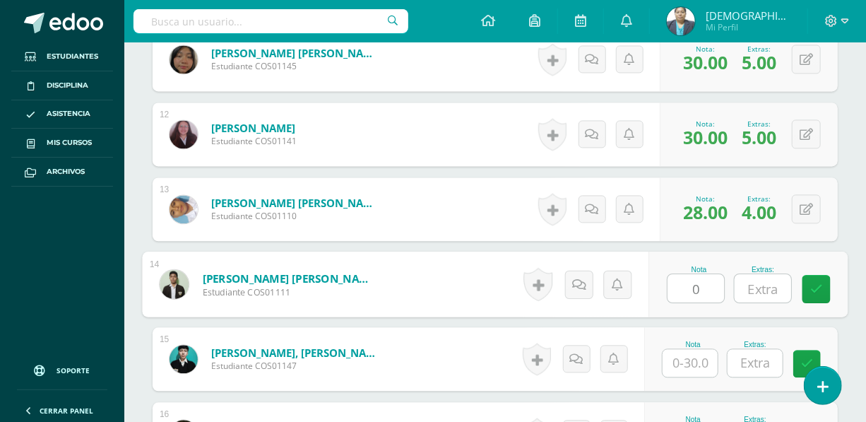
type input "0"
click at [760, 294] on input "text" at bounding box center [762, 288] width 56 height 28
type input "0"
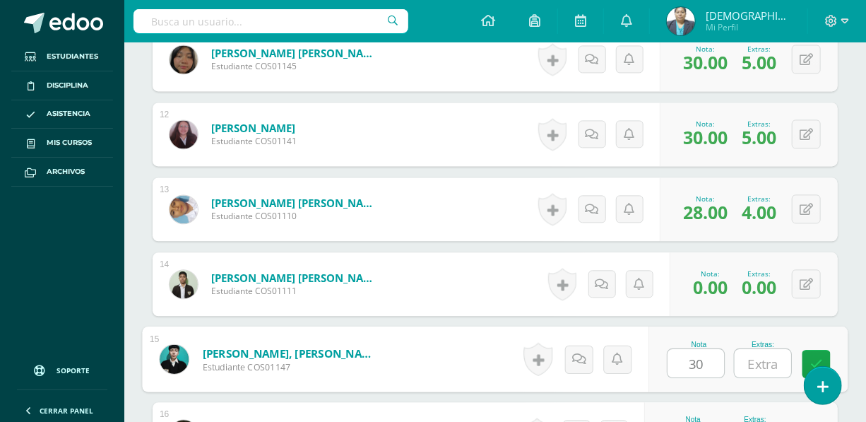
type input "30"
click at [753, 364] on input "text" at bounding box center [762, 363] width 56 height 28
type input "5"
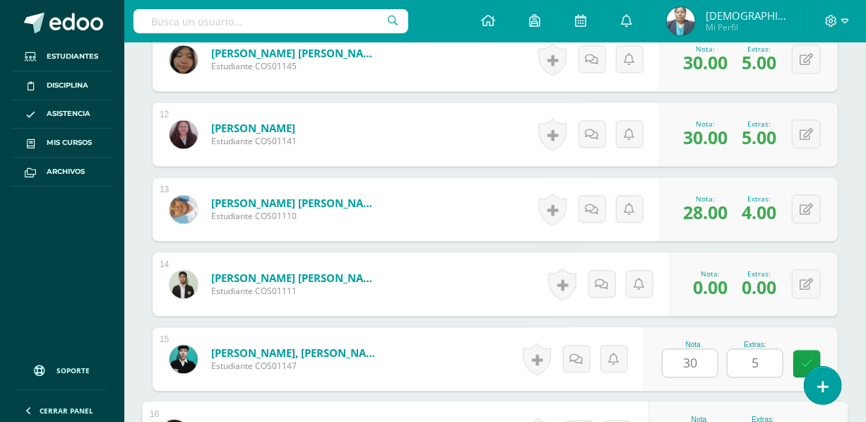
scroll to position [1506, 0]
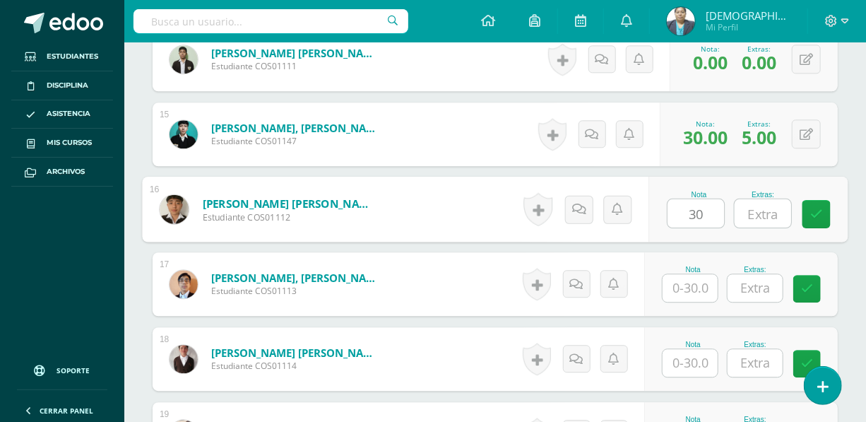
type input "30"
click at [767, 217] on input "text" at bounding box center [762, 213] width 56 height 28
type input "5"
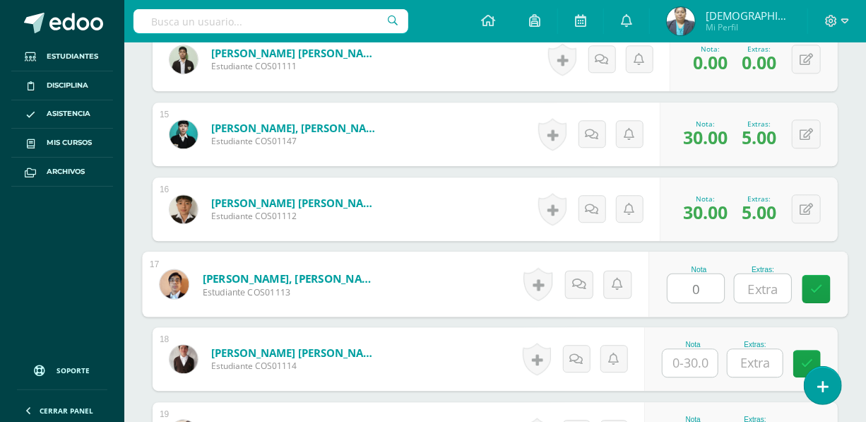
type input "0"
click at [759, 274] on input "text" at bounding box center [762, 288] width 56 height 28
type input "0"
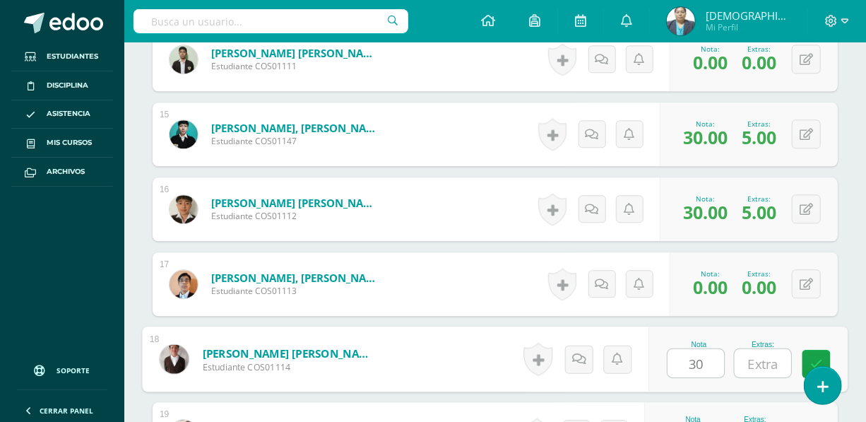
type input "30"
click at [754, 364] on input "text" at bounding box center [762, 363] width 56 height 28
type input "5"
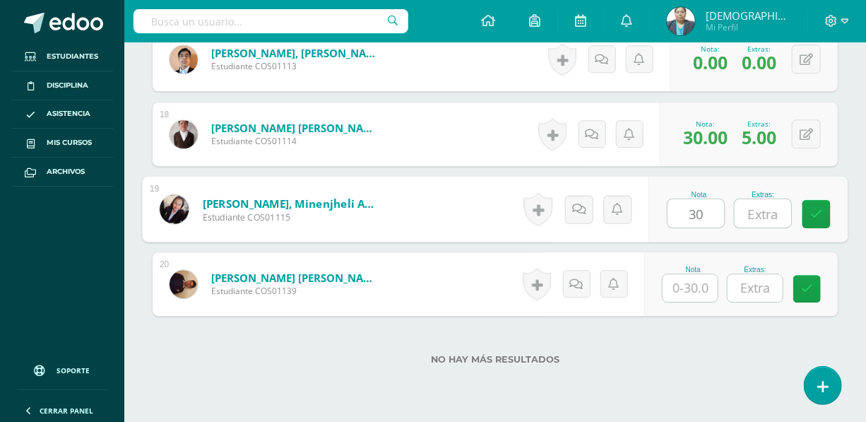
type input "30"
click at [761, 208] on input "text" at bounding box center [762, 213] width 56 height 28
type input "5"
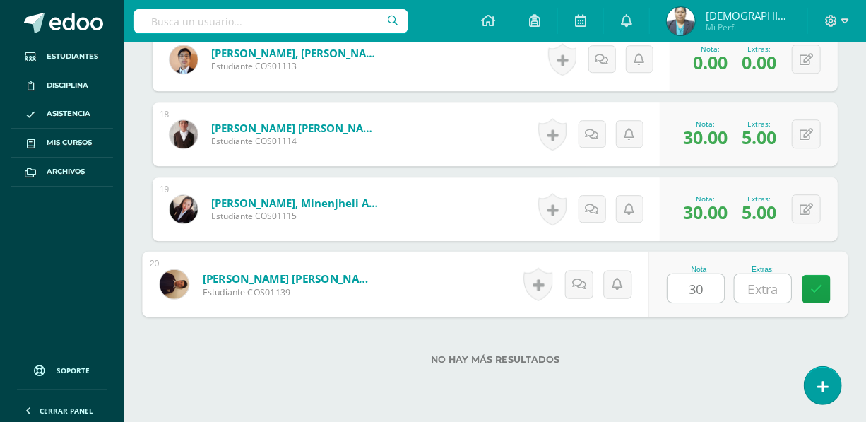
type input "30"
click at [771, 290] on input "text" at bounding box center [762, 288] width 56 height 28
type input "3"
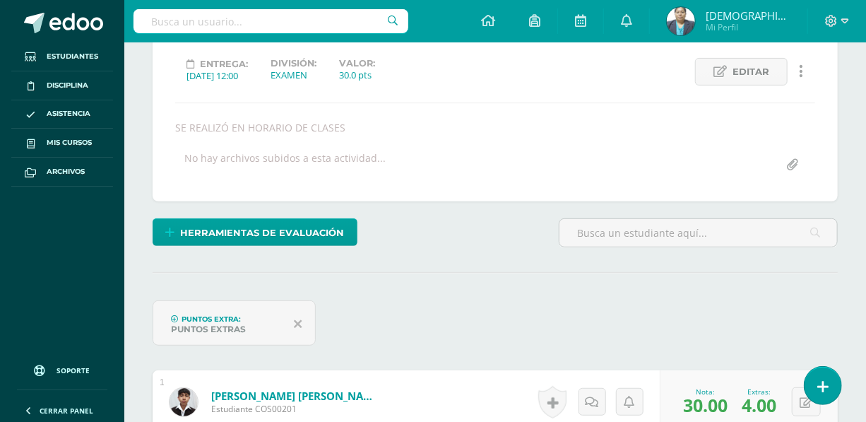
scroll to position [0, 0]
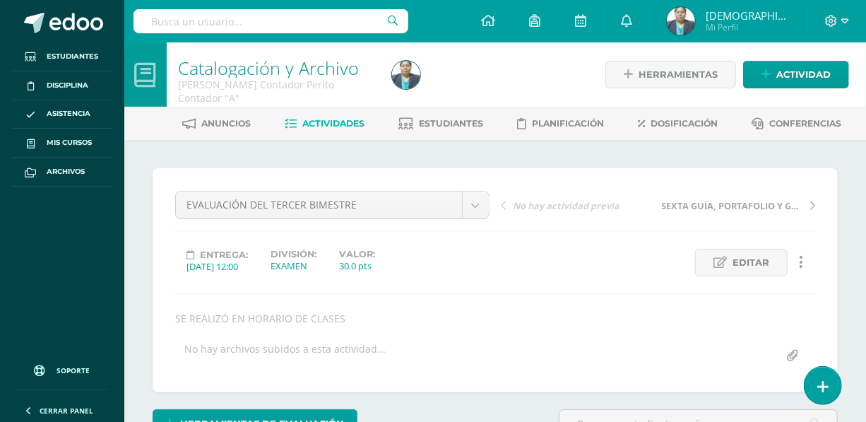
click at [314, 120] on span "Actividades" at bounding box center [334, 123] width 62 height 11
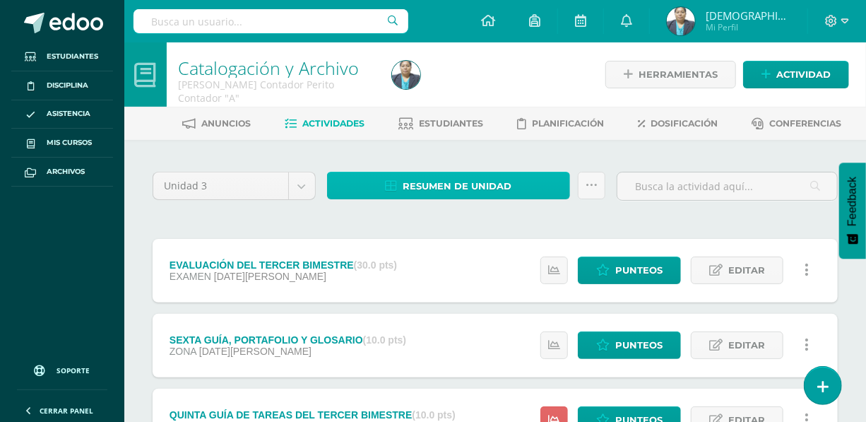
click at [450, 176] on span "Resumen de unidad" at bounding box center [456, 186] width 109 height 26
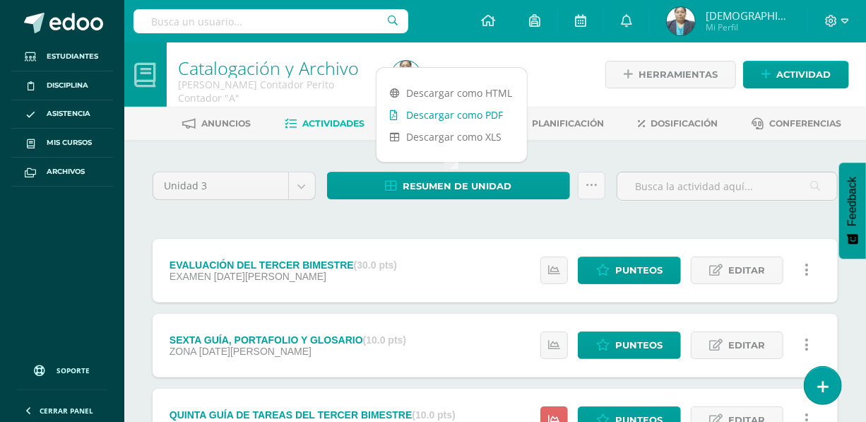
click at [455, 117] on link "Descargar como PDF" at bounding box center [451, 115] width 150 height 22
click at [537, 93] on div at bounding box center [496, 74] width 220 height 64
click at [531, 71] on div at bounding box center [496, 74] width 220 height 64
click at [487, 74] on div "Descargar como HTML Descargar como PDF Descargar como XLS" at bounding box center [452, 114] width 152 height 95
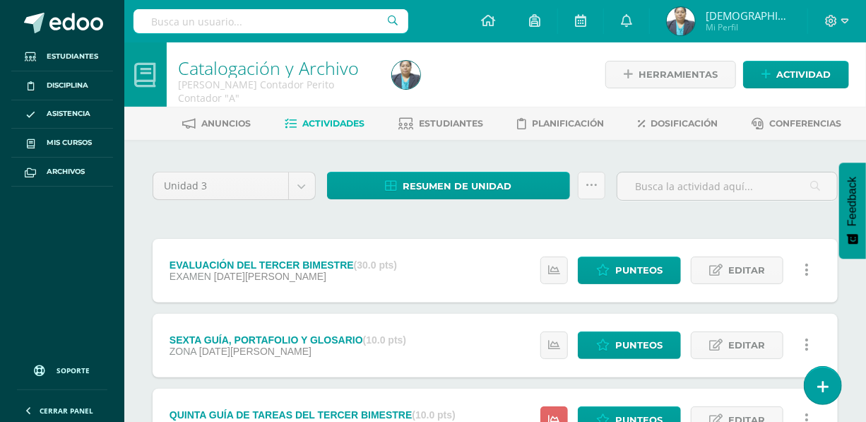
click at [539, 76] on div at bounding box center [496, 74] width 220 height 64
click at [453, 121] on span "Estudiantes" at bounding box center [451, 123] width 64 height 11
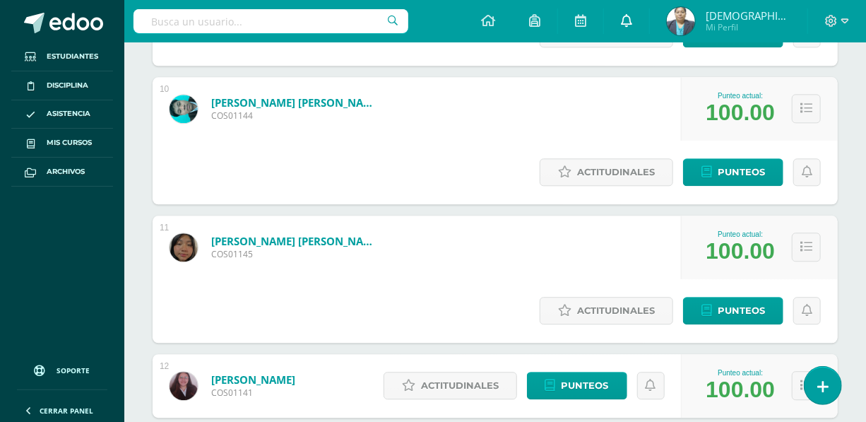
scroll to position [1219, 0]
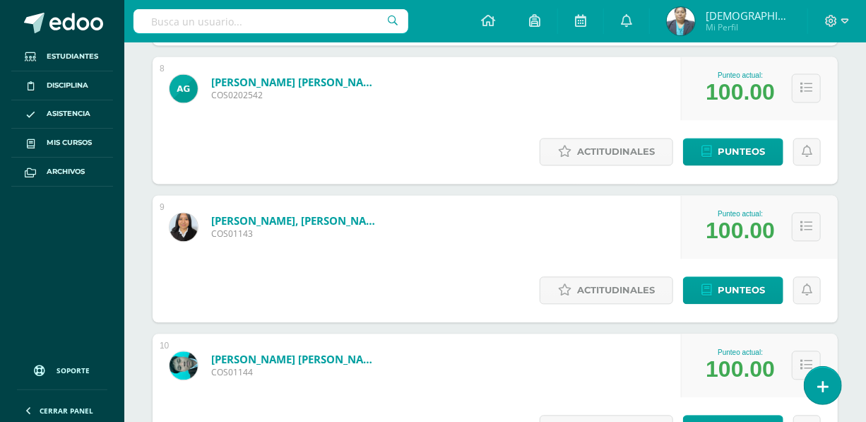
click at [695, 14] on img at bounding box center [681, 21] width 28 height 28
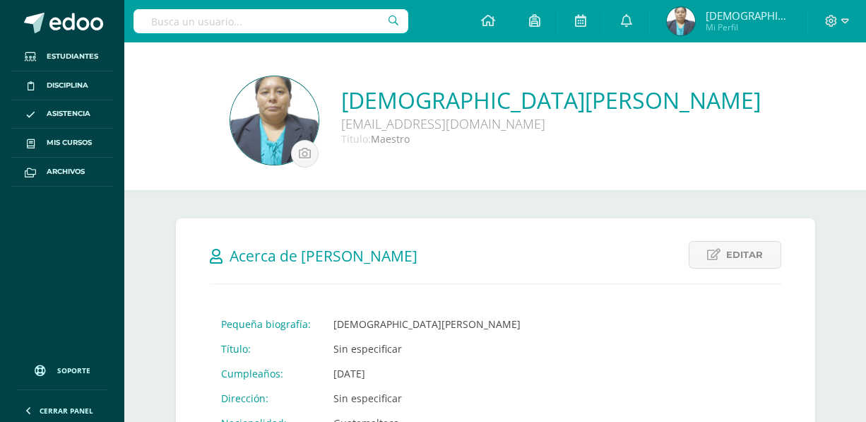
scroll to position [790, 0]
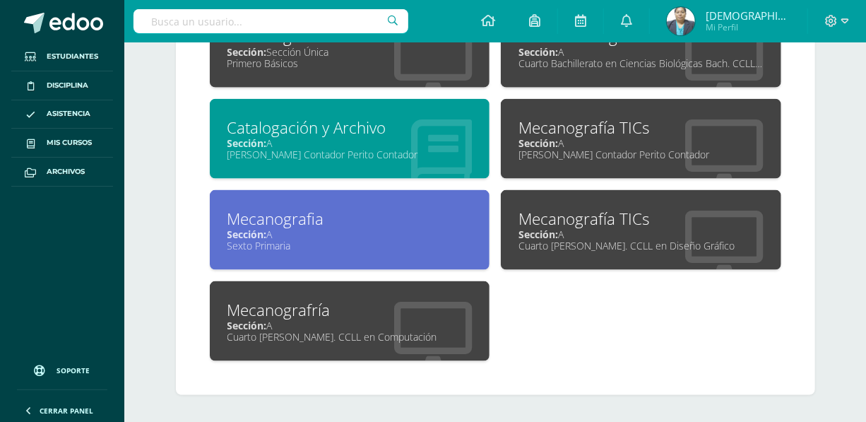
click at [544, 133] on div "Mecanografía TICs" at bounding box center [640, 128] width 245 height 22
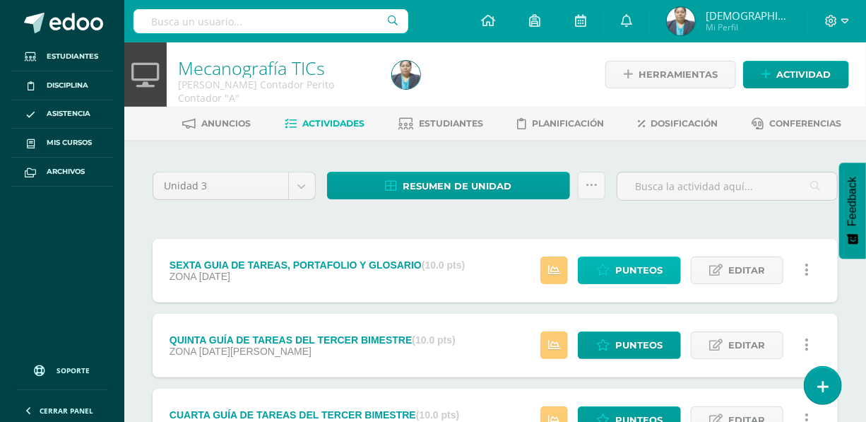
click at [637, 270] on span "Punteos" at bounding box center [638, 270] width 47 height 26
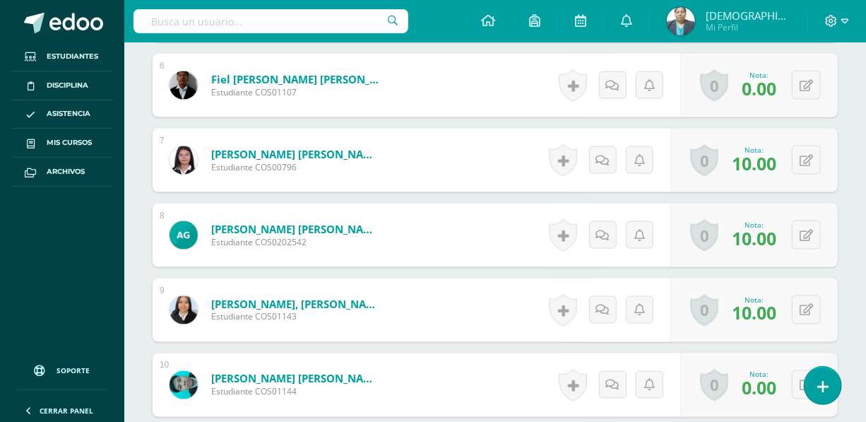
scroll to position [929, 0]
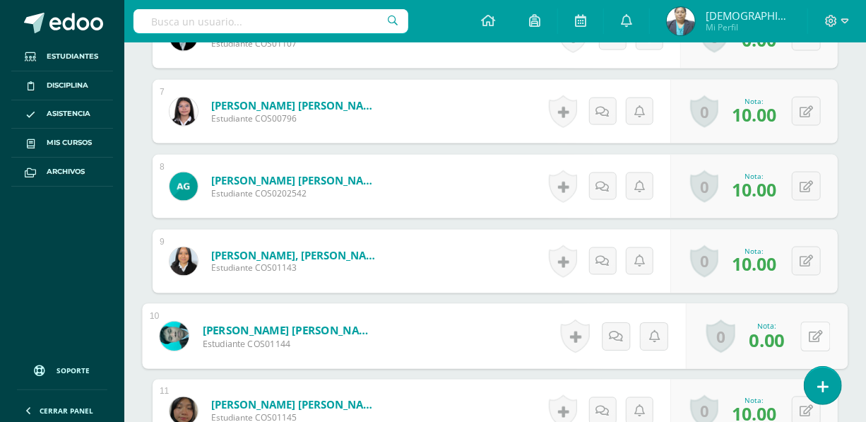
click at [808, 332] on icon at bounding box center [815, 336] width 14 height 12
type input "5"
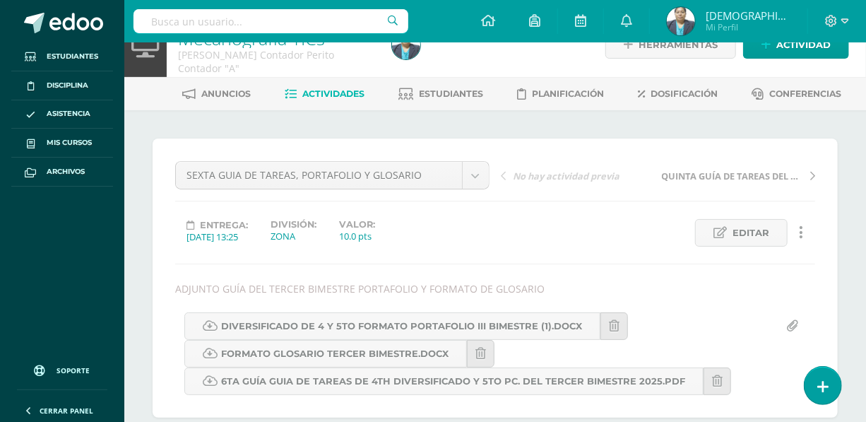
scroll to position [0, 0]
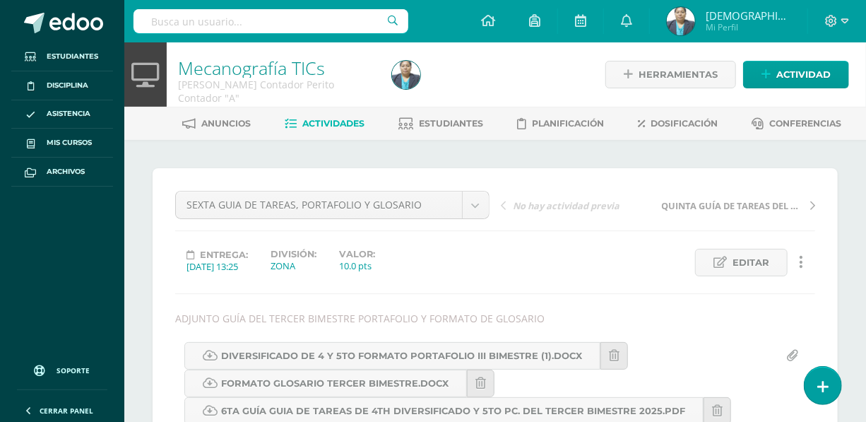
click at [330, 119] on span "Actividades" at bounding box center [334, 123] width 62 height 11
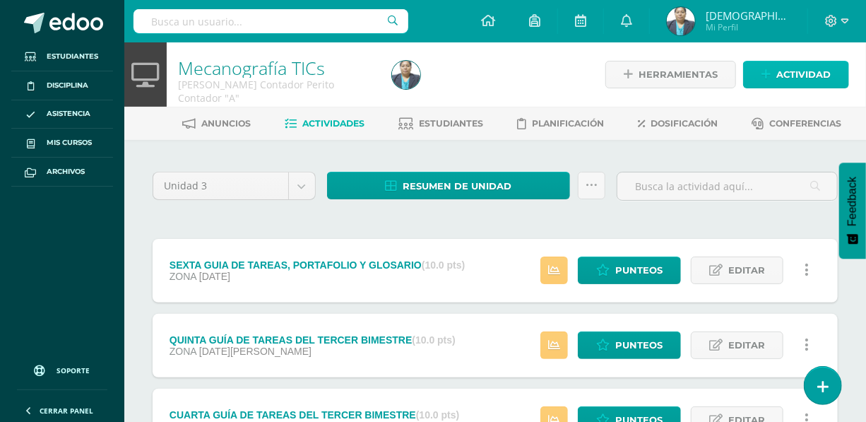
click at [787, 71] on span "Actividad" at bounding box center [803, 74] width 54 height 26
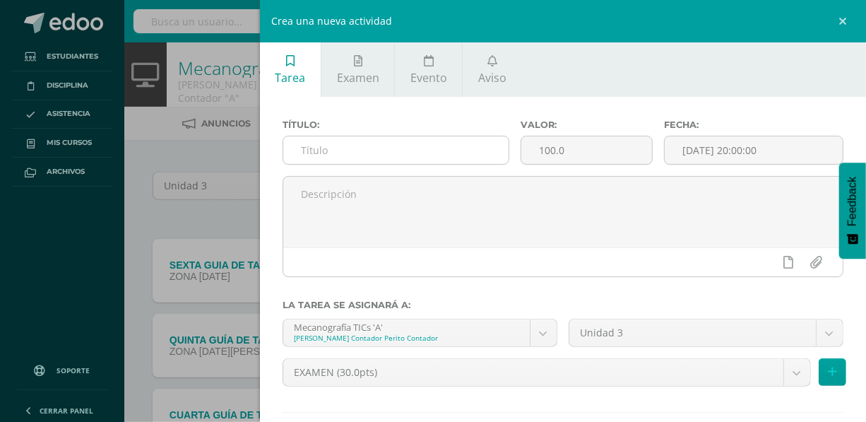
click at [411, 153] on input "text" at bounding box center [396, 150] width 226 height 28
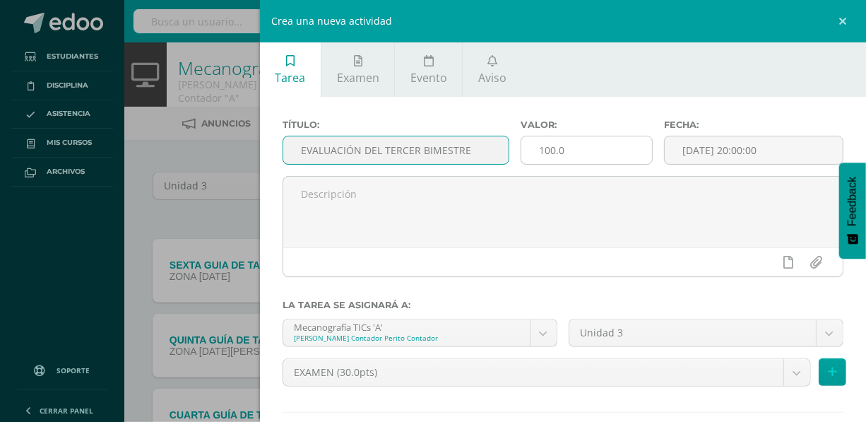
type input "EVALUACIÓN DEL TERCER BIMESTRE"
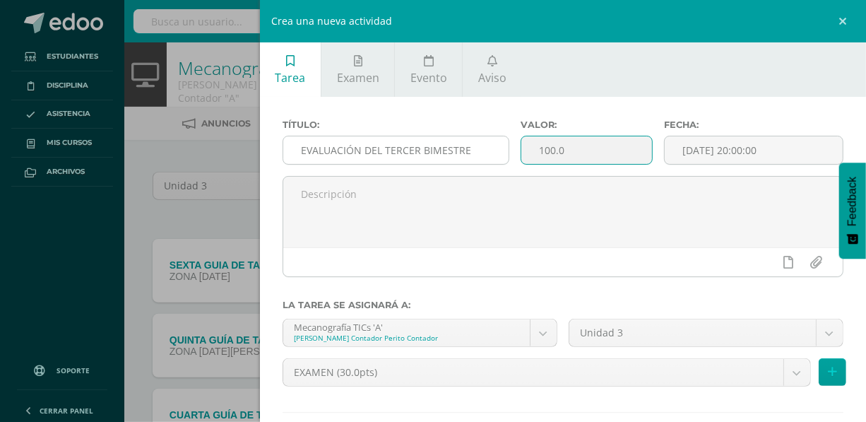
drag, startPoint x: 575, startPoint y: 152, endPoint x: 489, endPoint y: 151, distance: 85.4
click at [489, 151] on div "Título: EVALUACIÓN DEL TERCER BIMESTRE Valor: 100.0 Fecha: 2025-08-10 20:00:00" at bounding box center [563, 147] width 572 height 56
type input "30"
click at [734, 161] on input "[DATE] 20:00:00" at bounding box center [753, 150] width 178 height 28
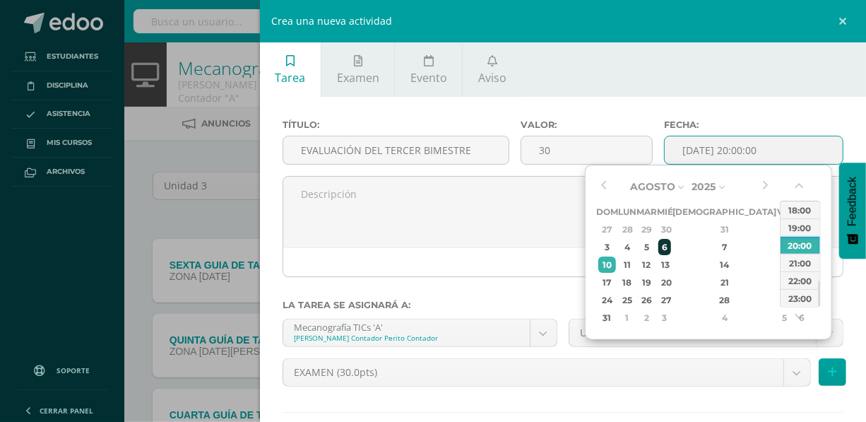
click at [671, 248] on div "6" at bounding box center [664, 247] width 13 height 16
click at [796, 232] on div "12:00" at bounding box center [800, 231] width 40 height 18
type input "2025-08-06 12:00"
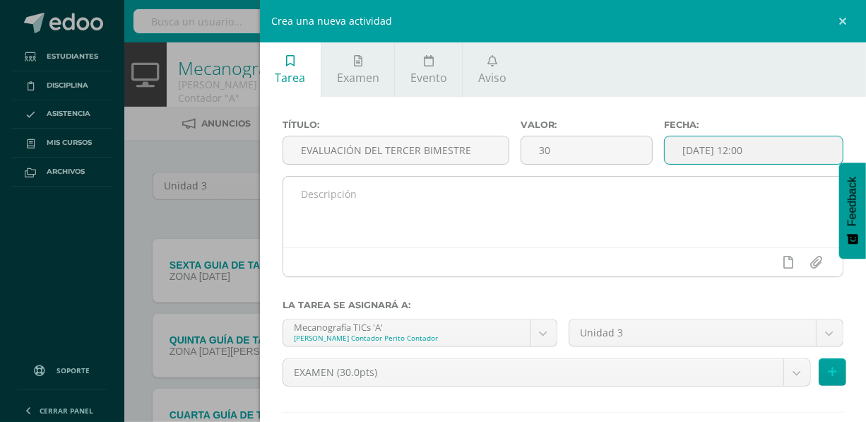
click at [320, 193] on textarea at bounding box center [562, 212] width 559 height 71
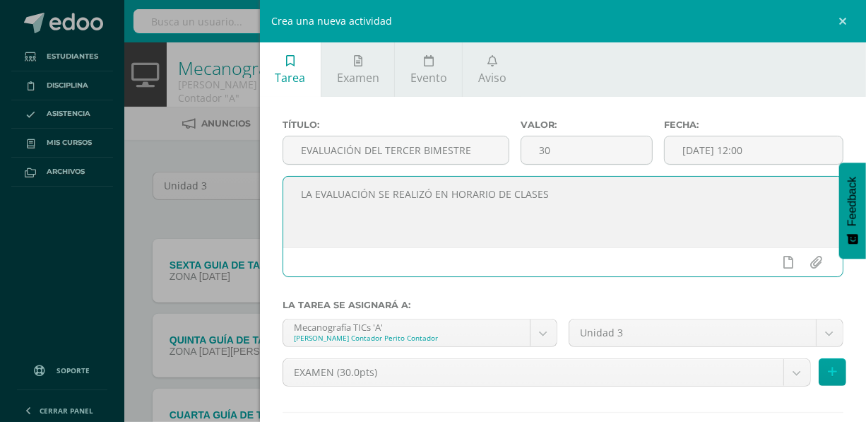
type textarea "LA EVALUACIÓN SE REALIZÓ EN HORARIO DE CLASES"
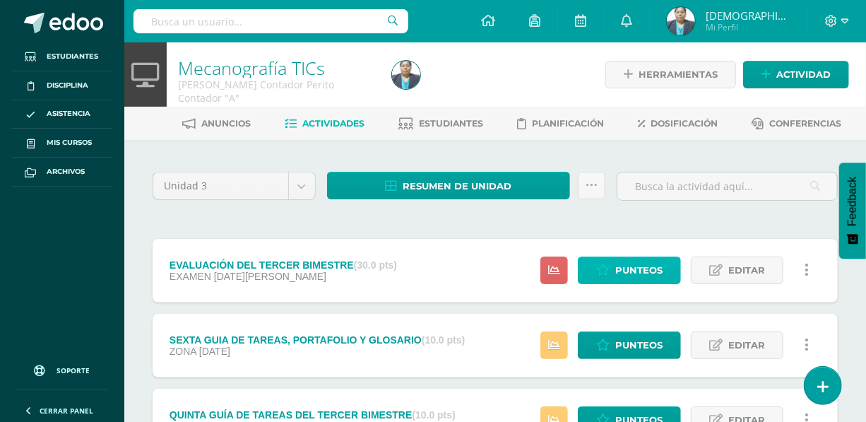
click at [630, 273] on span "Punteos" at bounding box center [638, 270] width 47 height 26
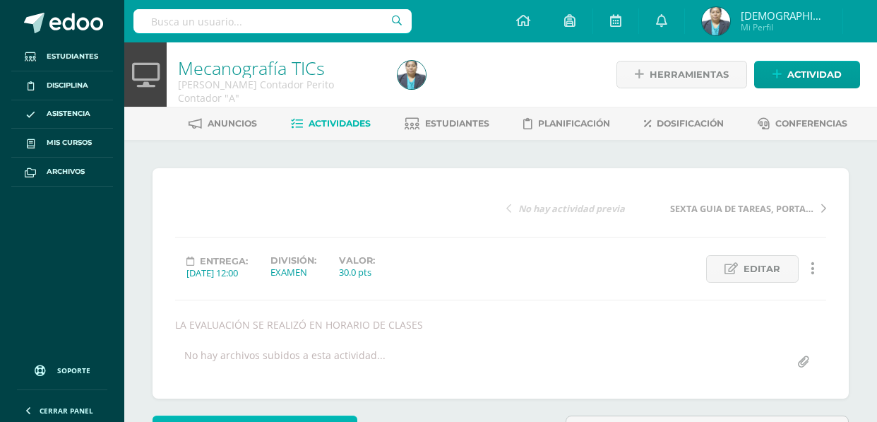
click at [264, 417] on span "Herramientas de evaluación" at bounding box center [263, 430] width 164 height 26
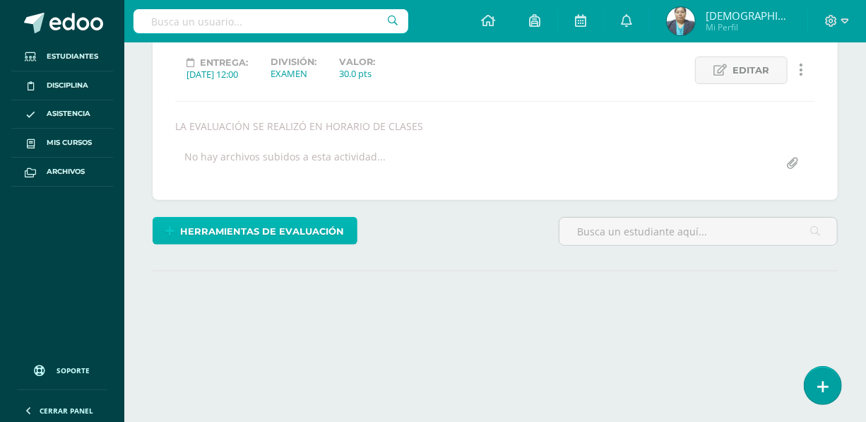
scroll to position [192, 0]
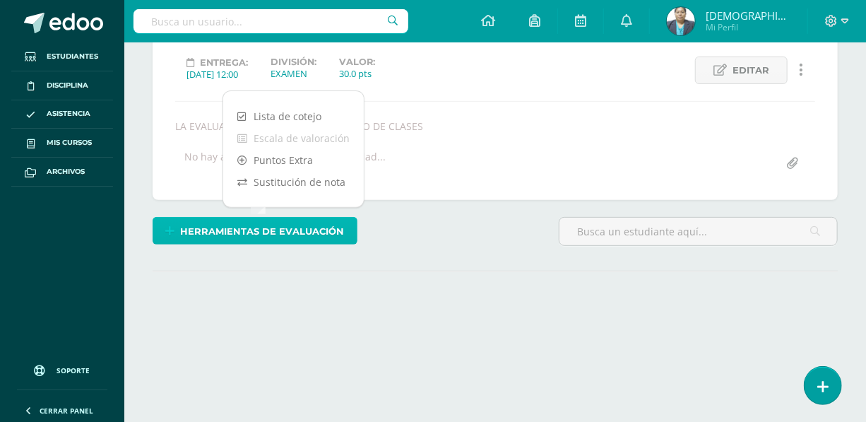
click at [264, 225] on span "Herramientas de evaluación" at bounding box center [263, 231] width 164 height 26
click at [270, 232] on span "Herramientas de evaluación" at bounding box center [263, 231] width 164 height 26
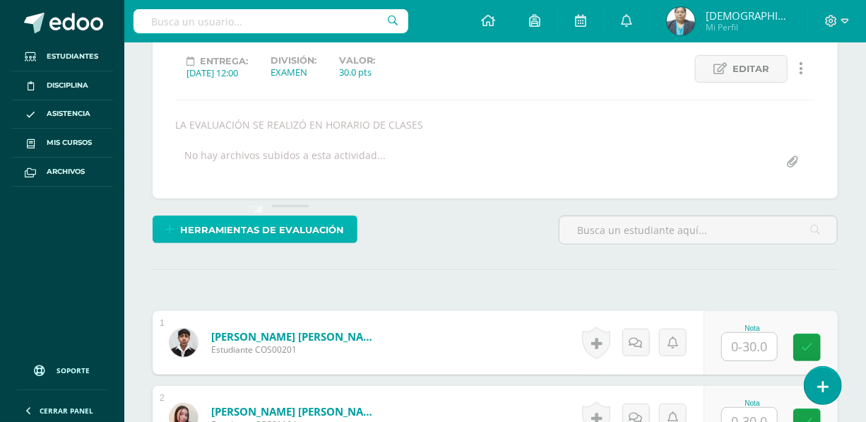
scroll to position [194, 0]
click at [261, 220] on span "Herramientas de evaluación" at bounding box center [263, 229] width 164 height 26
click at [251, 226] on span "Herramientas de evaluación" at bounding box center [263, 229] width 164 height 26
click at [253, 224] on span "Herramientas de evaluación" at bounding box center [263, 229] width 164 height 26
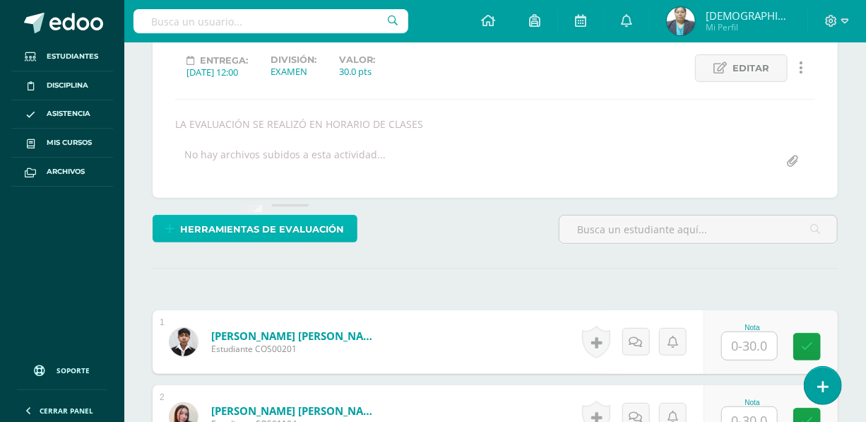
click at [253, 224] on span "Herramientas de evaluación" at bounding box center [263, 229] width 164 height 26
click at [253, 225] on span "Herramientas de evaluación" at bounding box center [263, 229] width 164 height 26
click at [257, 225] on span "Herramientas de evaluación" at bounding box center [263, 229] width 164 height 26
drag, startPoint x: 257, startPoint y: 225, endPoint x: 261, endPoint y: 217, distance: 9.5
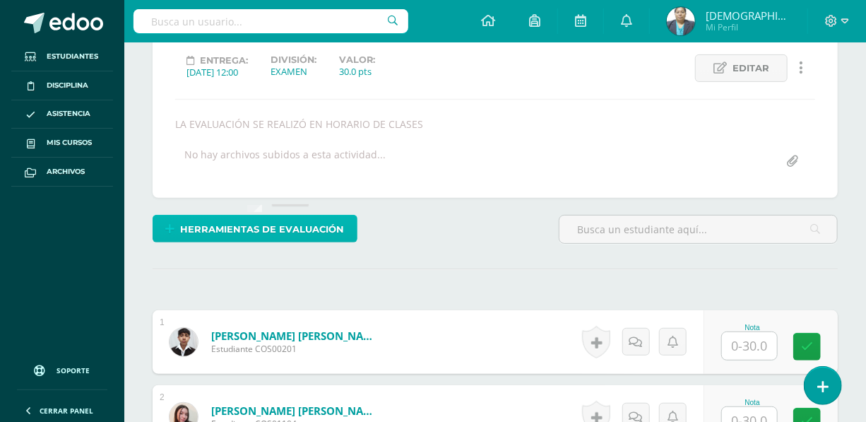
click at [258, 225] on span "Herramientas de evaluación" at bounding box center [263, 229] width 164 height 26
click at [259, 225] on span "Herramientas de evaluación" at bounding box center [263, 229] width 164 height 26
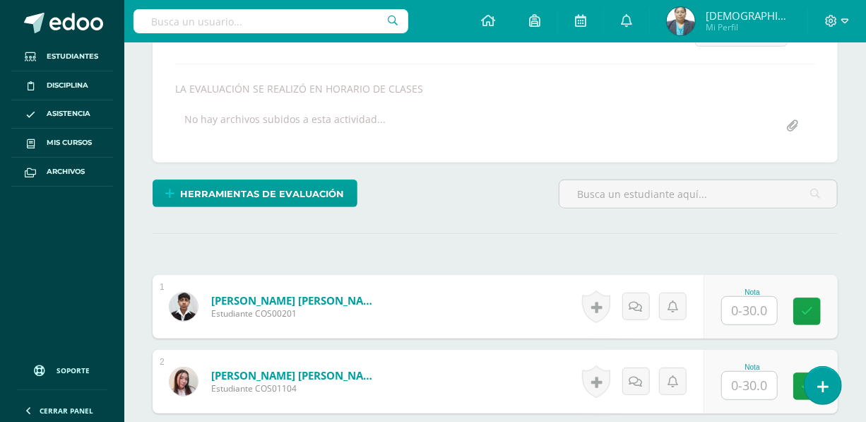
scroll to position [230, 0]
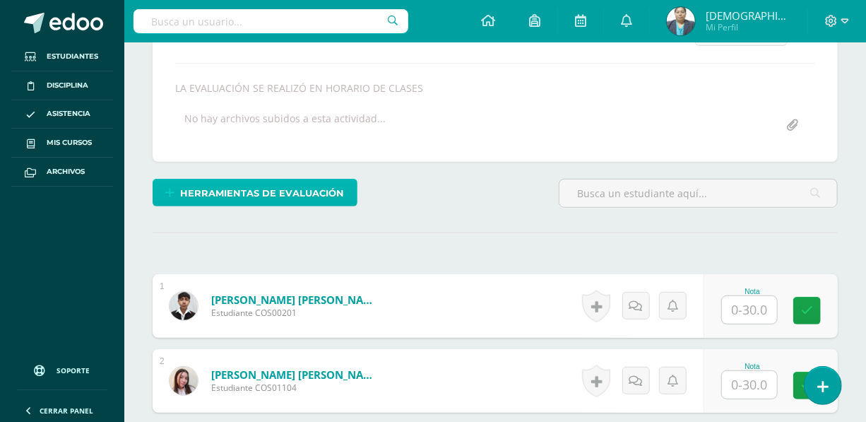
click at [279, 194] on span "Herramientas de evaluación" at bounding box center [263, 193] width 164 height 26
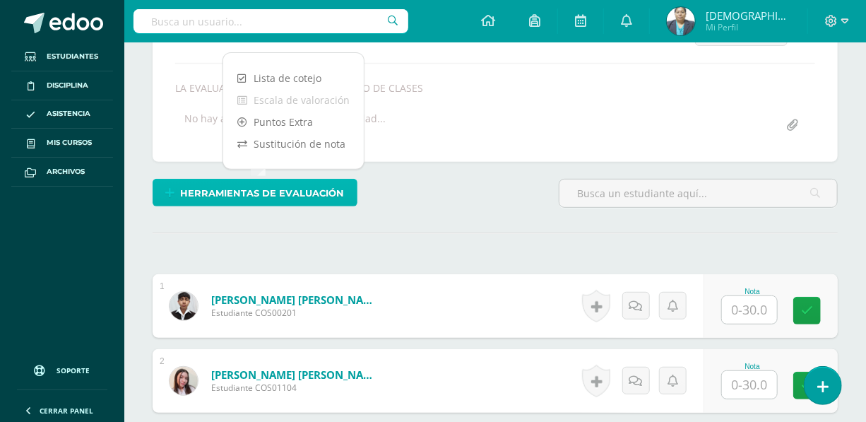
scroll to position [231, 0]
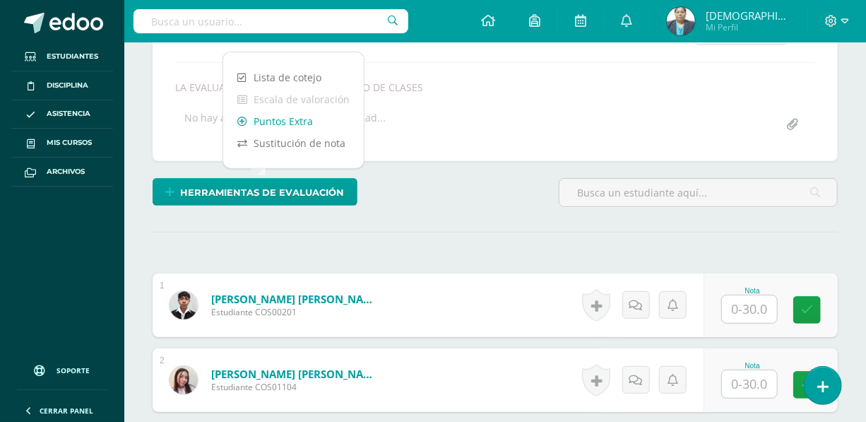
click at [297, 123] on link "Puntos Extra" at bounding box center [293, 121] width 141 height 22
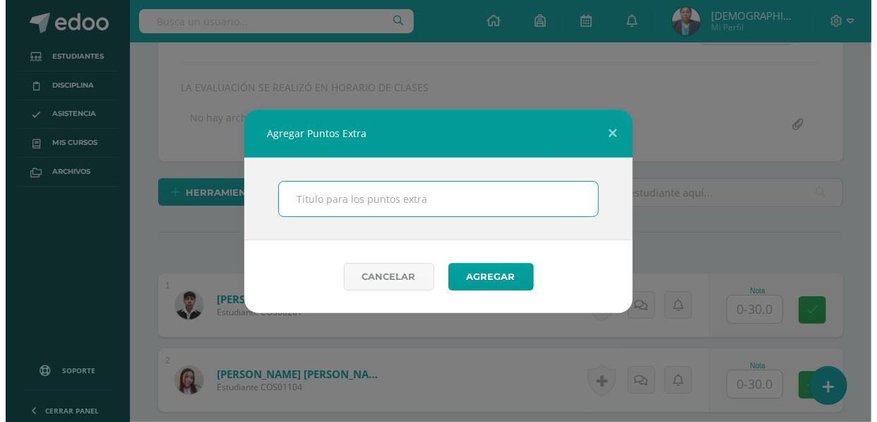
scroll to position [232, 0]
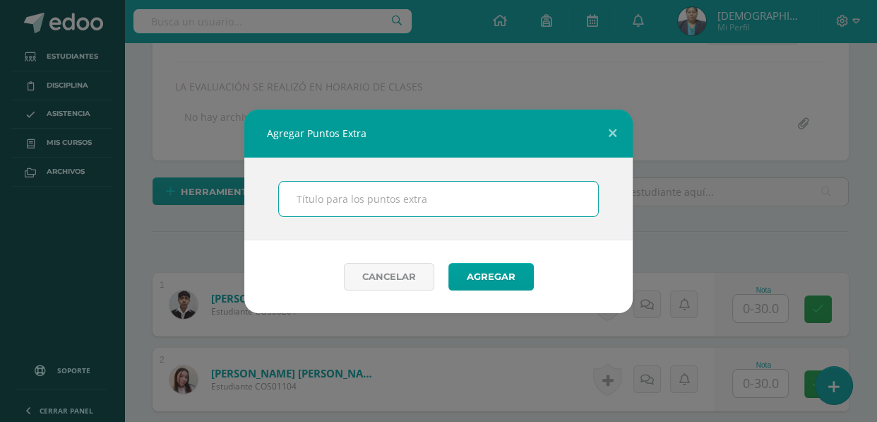
click at [345, 208] on input "text" at bounding box center [438, 198] width 319 height 35
type input "PUNTOS EXTRAS"
click at [488, 275] on button "Agregar" at bounding box center [490, 277] width 85 height 28
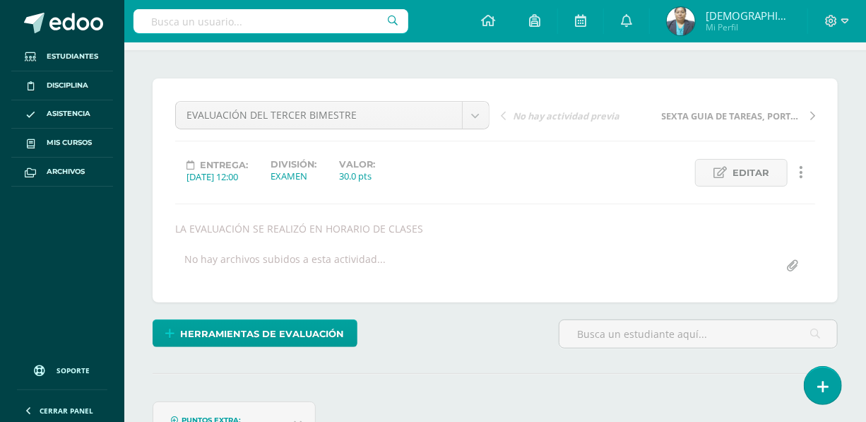
scroll to position [471, 0]
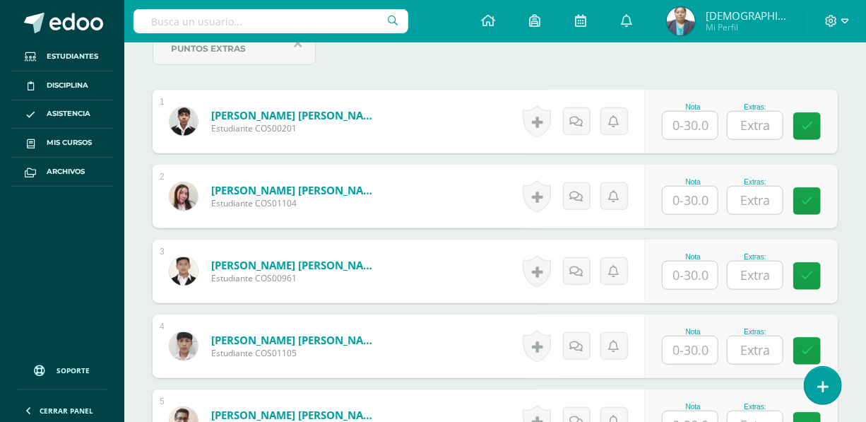
click at [688, 126] on input "text" at bounding box center [689, 126] width 55 height 28
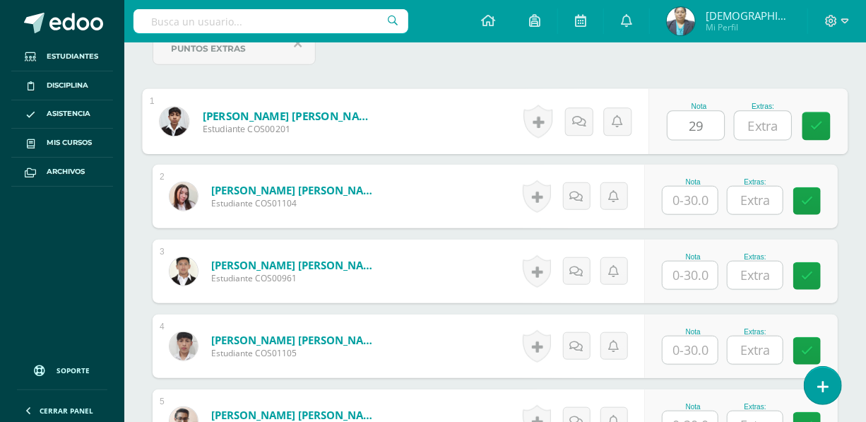
type input "29"
click at [760, 129] on input "text" at bounding box center [762, 126] width 56 height 28
type input "4"
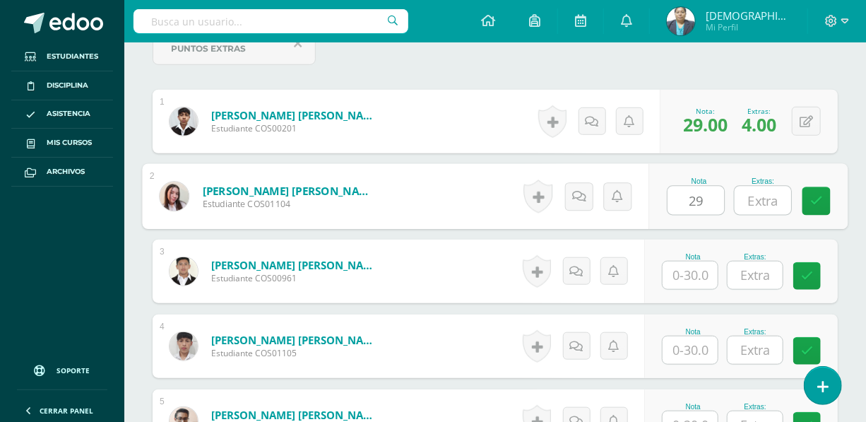
type input "29"
click at [749, 211] on input "text" at bounding box center [762, 200] width 56 height 28
type input "2"
click at [682, 275] on input "text" at bounding box center [689, 275] width 55 height 28
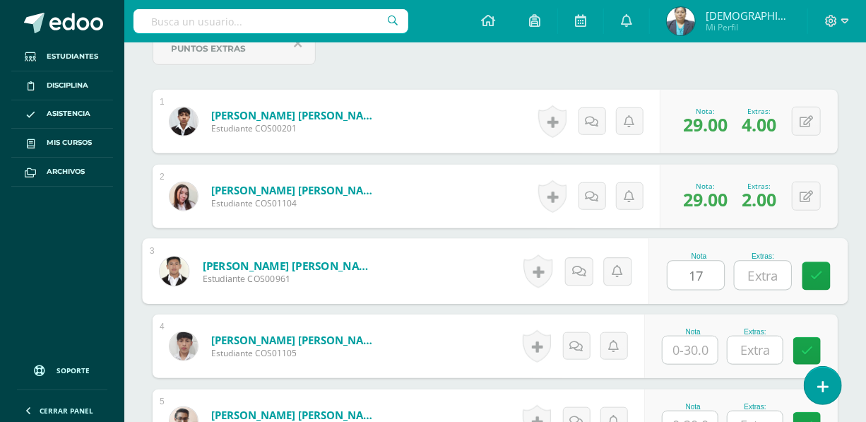
type input "17"
click at [777, 265] on input "text" at bounding box center [762, 275] width 56 height 28
type input "3"
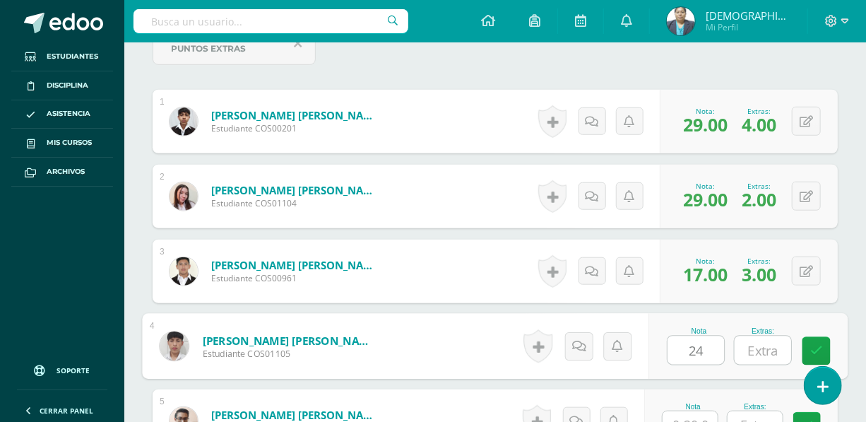
type input "24"
click at [769, 347] on input "text" at bounding box center [762, 350] width 56 height 28
type input "2"
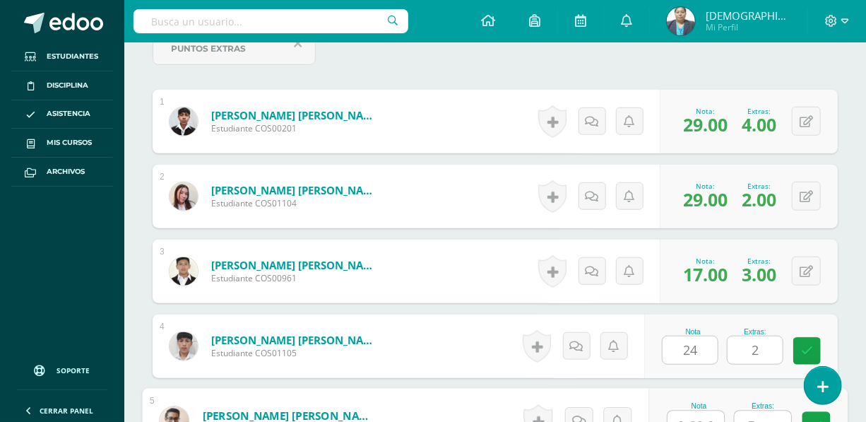
scroll to position [486, 0]
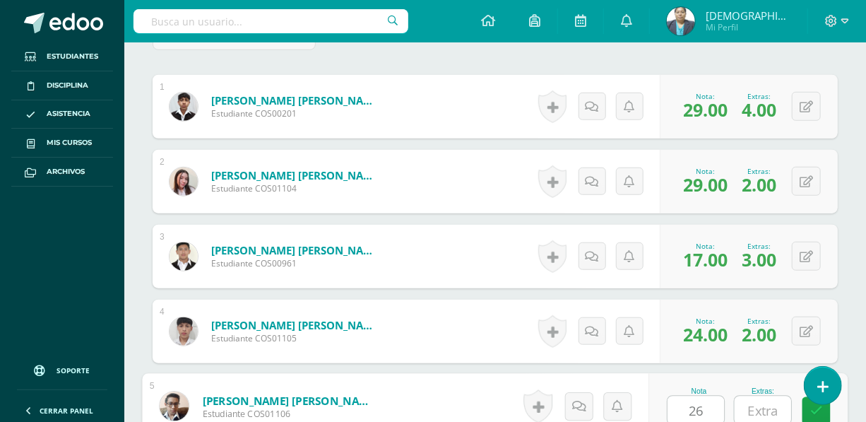
type input "26"
click at [756, 413] on input "text" at bounding box center [762, 410] width 56 height 28
type input "4"
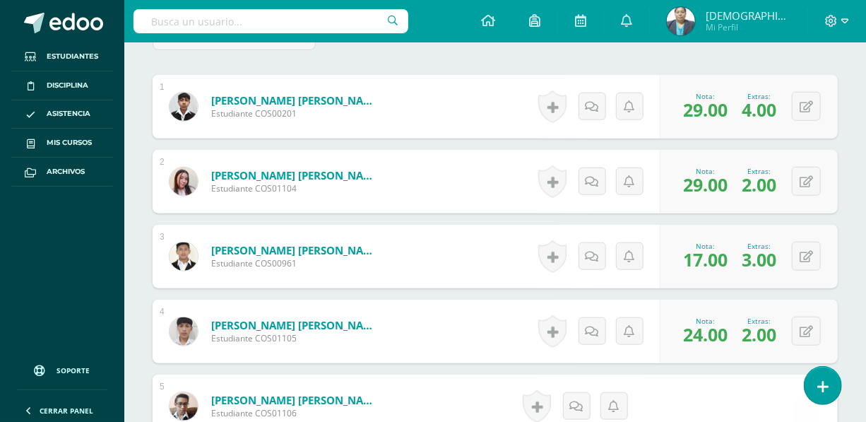
scroll to position [758, 0]
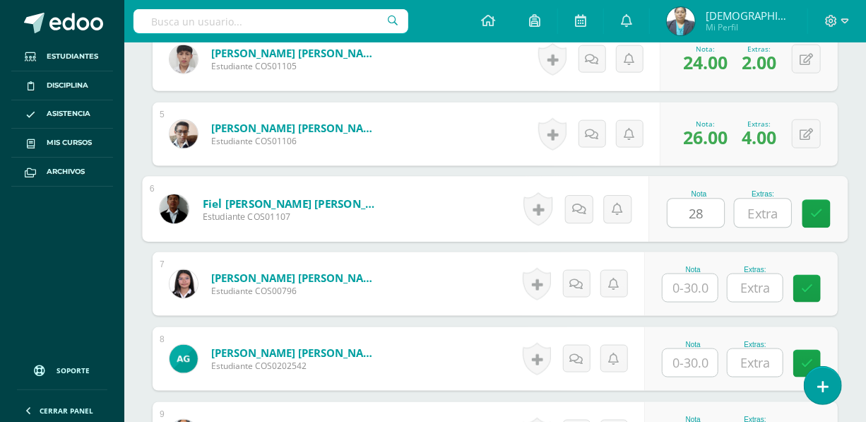
type input "28"
click at [752, 210] on input "text" at bounding box center [762, 213] width 56 height 28
type input "2"
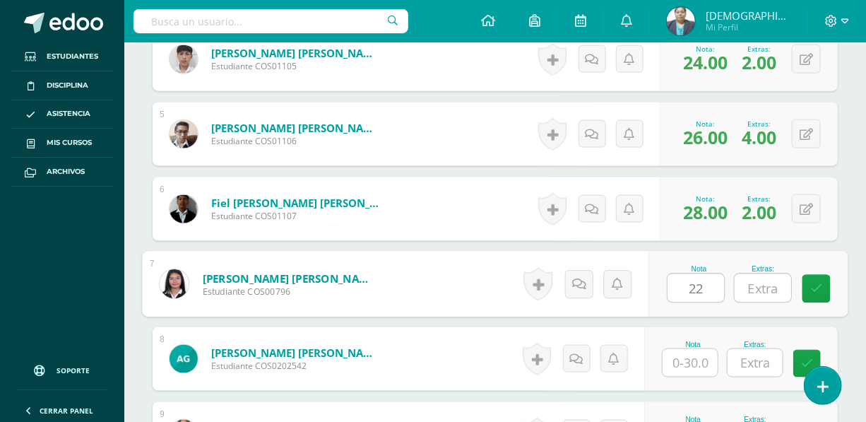
type input "22"
click at [765, 284] on input "text" at bounding box center [762, 288] width 56 height 28
type input "5"
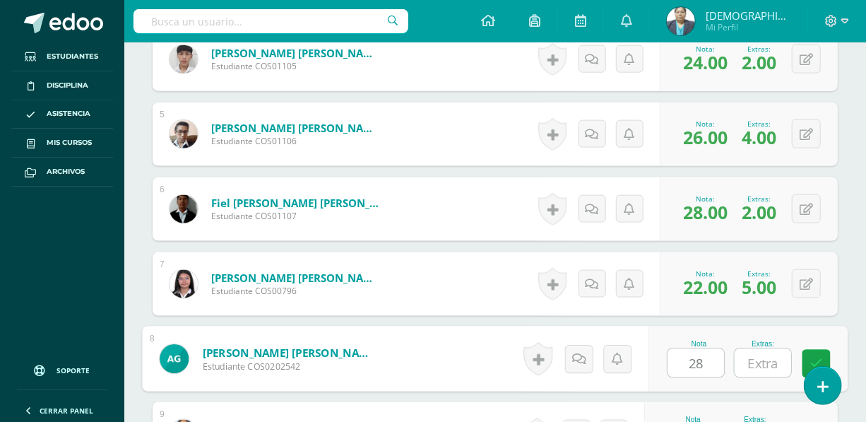
type input "28"
click at [753, 364] on input "text" at bounding box center [762, 363] width 56 height 28
type input "5"
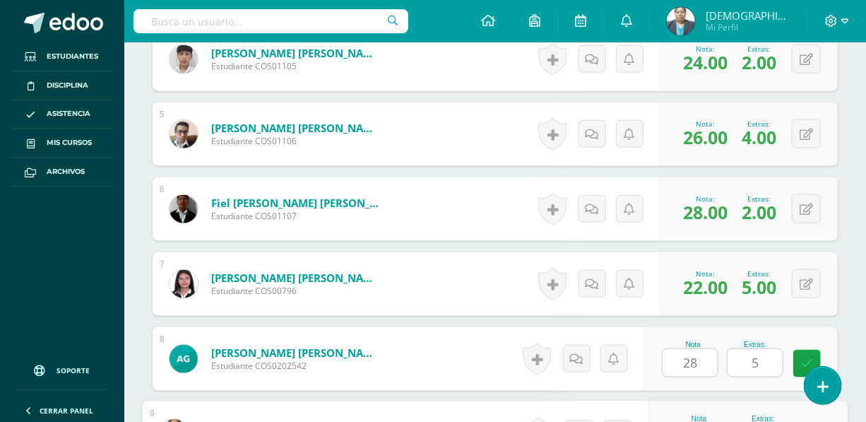
scroll to position [982, 0]
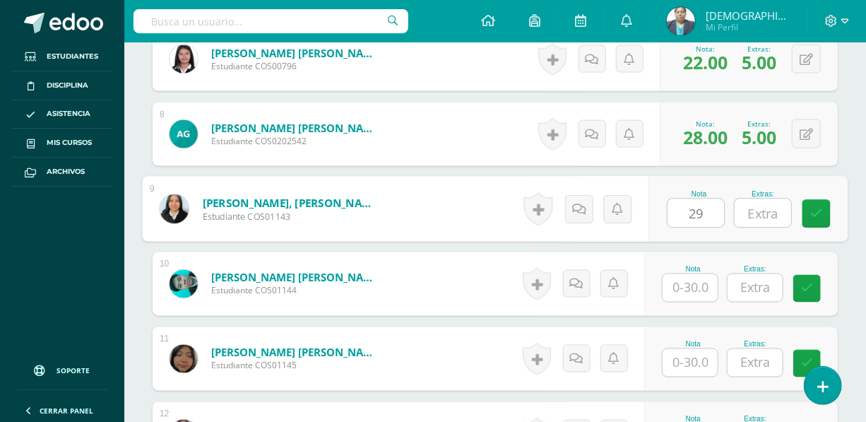
type input "29"
click at [764, 212] on input "text" at bounding box center [762, 213] width 56 height 28
type input "5"
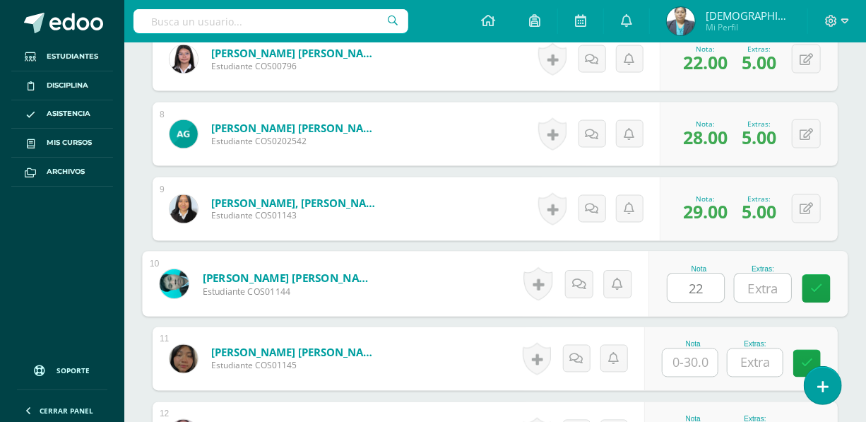
type input "22"
click at [763, 286] on input "text" at bounding box center [762, 288] width 56 height 28
type input "5"
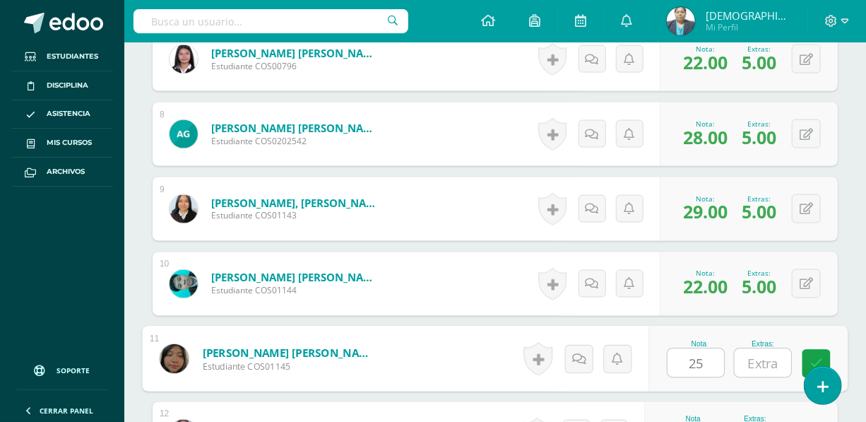
type input "25"
click at [765, 359] on input "text" at bounding box center [762, 363] width 56 height 28
type input "5"
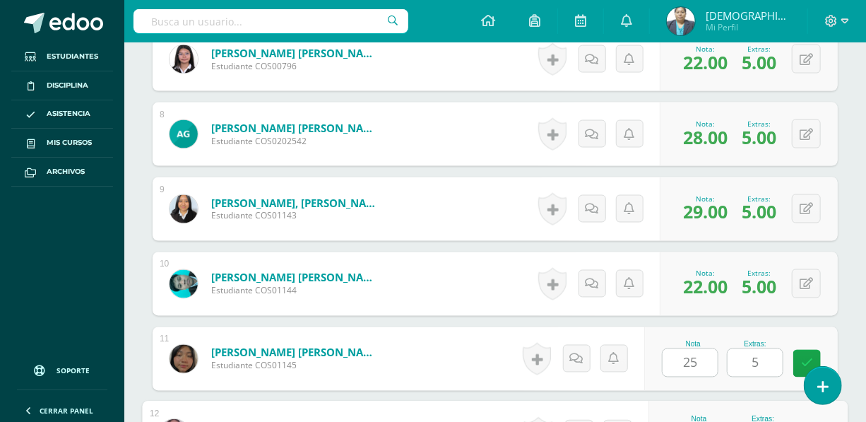
scroll to position [1207, 0]
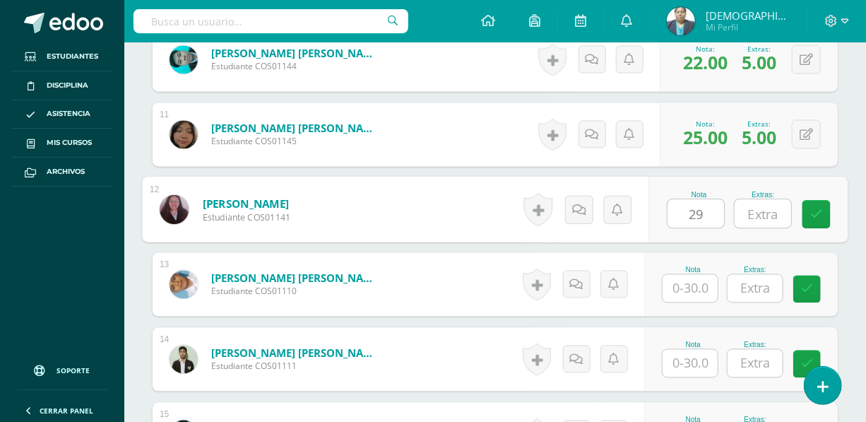
type input "29"
click at [758, 215] on input "text" at bounding box center [762, 213] width 56 height 28
type input "5"
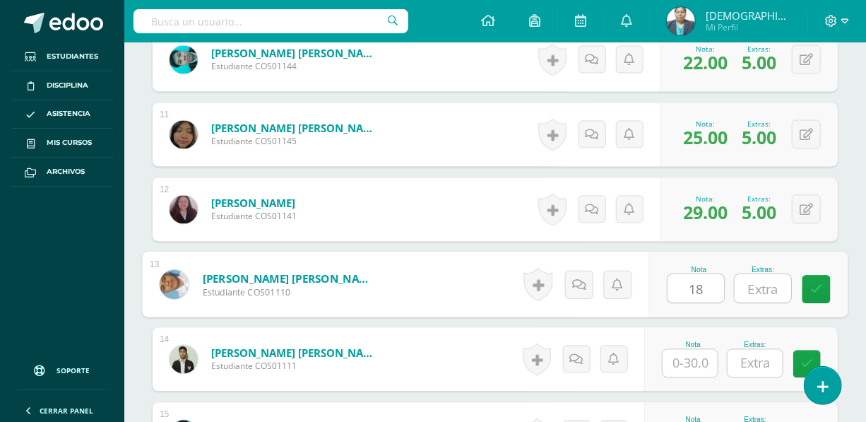
type input "18"
click at [751, 283] on input "text" at bounding box center [762, 288] width 56 height 28
type input "4"
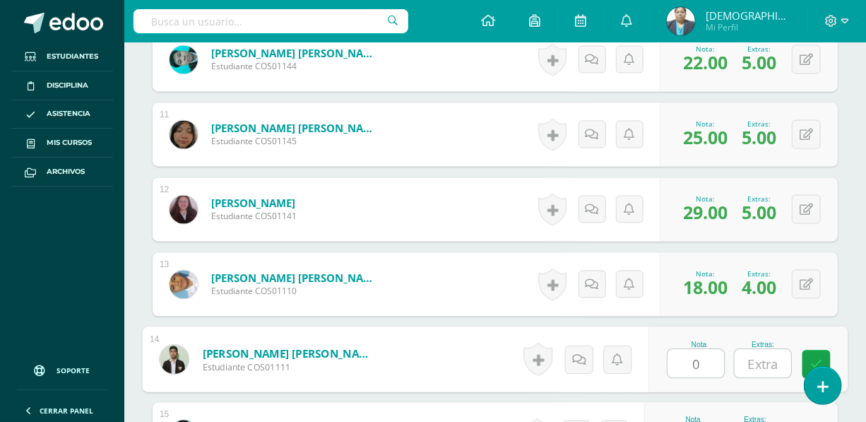
type input "0"
click at [763, 365] on input "text" at bounding box center [762, 363] width 56 height 28
type input "0"
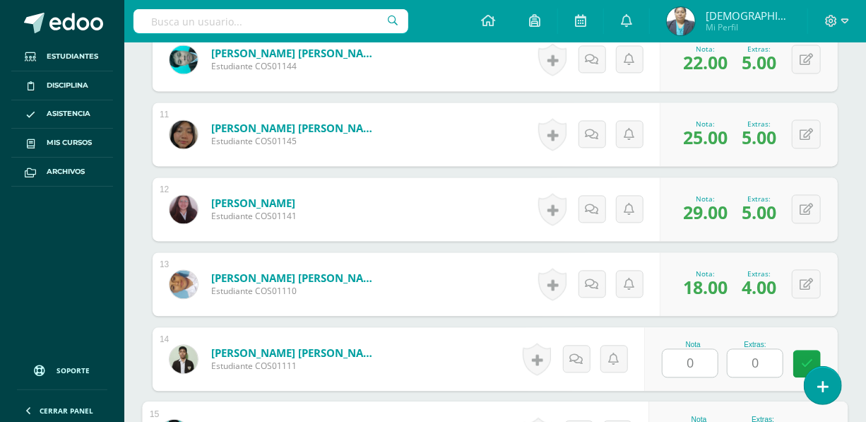
scroll to position [1431, 0]
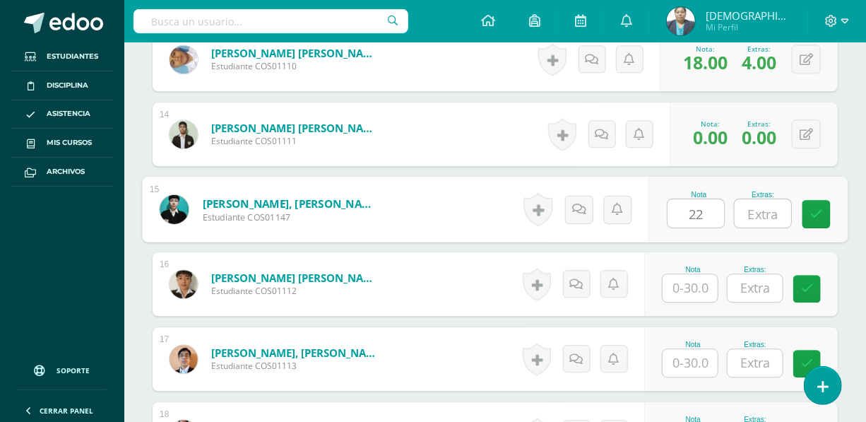
type input "22"
click at [759, 212] on input "text" at bounding box center [762, 213] width 56 height 28
type input "5"
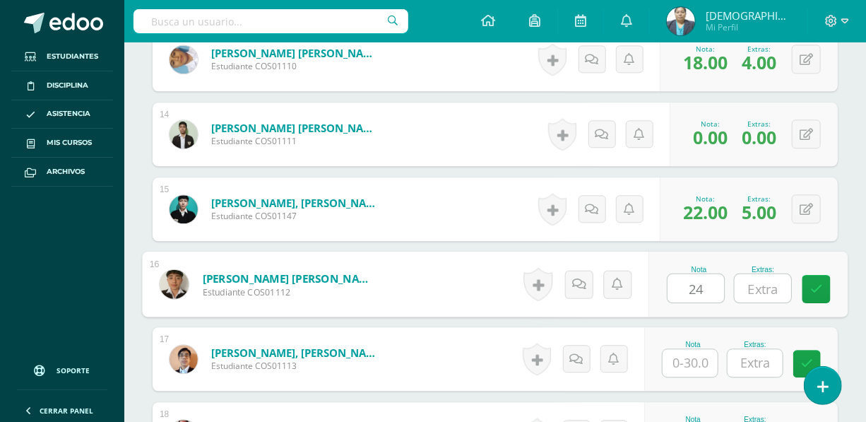
type input "24"
click at [776, 290] on input "text" at bounding box center [762, 288] width 56 height 28
type input "5"
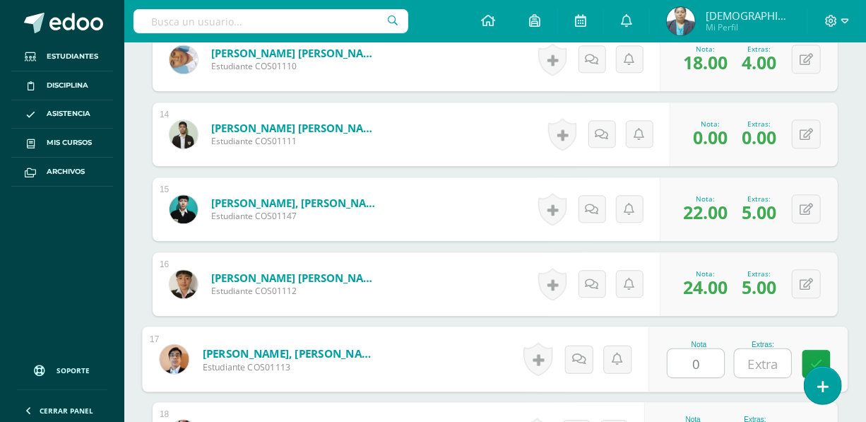
type input "0"
click at [767, 369] on input "text" at bounding box center [762, 363] width 56 height 28
click at [765, 371] on input "text" at bounding box center [762, 363] width 56 height 28
click at [759, 360] on input "text" at bounding box center [762, 363] width 56 height 28
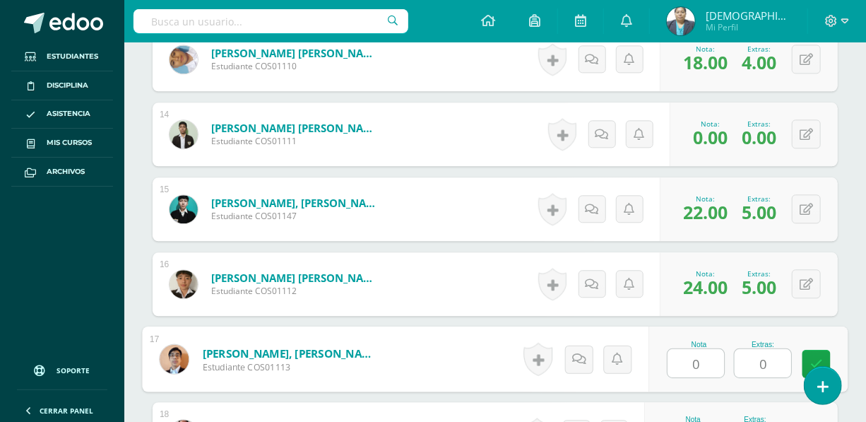
type input "0"
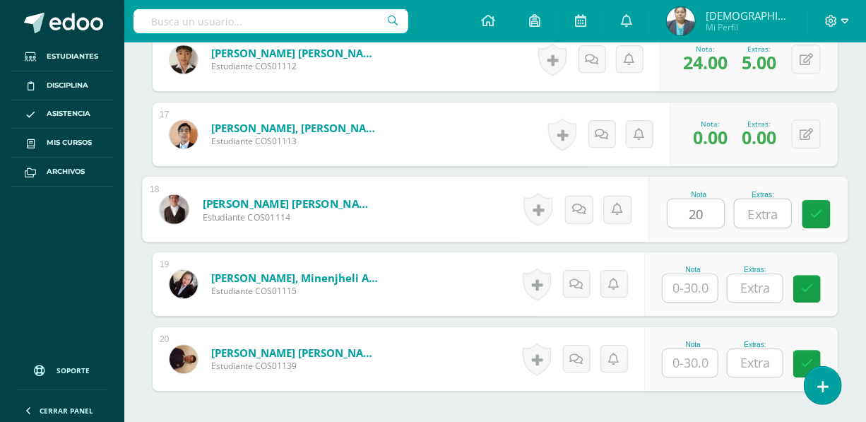
type input "20"
click at [763, 217] on input "text" at bounding box center [762, 213] width 56 height 28
type input "5"
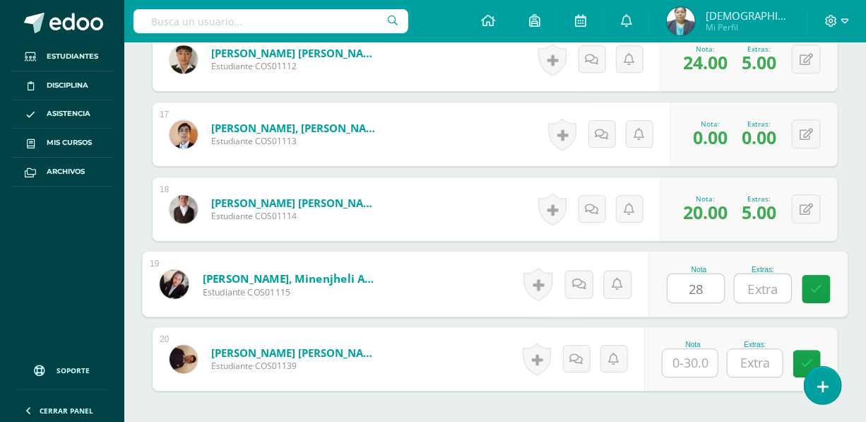
type input "28"
click at [760, 281] on input "text" at bounding box center [762, 288] width 56 height 28
type input "5"
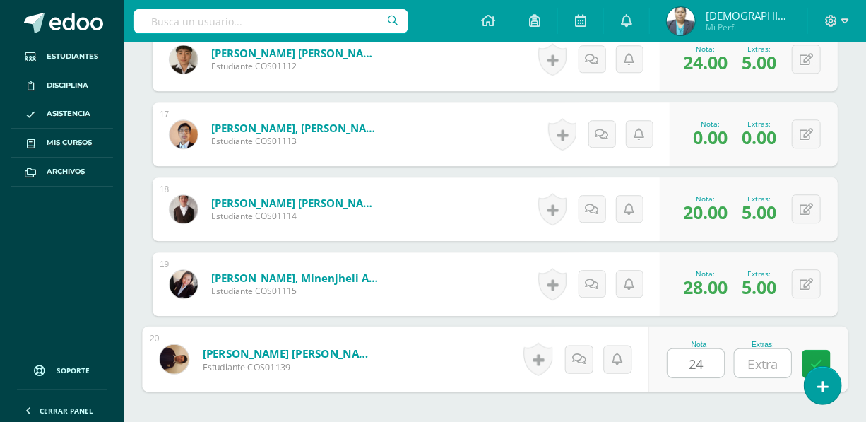
type input "24"
click at [757, 361] on input "text" at bounding box center [762, 363] width 56 height 28
type input "3"
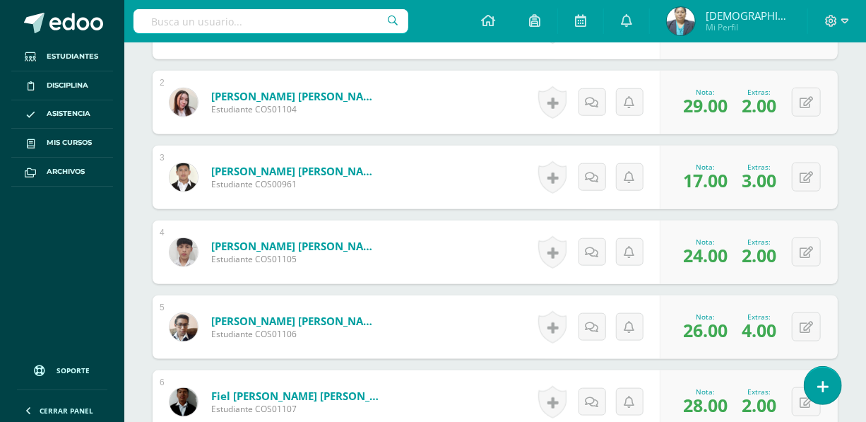
scroll to position [0, 0]
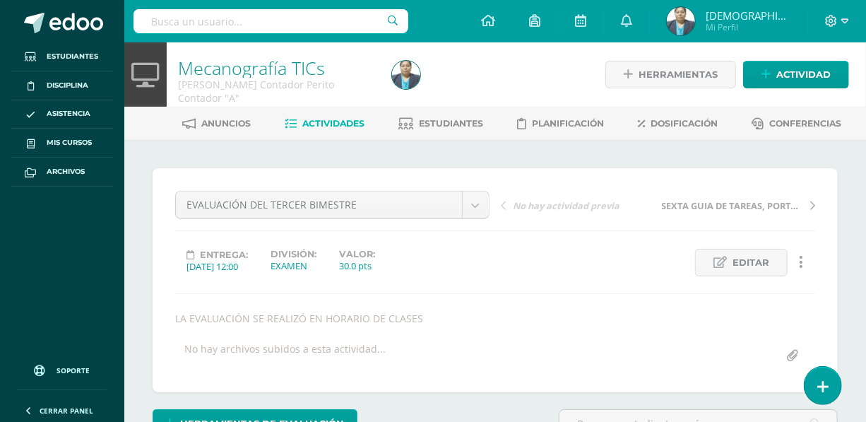
click at [342, 127] on span "Actividades" at bounding box center [334, 123] width 62 height 11
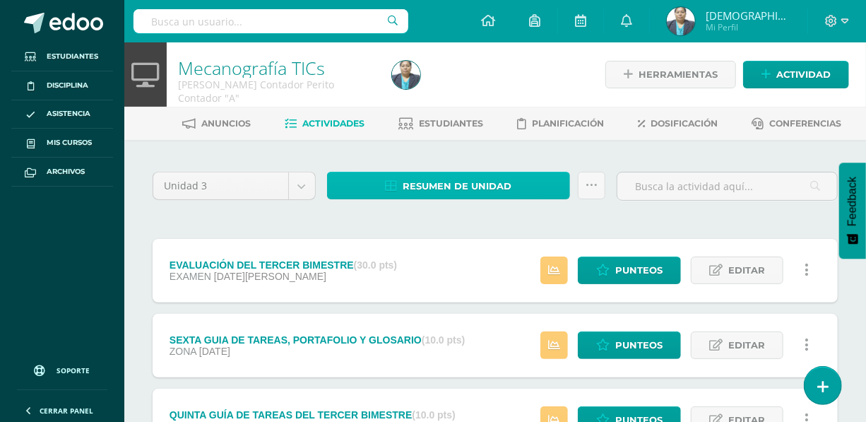
click at [453, 191] on span "Resumen de unidad" at bounding box center [456, 186] width 109 height 26
click at [453, 180] on span "Resumen de unidad" at bounding box center [456, 186] width 109 height 26
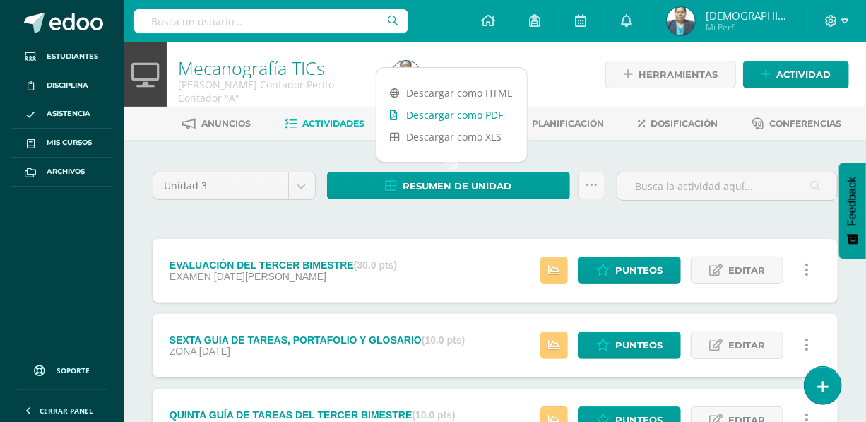
click at [465, 117] on link "Descargar como PDF" at bounding box center [451, 115] width 150 height 22
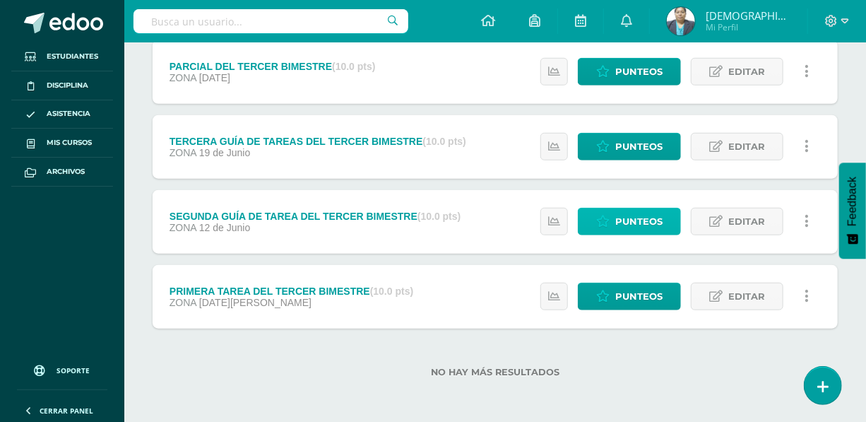
click at [621, 222] on span "Punteos" at bounding box center [638, 221] width 47 height 26
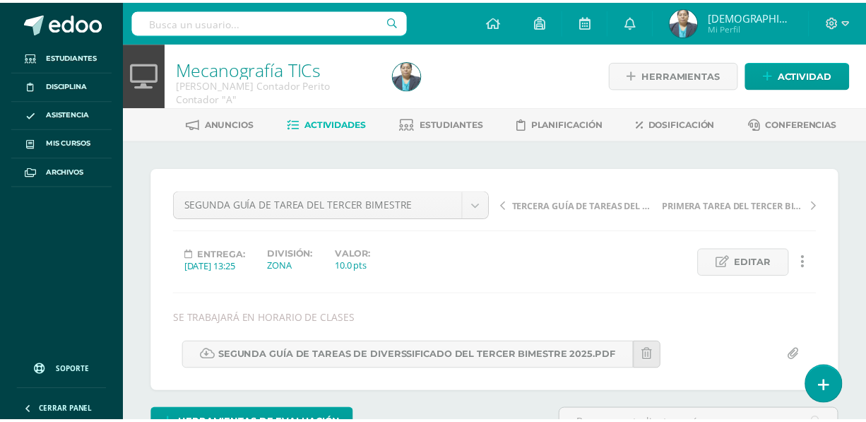
scroll to position [192, 0]
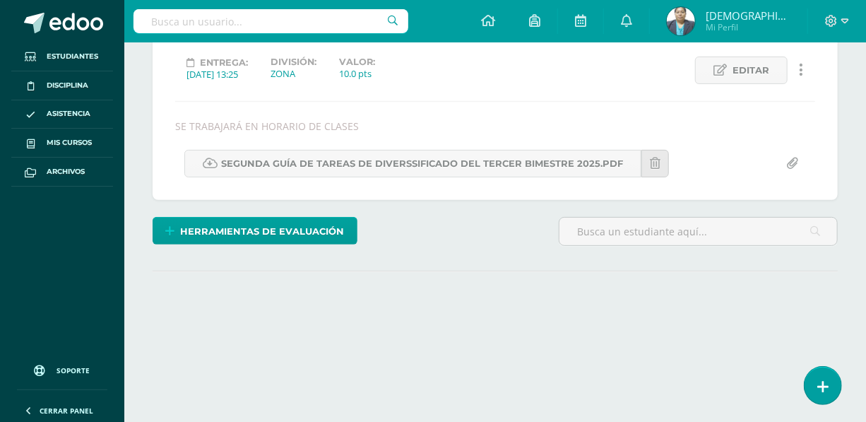
click at [299, 350] on div "¿Estás seguro que quieres eliminar esta actividad? Esto borrará la actividad y …" at bounding box center [495, 164] width 696 height 376
click at [302, 347] on div "¿Estás seguro que quieres eliminar esta actividad? Esto borrará la actividad y …" at bounding box center [495, 164] width 696 height 376
click at [335, 381] on html "Estudiantes Disciplina Asistencia Mis cursos Archivos Soporte Ayuda Reportar un…" at bounding box center [433, 94] width 866 height 573
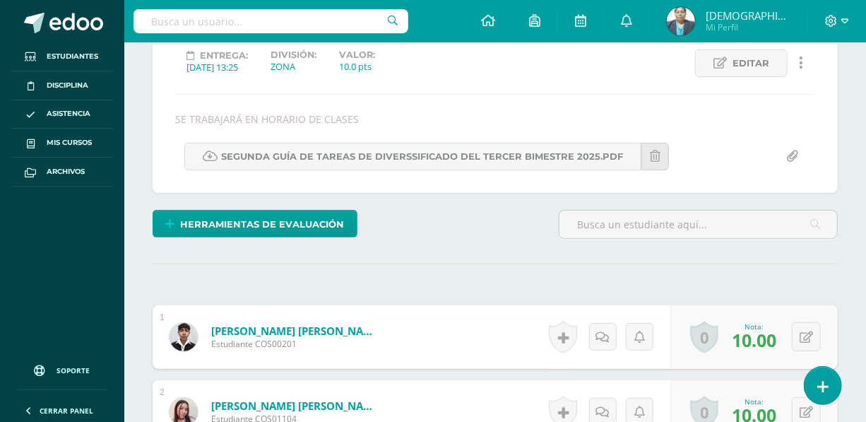
scroll to position [456, 0]
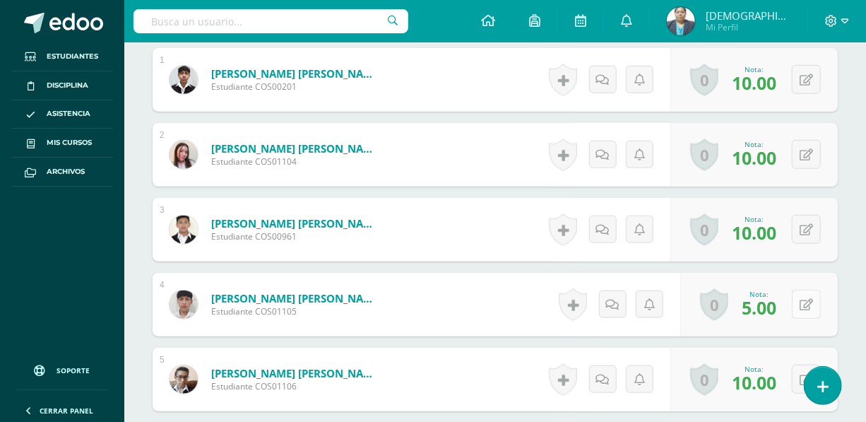
click at [811, 302] on icon at bounding box center [805, 305] width 13 height 12
click at [815, 302] on button at bounding box center [806, 304] width 29 height 29
click at [811, 303] on icon at bounding box center [807, 305] width 8 height 12
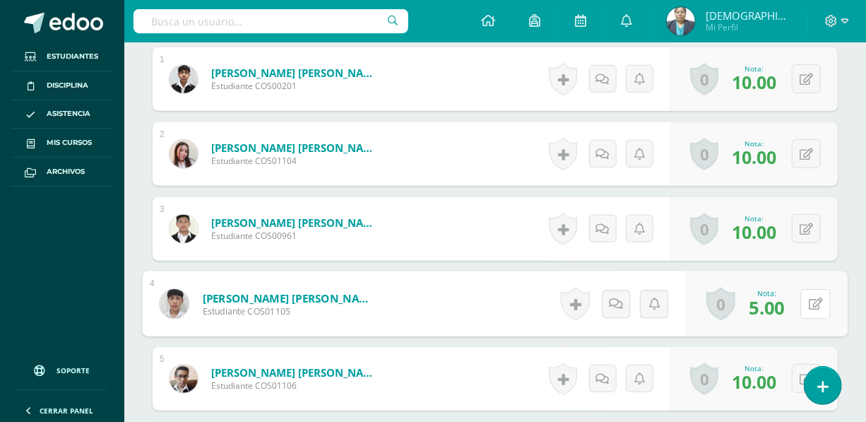
scroll to position [458, 0]
click at [813, 297] on icon at bounding box center [815, 303] width 14 height 12
type input "8"
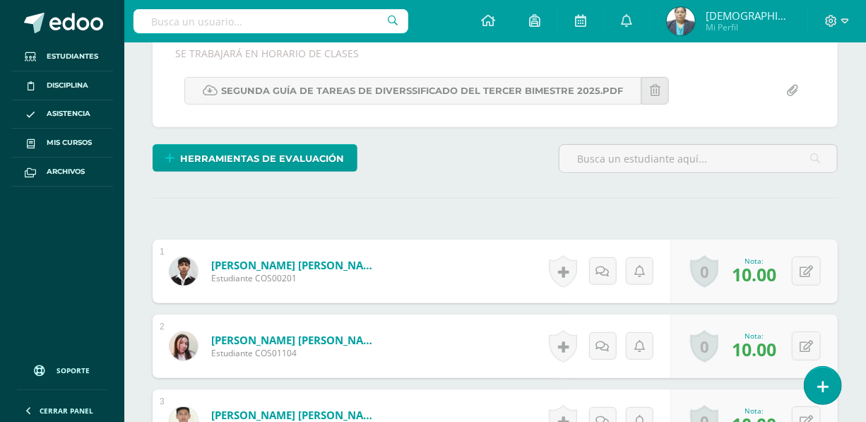
scroll to position [0, 0]
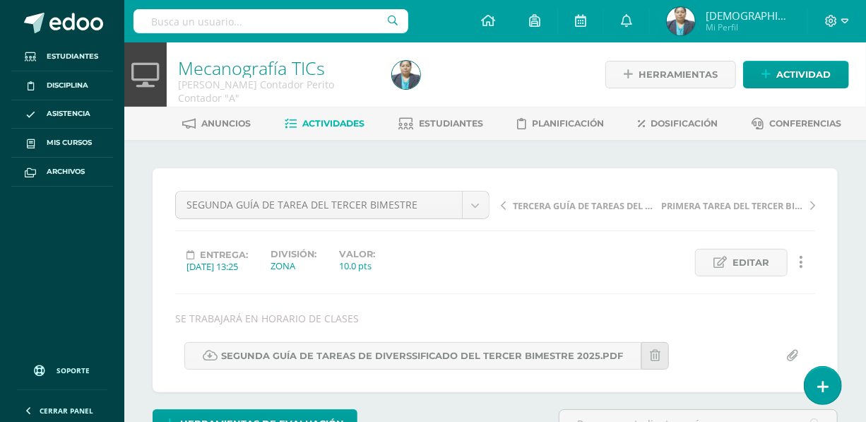
click at [340, 119] on span "Actividades" at bounding box center [334, 123] width 62 height 11
click at [455, 128] on link "Estudiantes" at bounding box center [441, 123] width 85 height 23
click at [456, 121] on span "Estudiantes" at bounding box center [451, 123] width 64 height 11
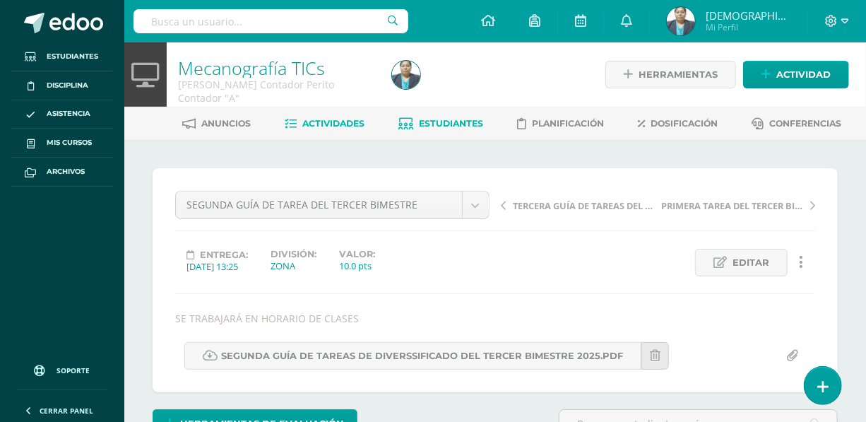
click at [456, 121] on span "Estudiantes" at bounding box center [451, 123] width 64 height 11
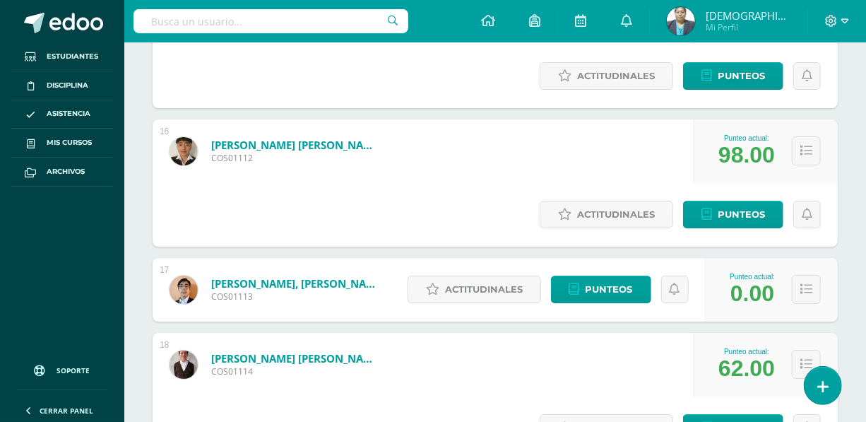
scroll to position [2152, 0]
